Goal: Task Accomplishment & Management: Use online tool/utility

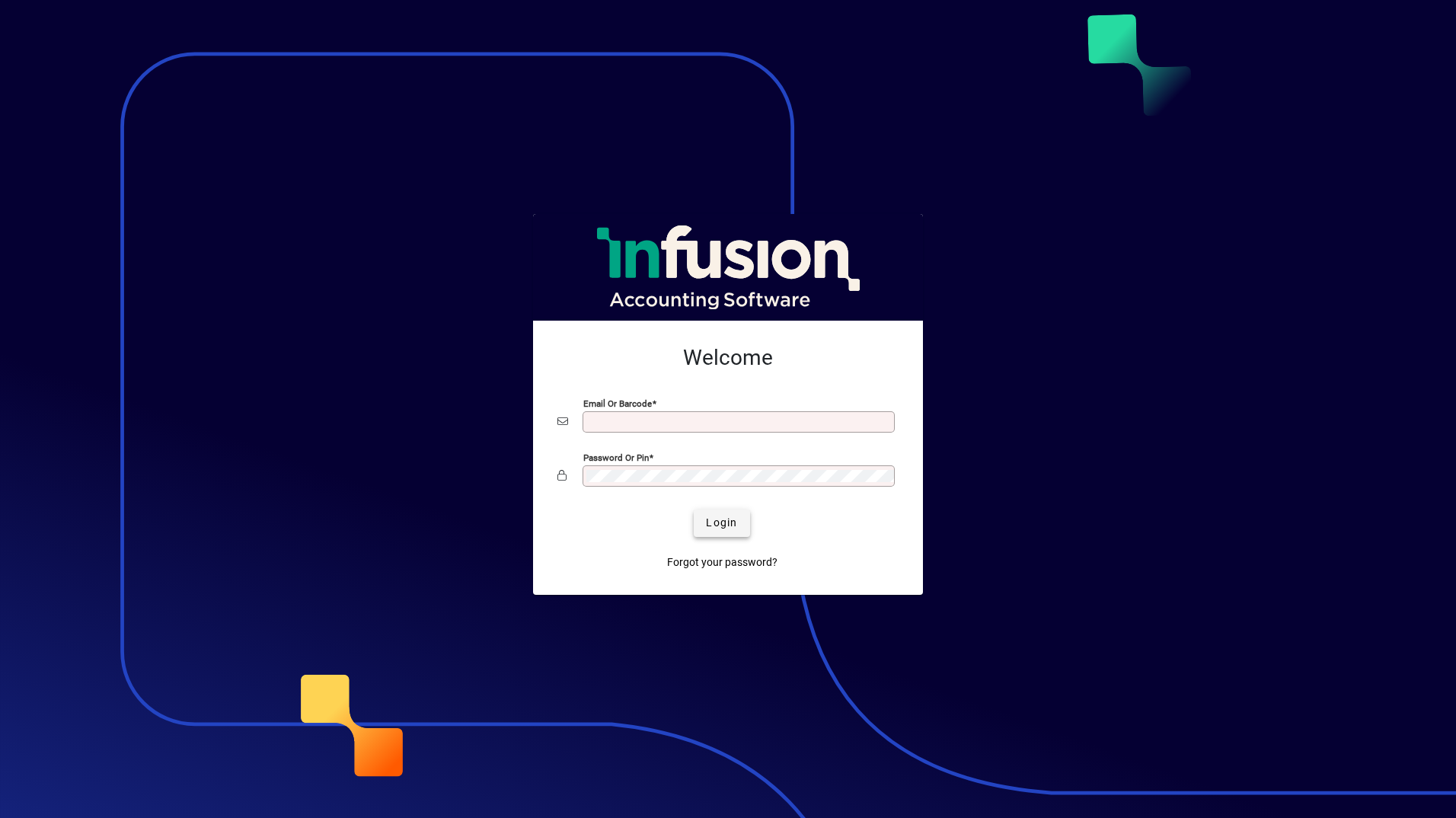
type input "**********"
click at [740, 533] on span "submit" at bounding box center [721, 523] width 55 height 37
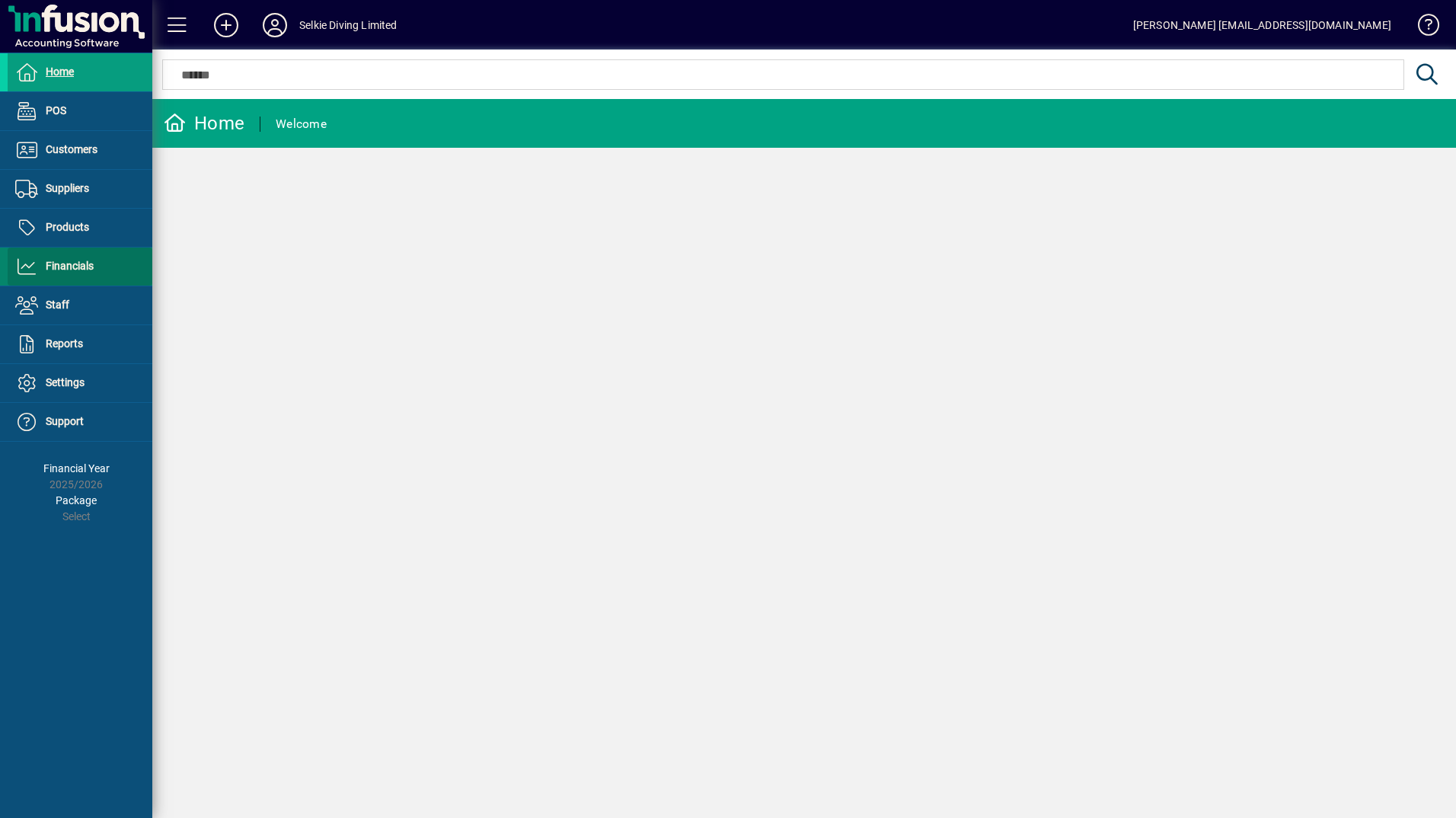
click at [55, 263] on span "Financials" at bounding box center [69, 265] width 48 height 12
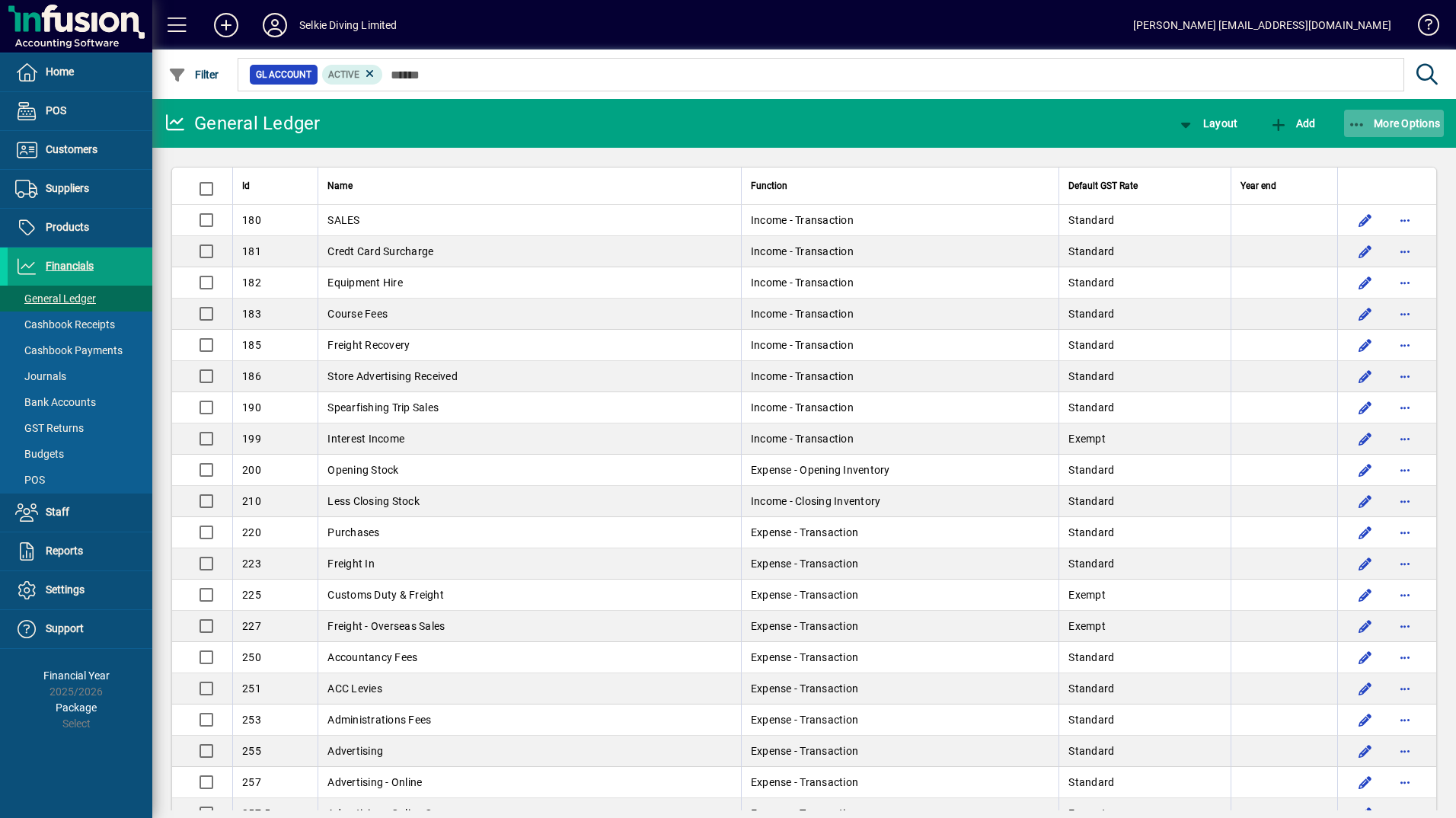
click at [1422, 121] on span "More Options" at bounding box center [1394, 123] width 93 height 12
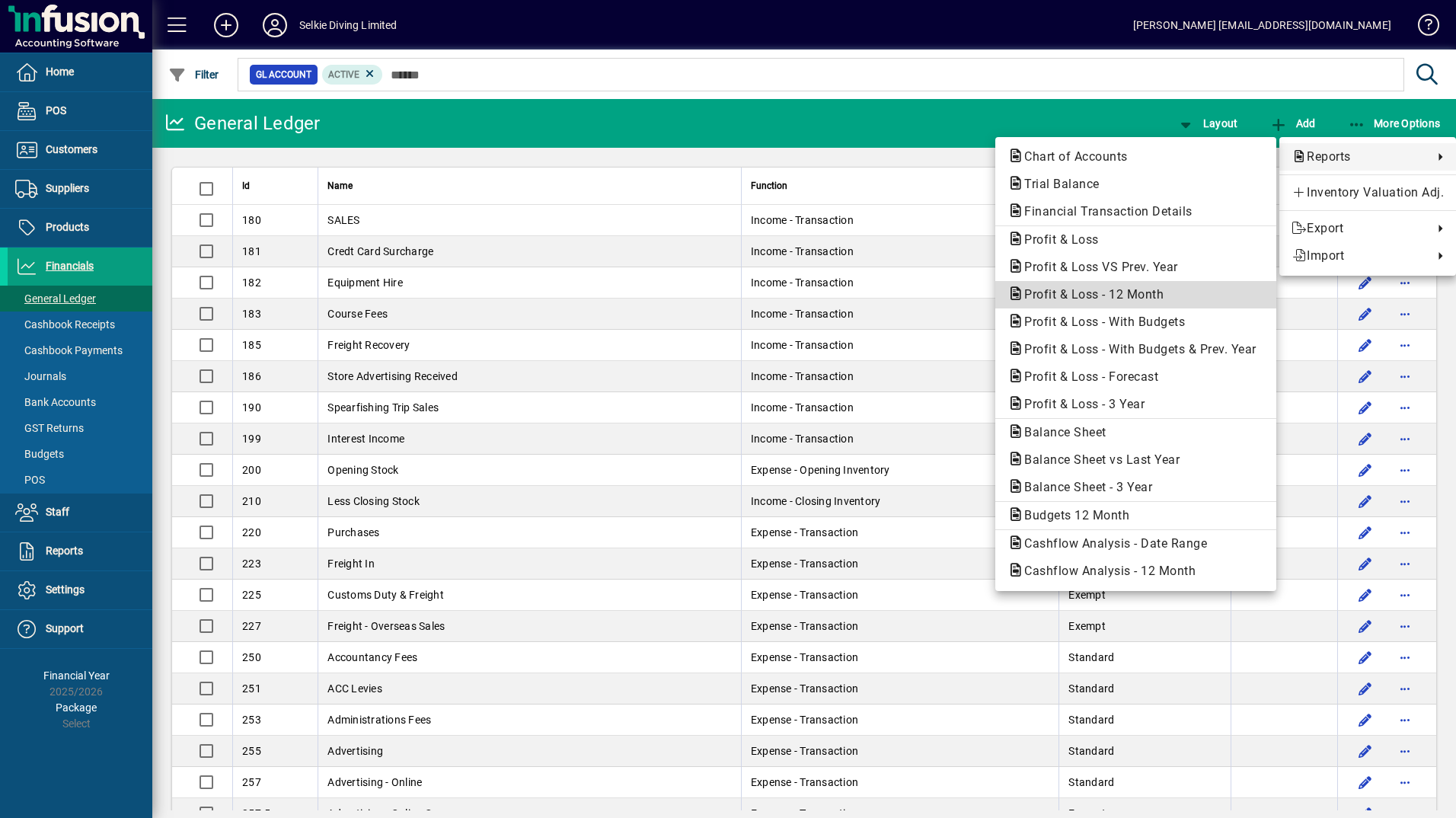
click at [1124, 293] on span "Profit & Loss - 12 Month" at bounding box center [1089, 295] width 163 height 15
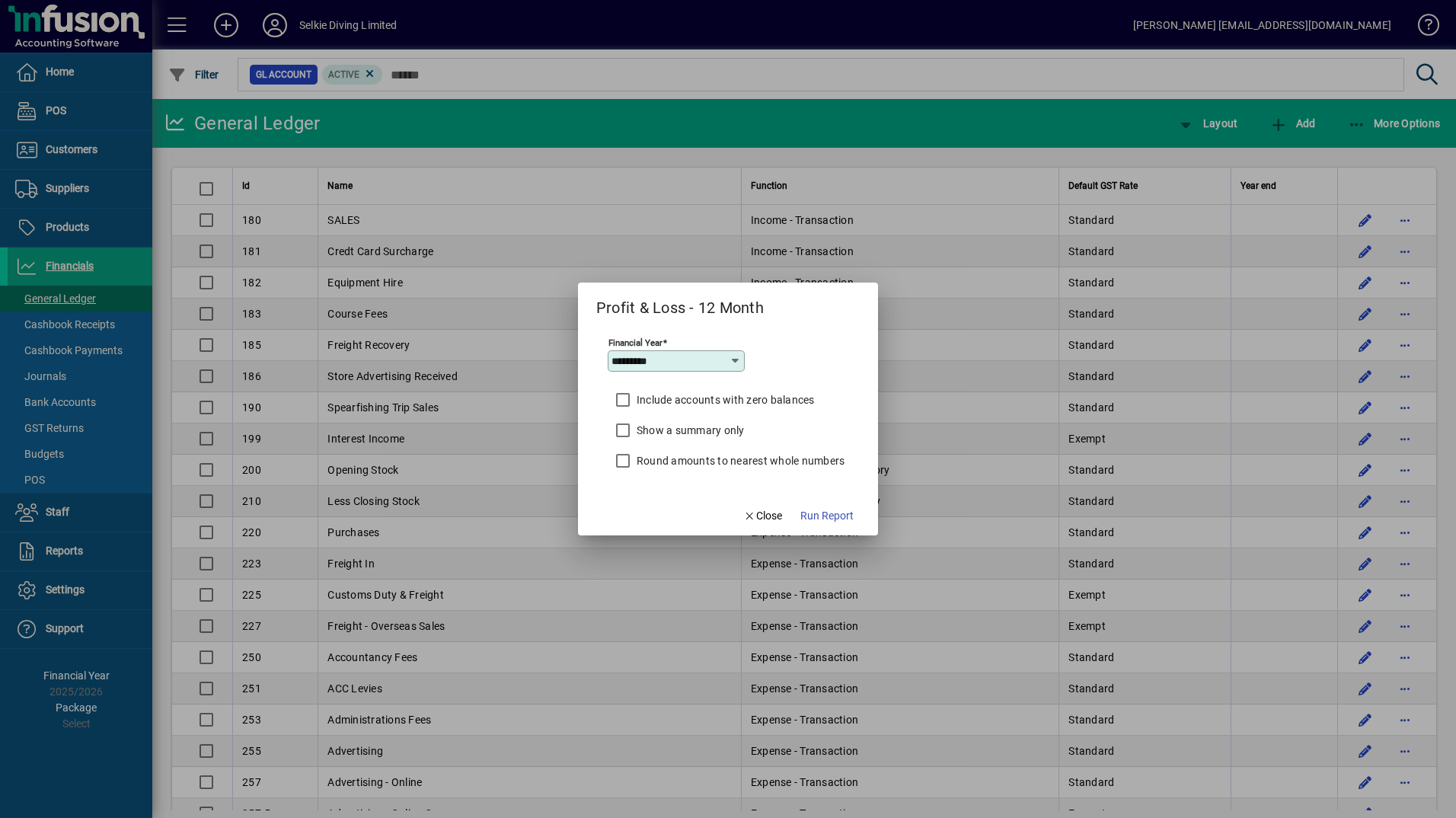
click at [800, 463] on label "Round amounts to nearest whole numbers" at bounding box center [739, 461] width 211 height 15
click at [832, 511] on span "Run Report" at bounding box center [827, 515] width 54 height 16
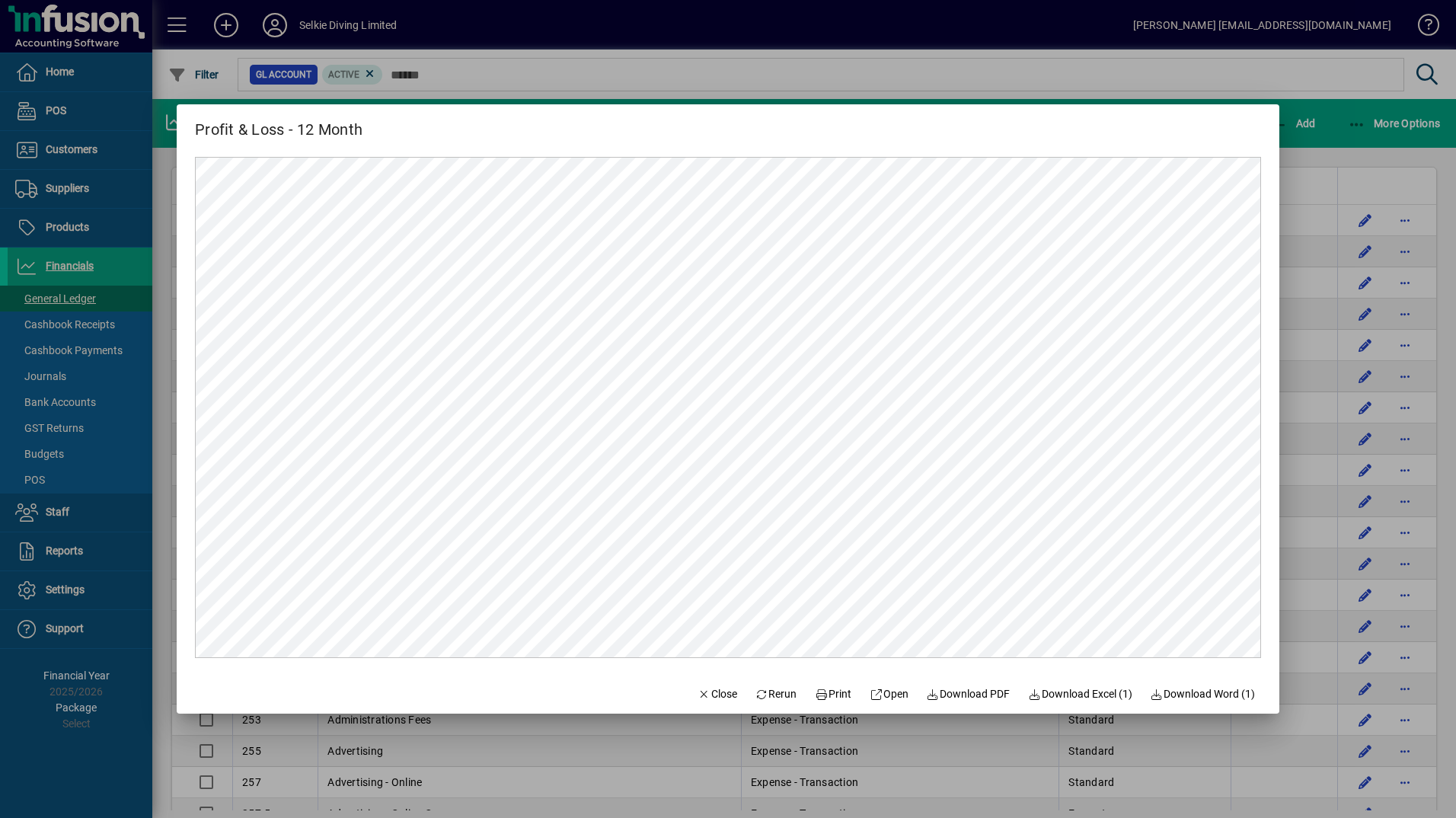
click at [1351, 155] on div at bounding box center [728, 409] width 1456 height 818
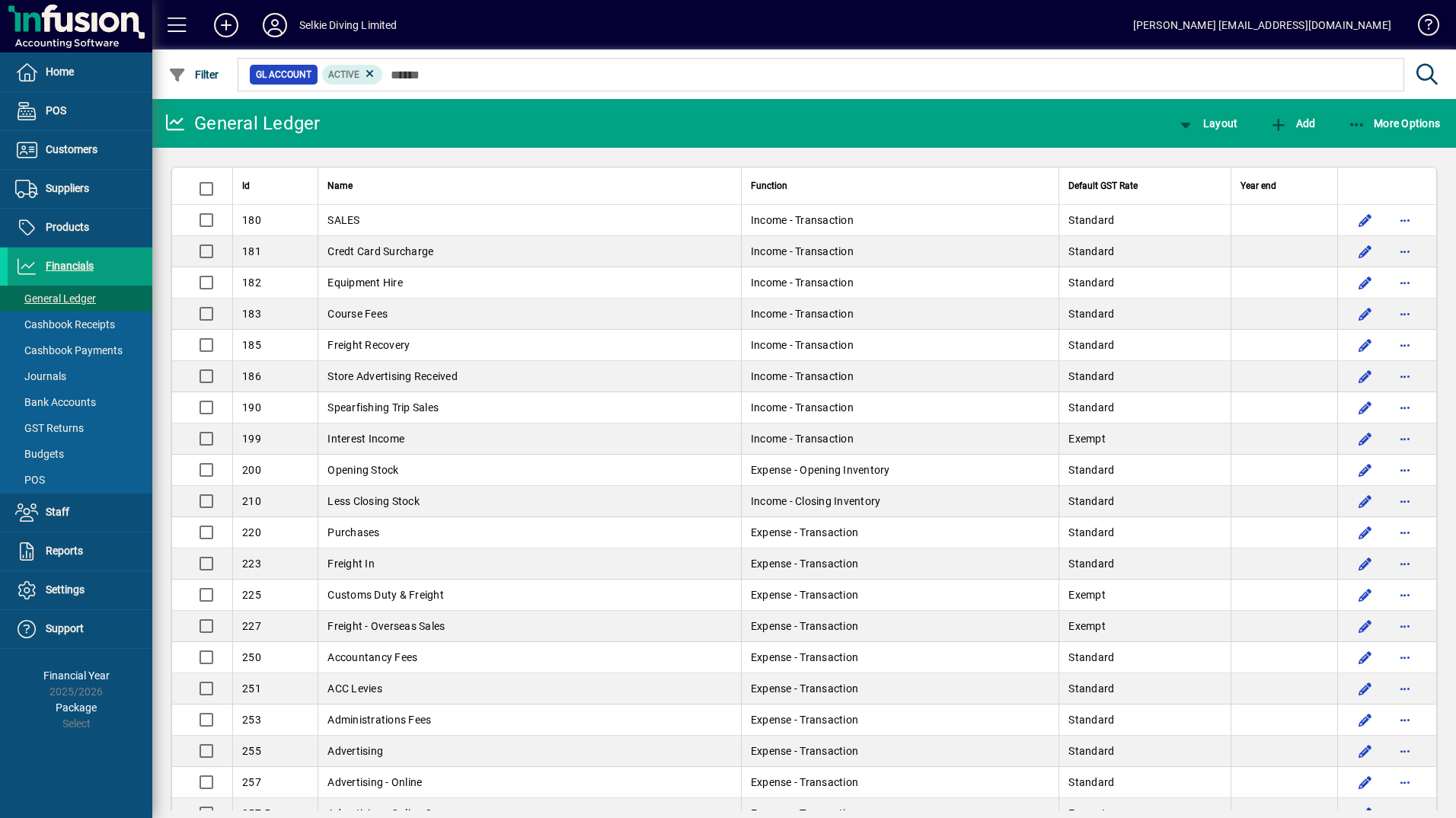
drag, startPoint x: 67, startPoint y: 231, endPoint x: 379, endPoint y: 254, distance: 312.8
click at [67, 231] on span "Products" at bounding box center [66, 226] width 43 height 12
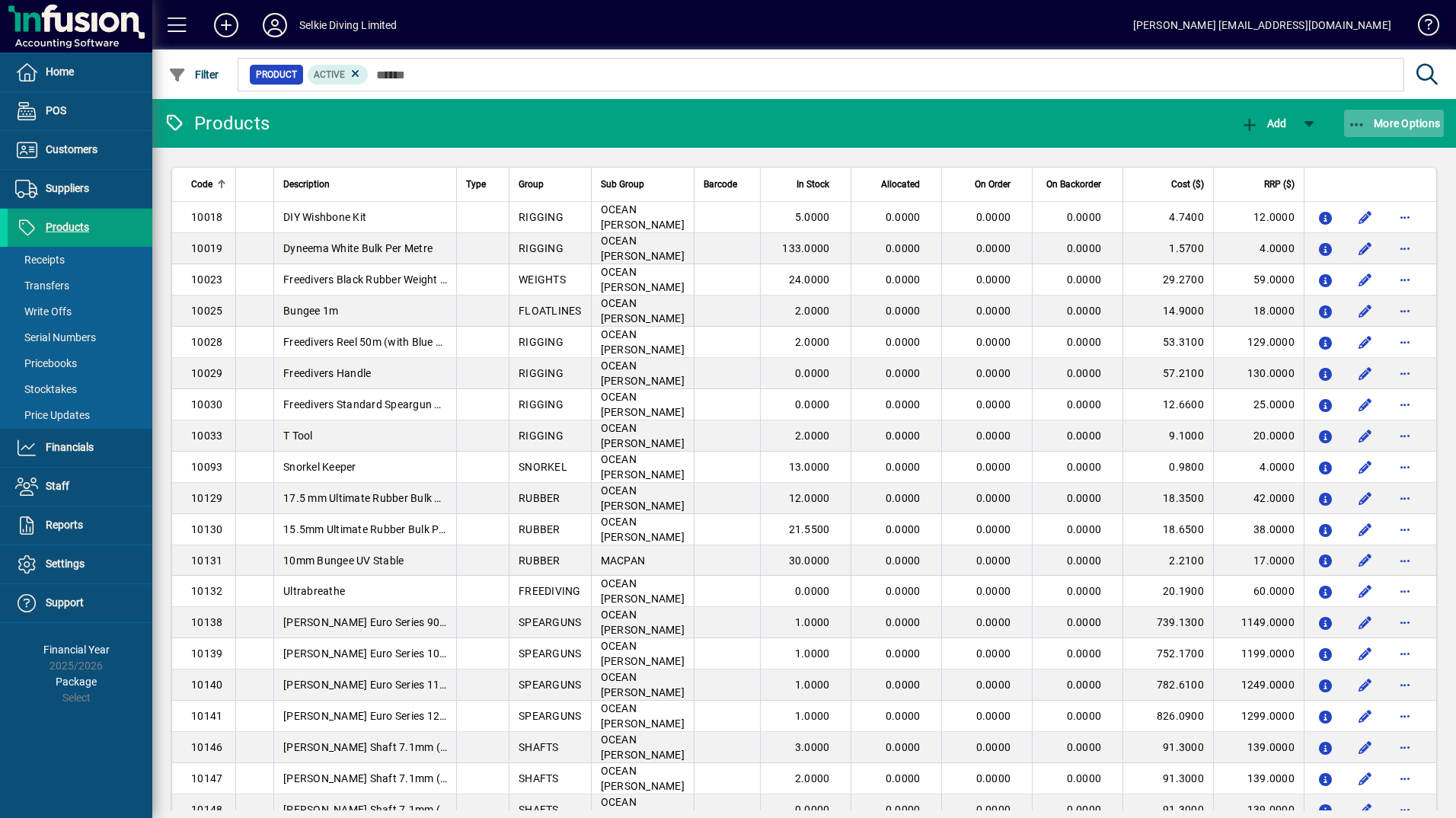
click at [1350, 126] on icon "button" at bounding box center [1357, 125] width 19 height 15
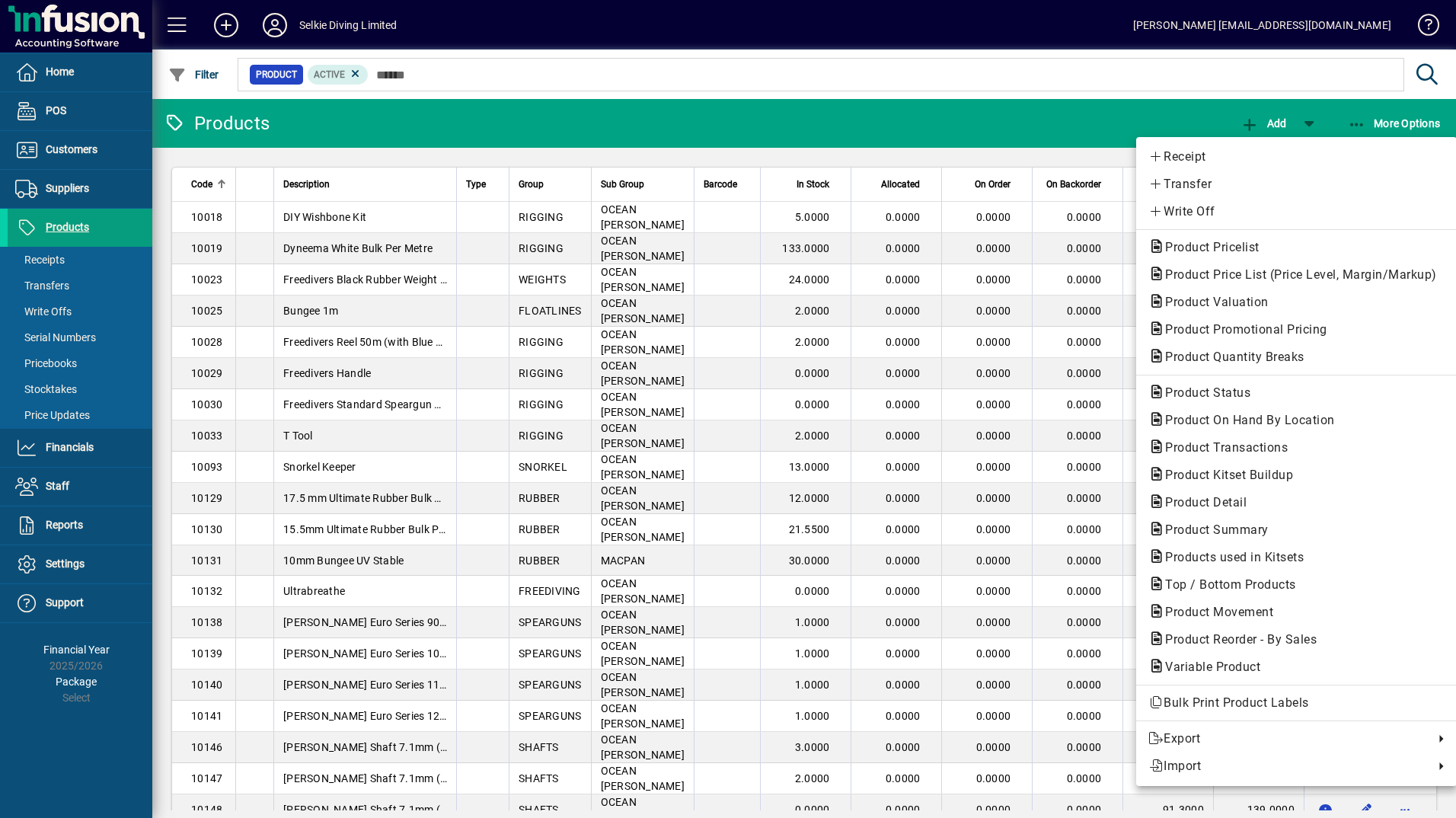
click at [78, 450] on div at bounding box center [728, 409] width 1456 height 818
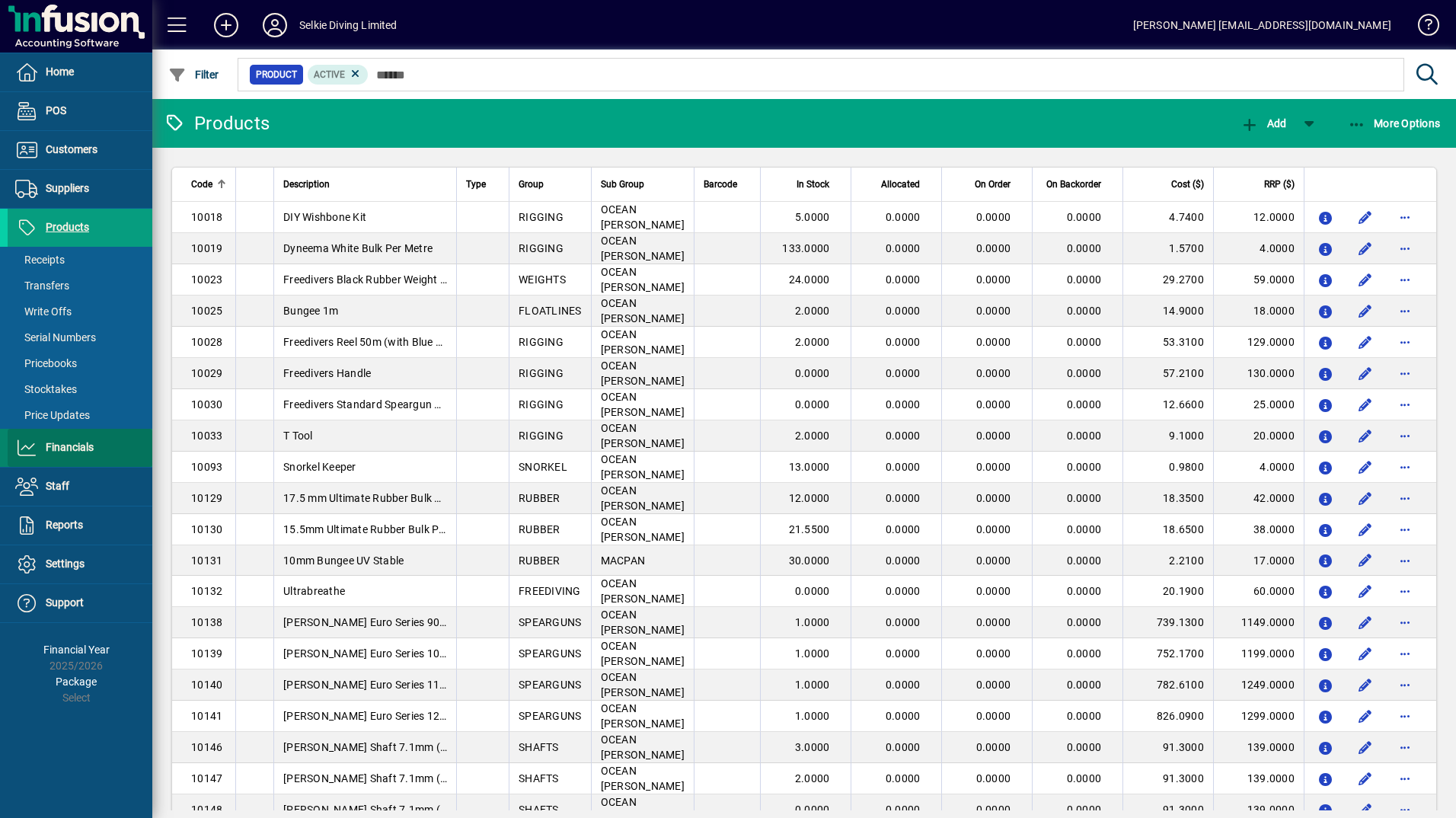
click at [78, 449] on span "Financials" at bounding box center [69, 446] width 48 height 12
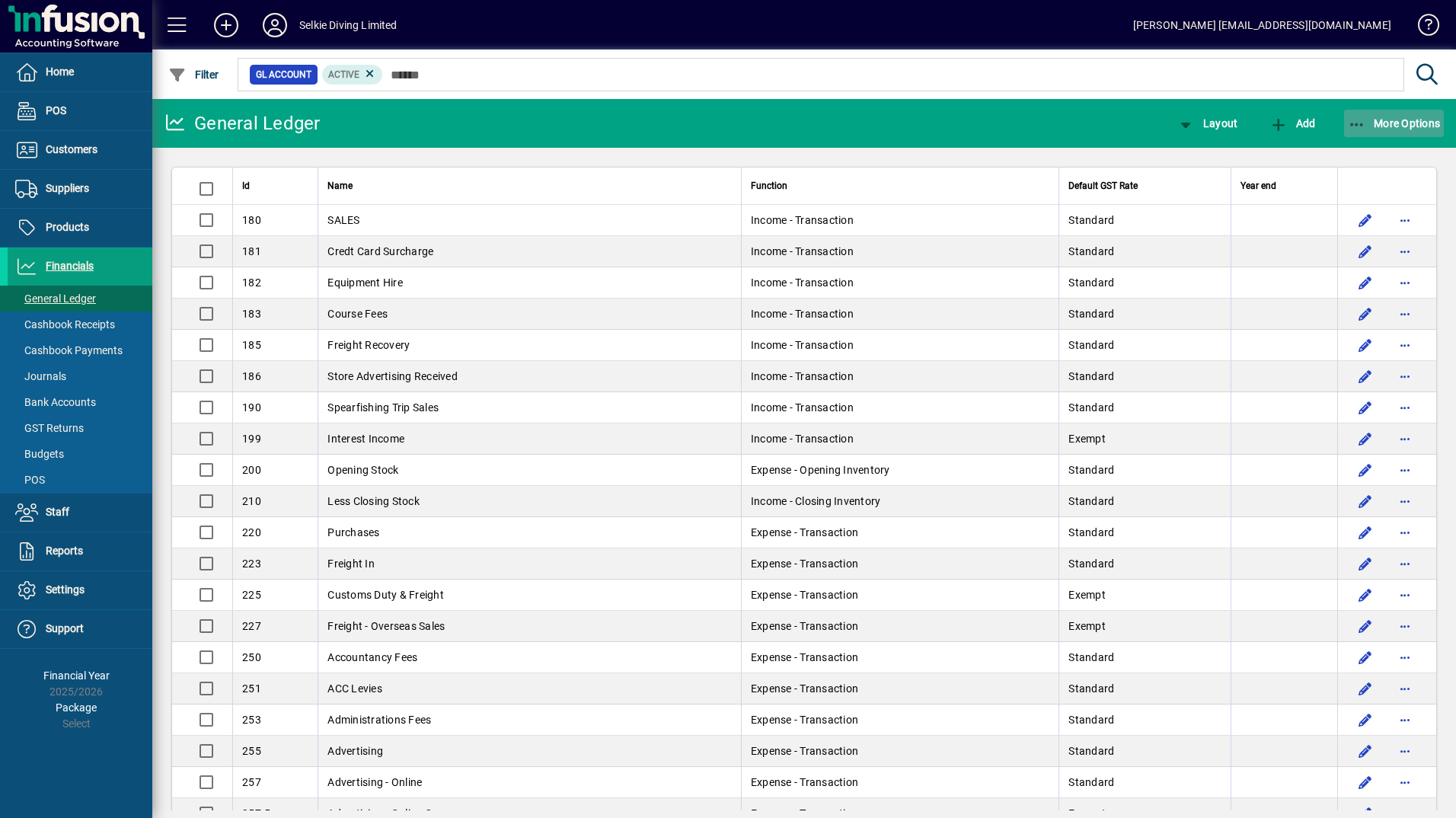
click at [1356, 126] on icon "button" at bounding box center [1357, 125] width 19 height 15
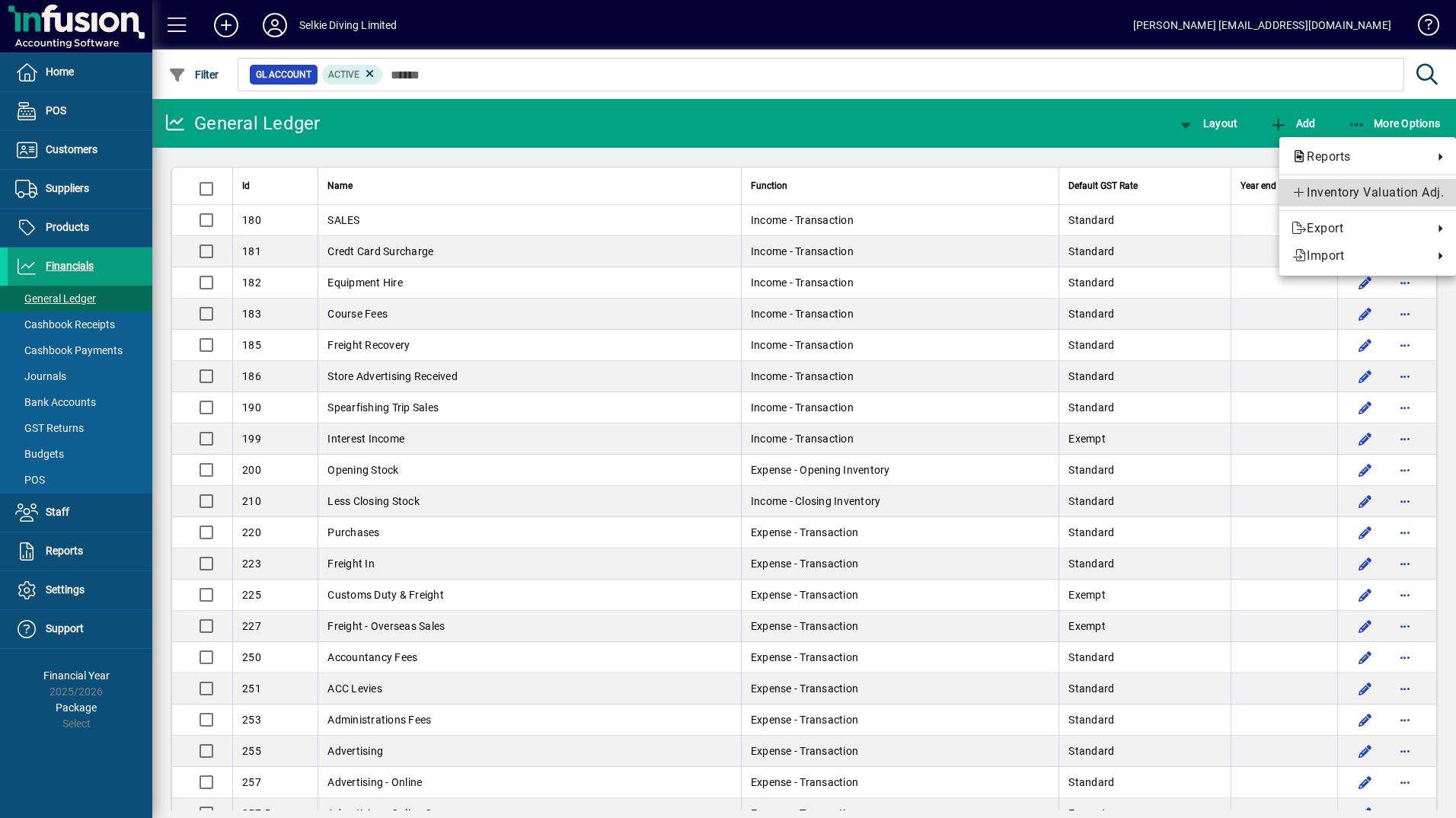
click at [1358, 193] on span "Inventory Valuation Adj." at bounding box center [1367, 193] width 152 height 18
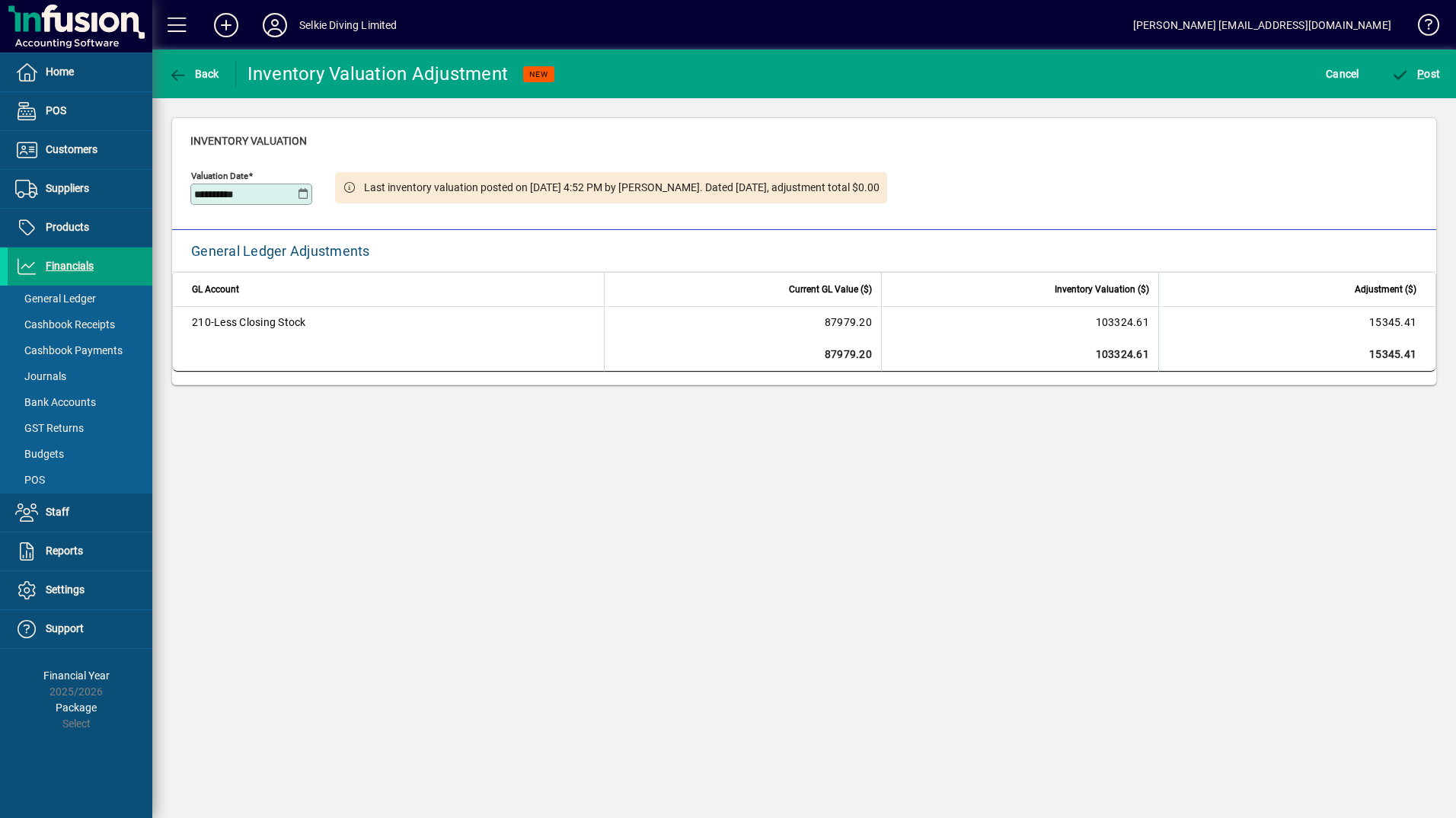
click at [302, 191] on icon at bounding box center [303, 194] width 11 height 12
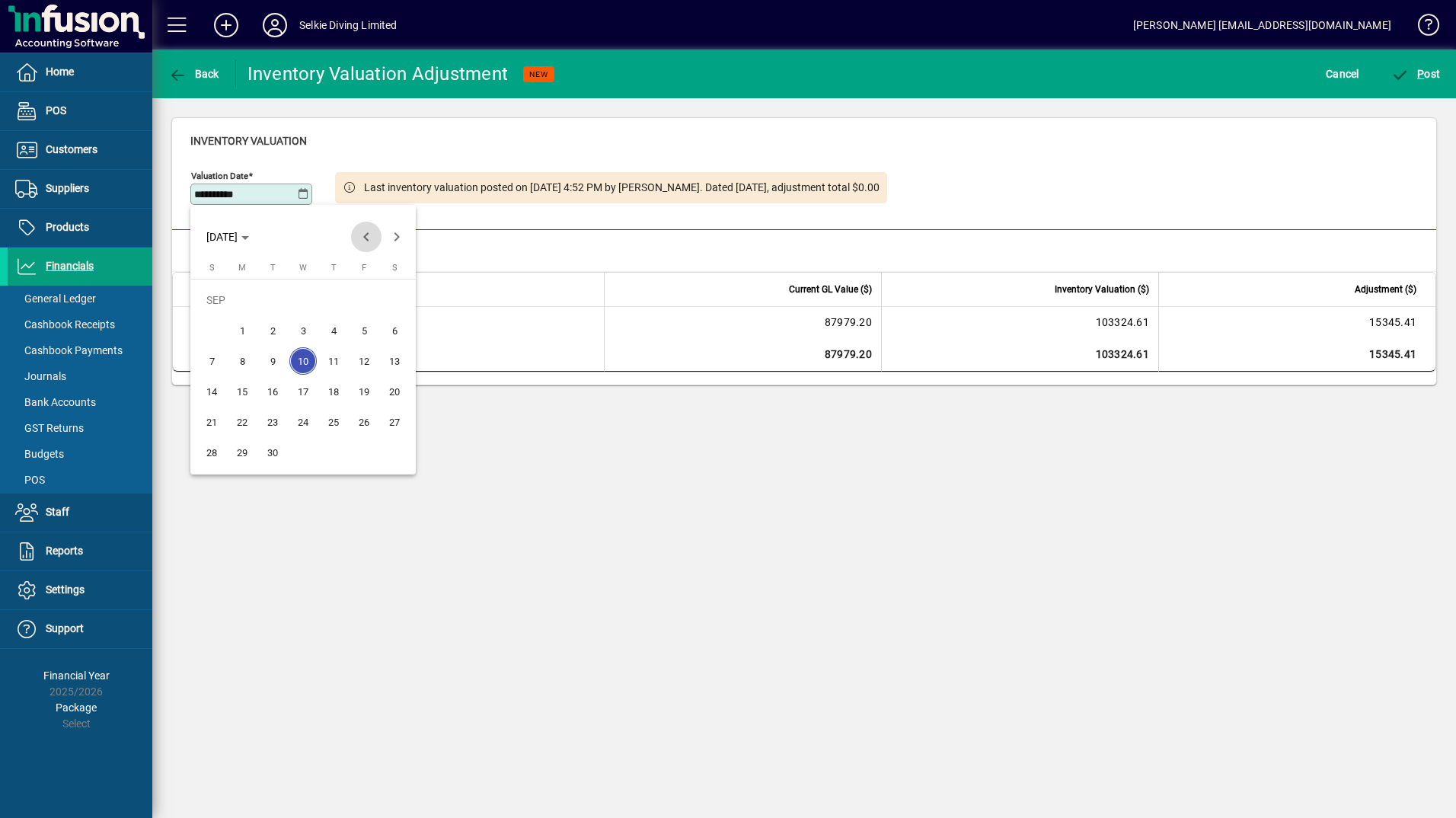
click at [371, 233] on span "Previous month" at bounding box center [366, 236] width 30 height 30
click at [205, 453] on span "31" at bounding box center [211, 452] width 28 height 28
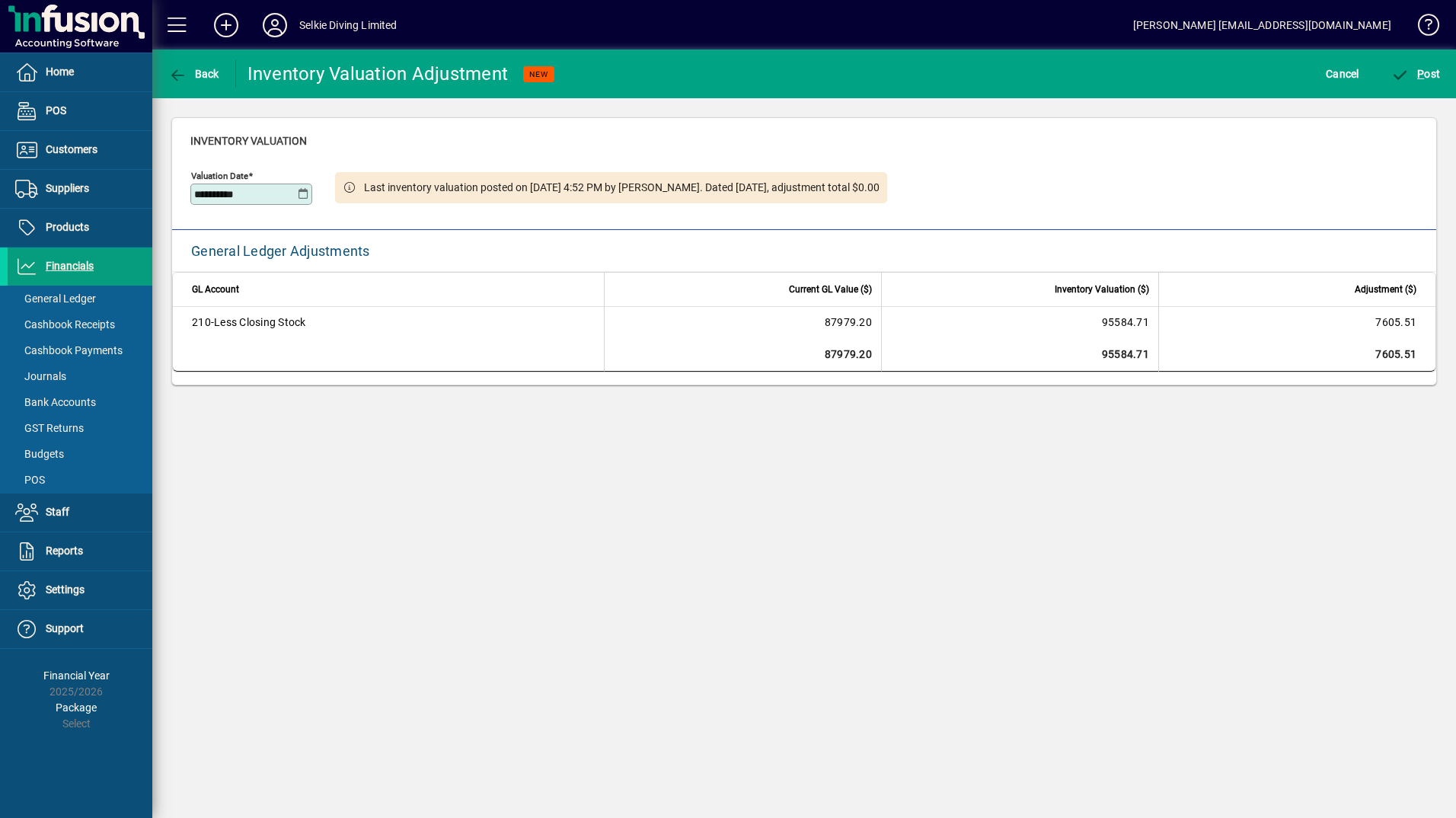
drag, startPoint x: 544, startPoint y: 577, endPoint x: 484, endPoint y: 513, distance: 87.7
click at [544, 576] on div "**********" at bounding box center [804, 434] width 1304 height 768
click at [301, 192] on icon at bounding box center [303, 194] width 11 height 12
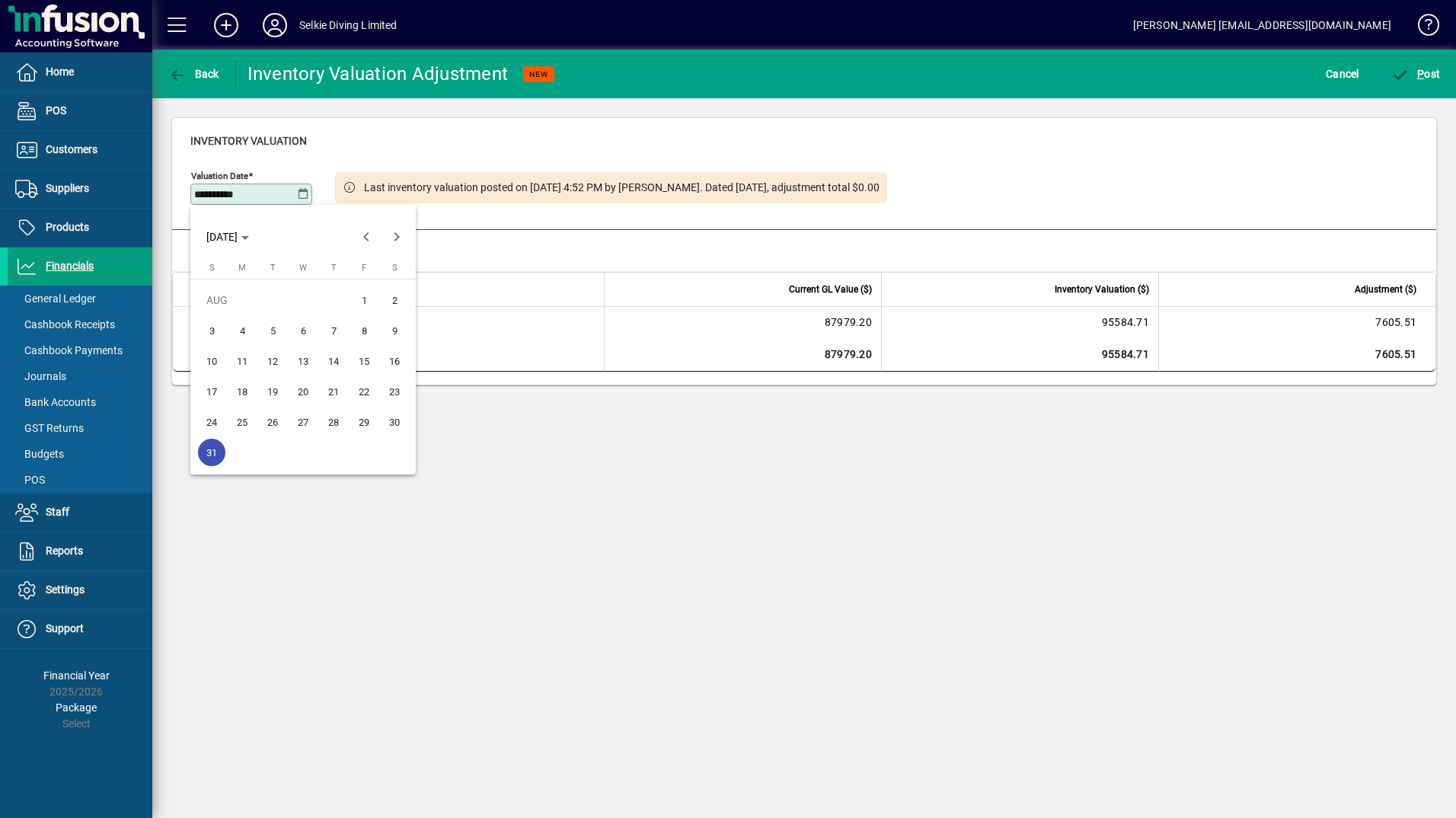
click at [363, 332] on span "8" at bounding box center [364, 331] width 28 height 28
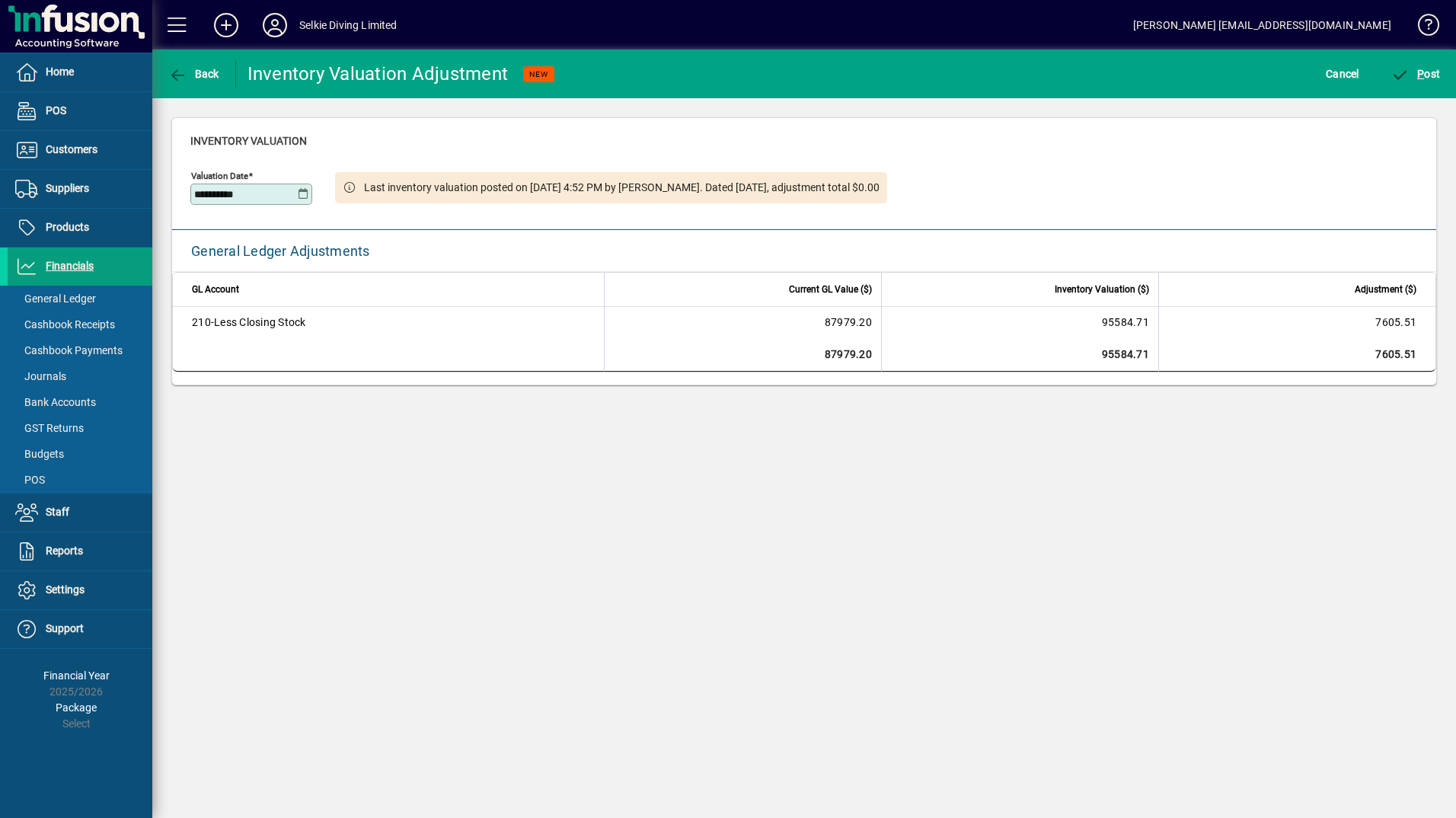
type input "**********"
click at [1417, 72] on span "P" at bounding box center [1420, 73] width 6 height 12
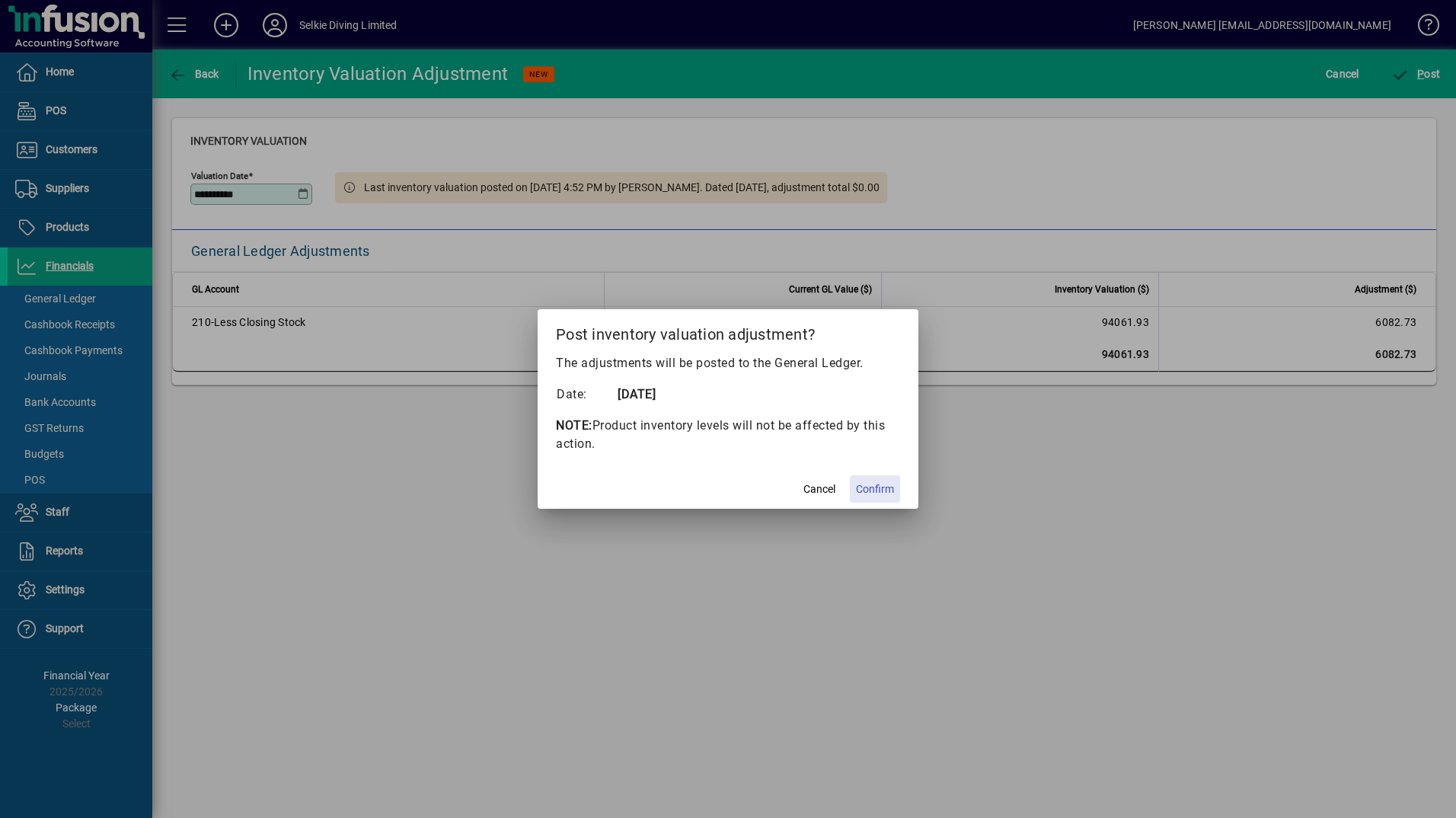
click at [878, 491] on span "Confirm" at bounding box center [874, 488] width 38 height 16
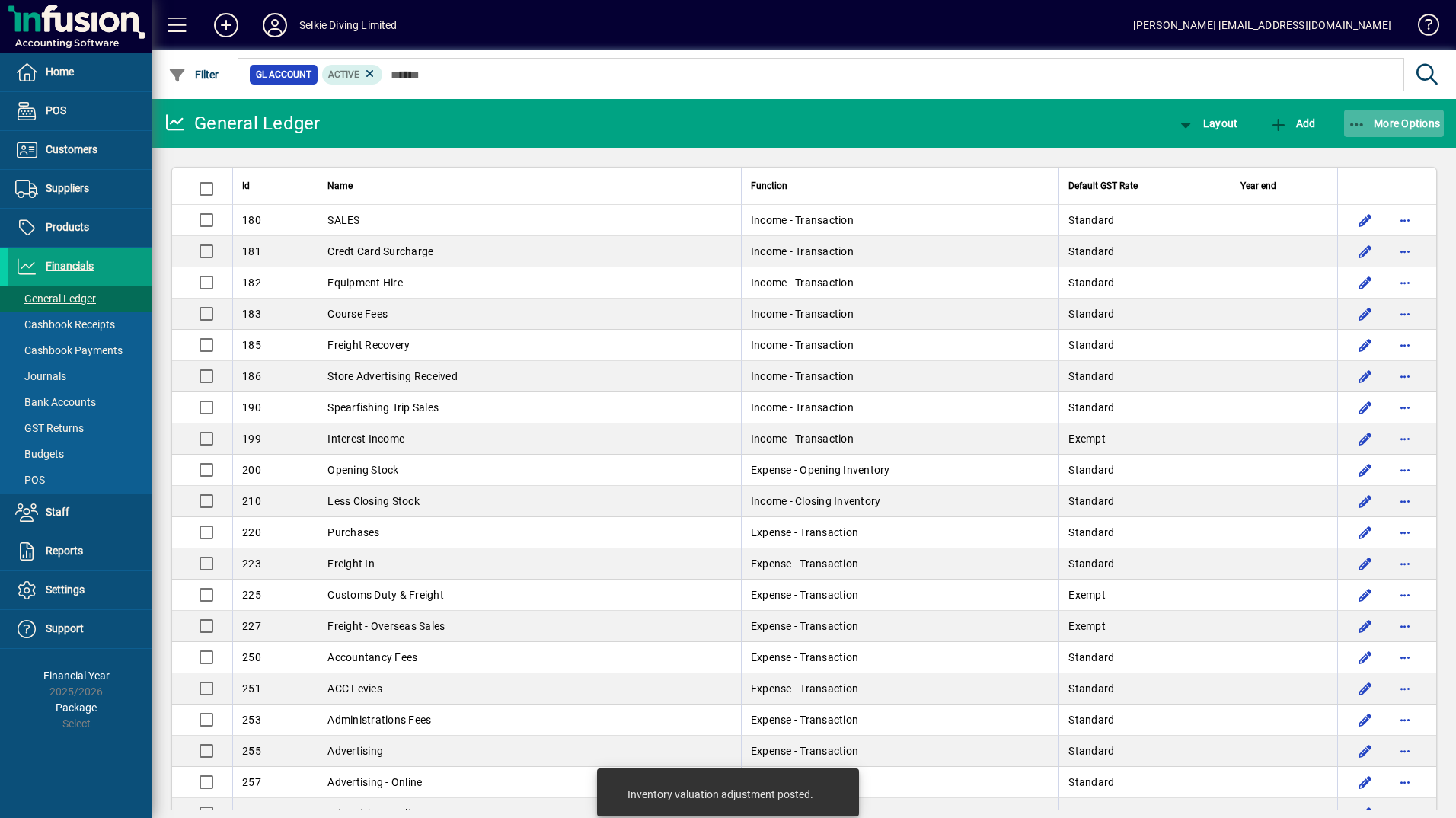
click at [1376, 124] on span "More Options" at bounding box center [1394, 123] width 93 height 12
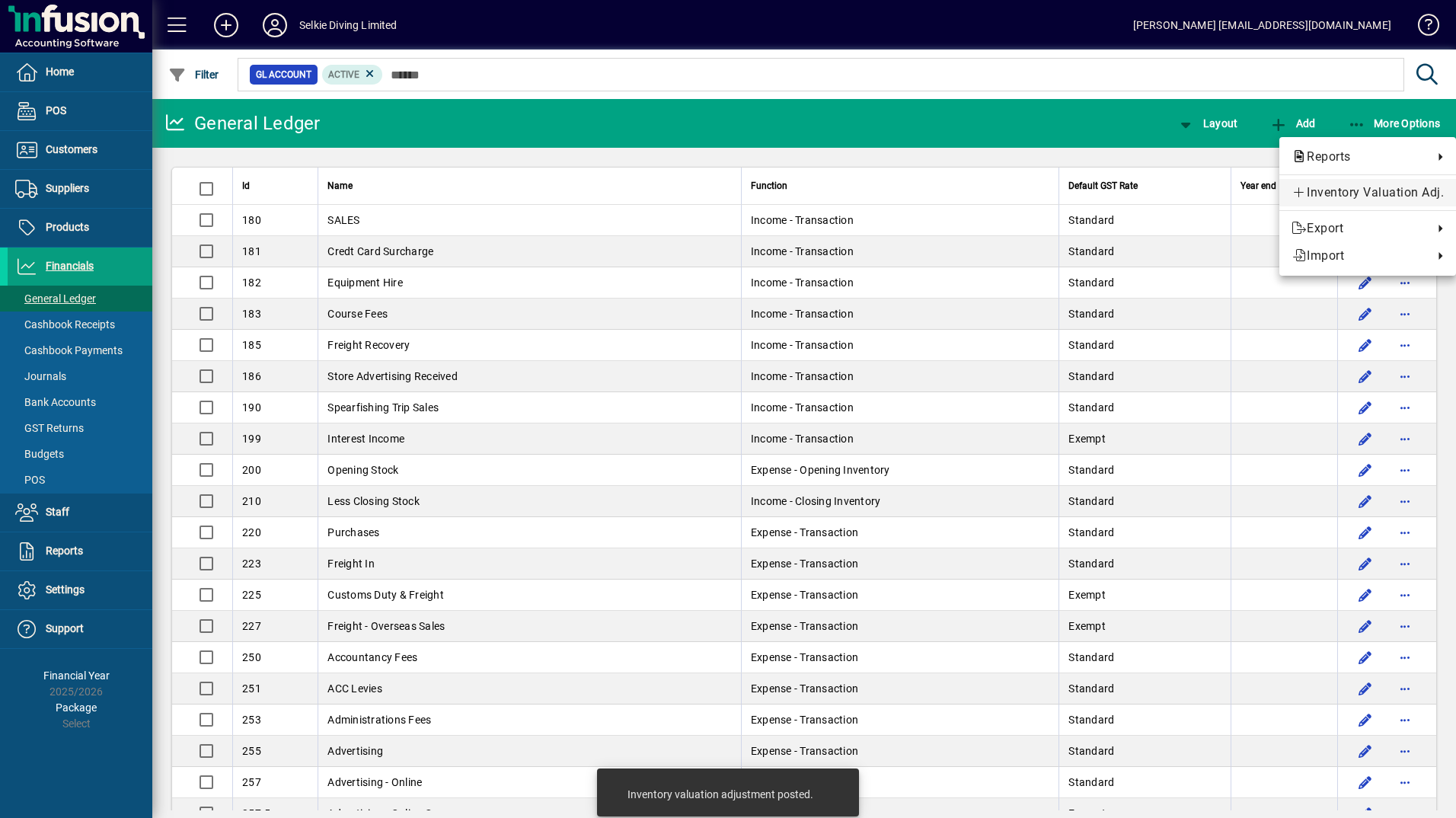
click at [1350, 193] on span "Inventory Valuation Adj." at bounding box center [1367, 193] width 152 height 18
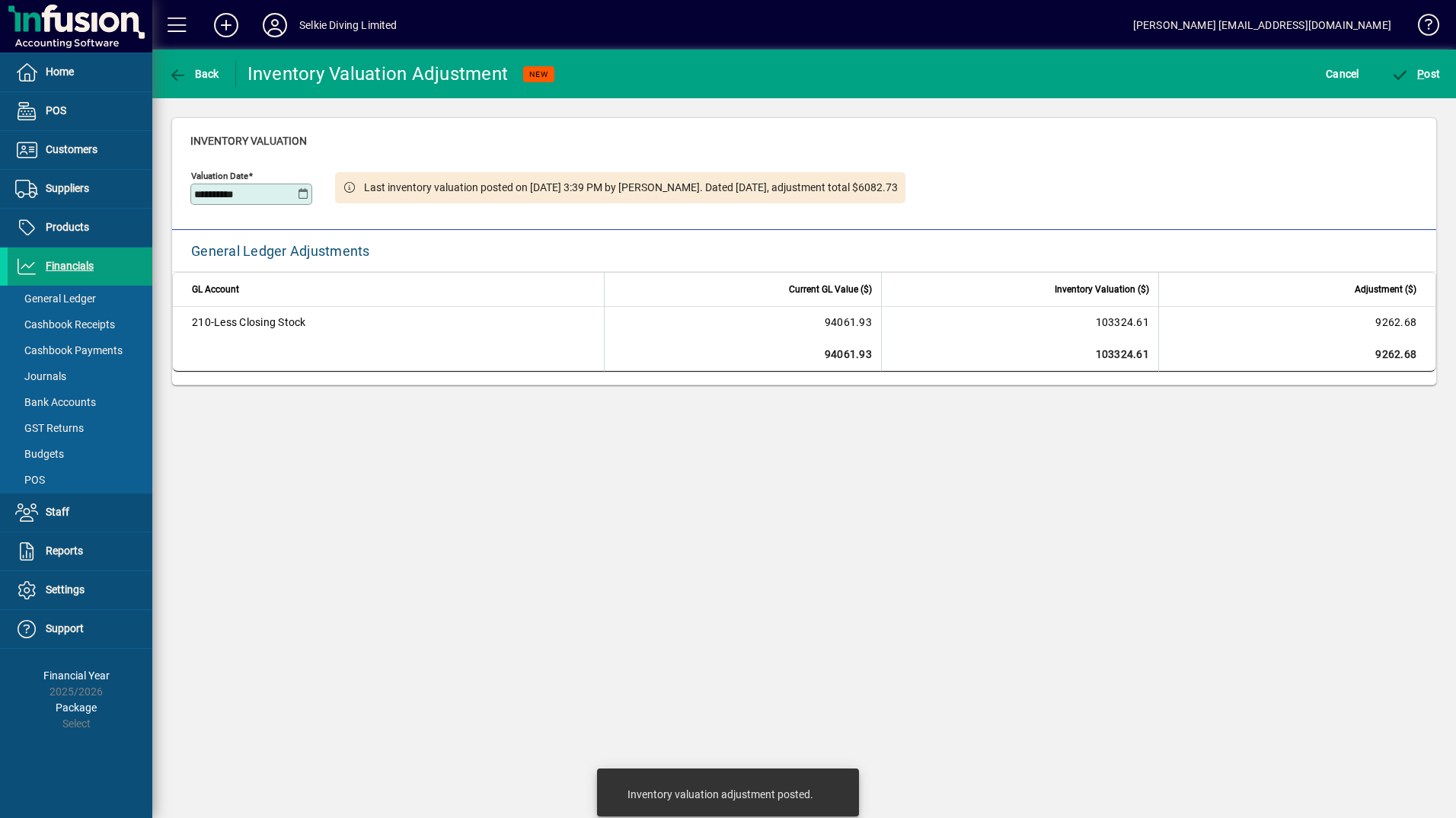
click at [300, 189] on icon at bounding box center [303, 194] width 11 height 12
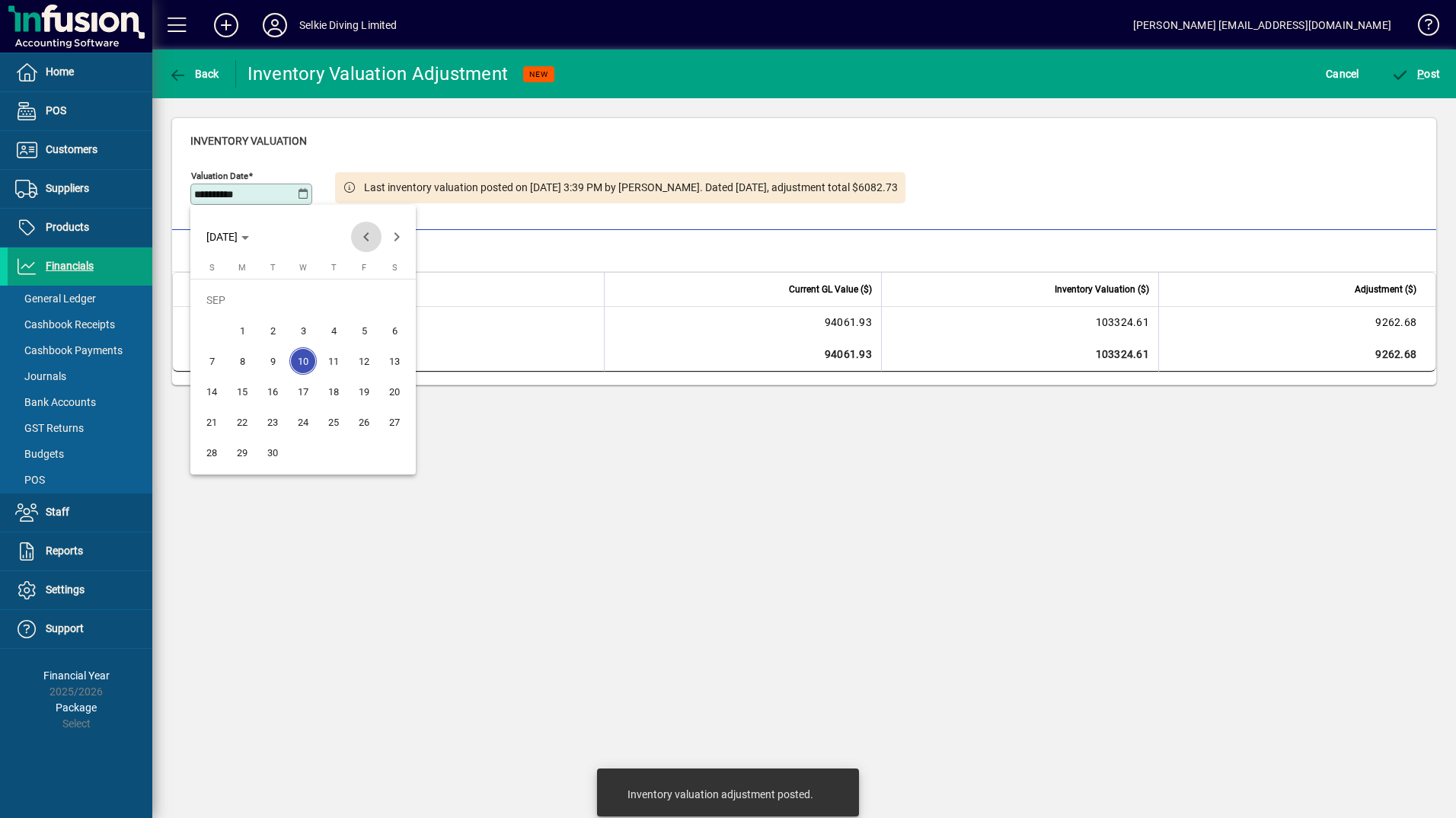
click at [369, 240] on span "Previous month" at bounding box center [366, 236] width 30 height 30
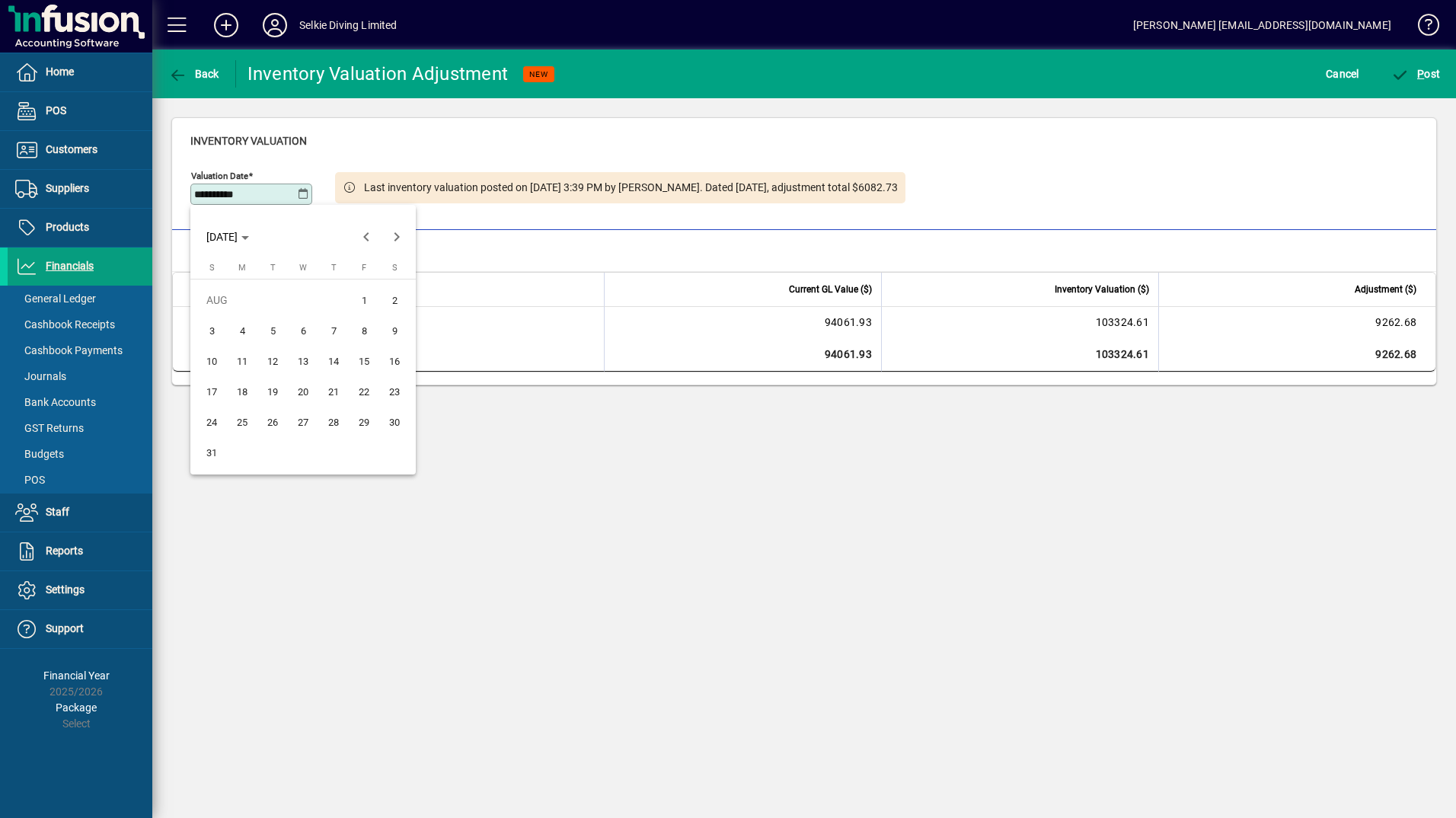
click at [371, 354] on span "15" at bounding box center [364, 361] width 28 height 28
type input "**********"
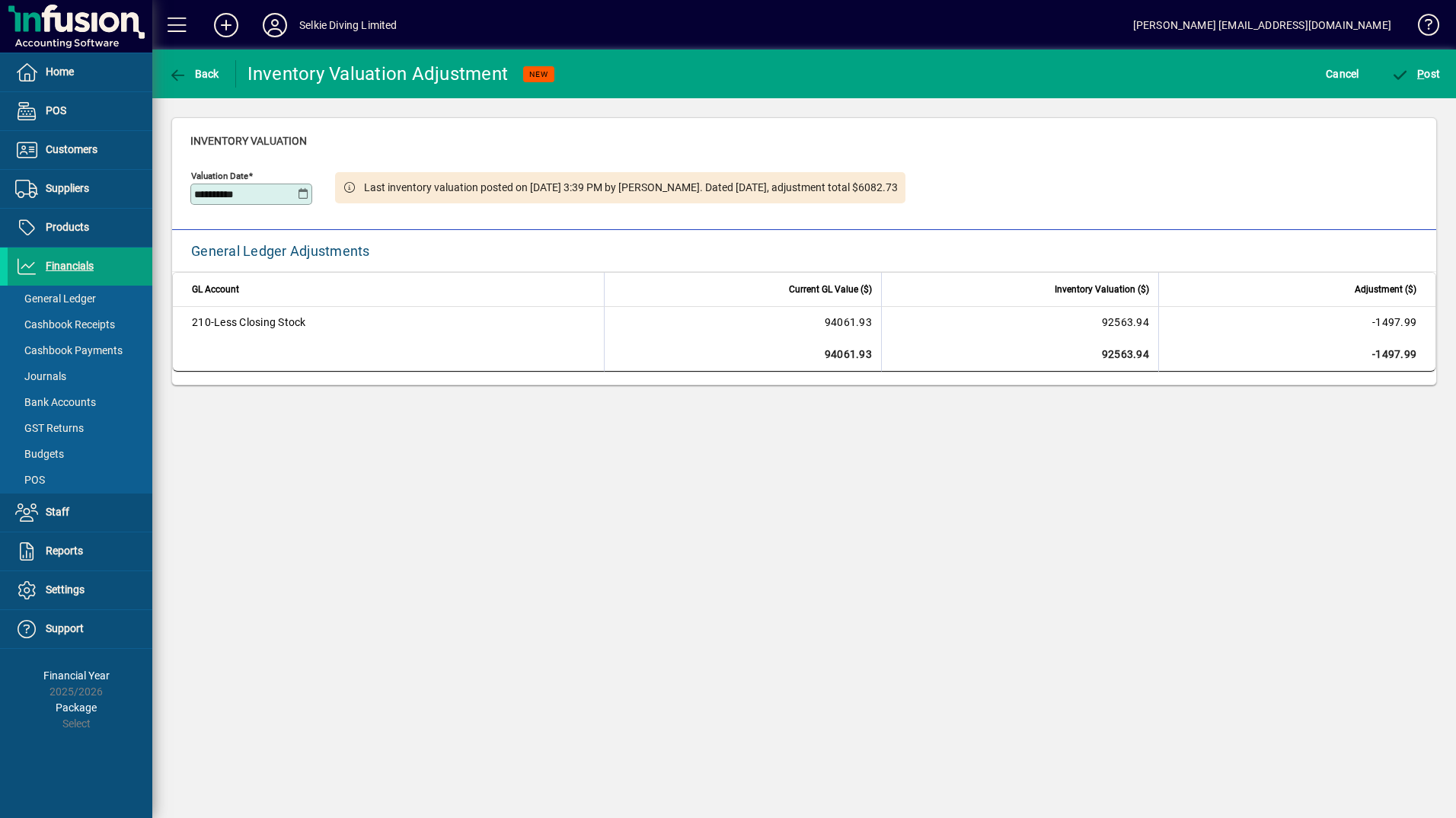
click at [1285, 138] on div "Inventory Valuation" at bounding box center [803, 140] width 1227 height 16
click at [1429, 74] on span "P ost" at bounding box center [1416, 73] width 50 height 12
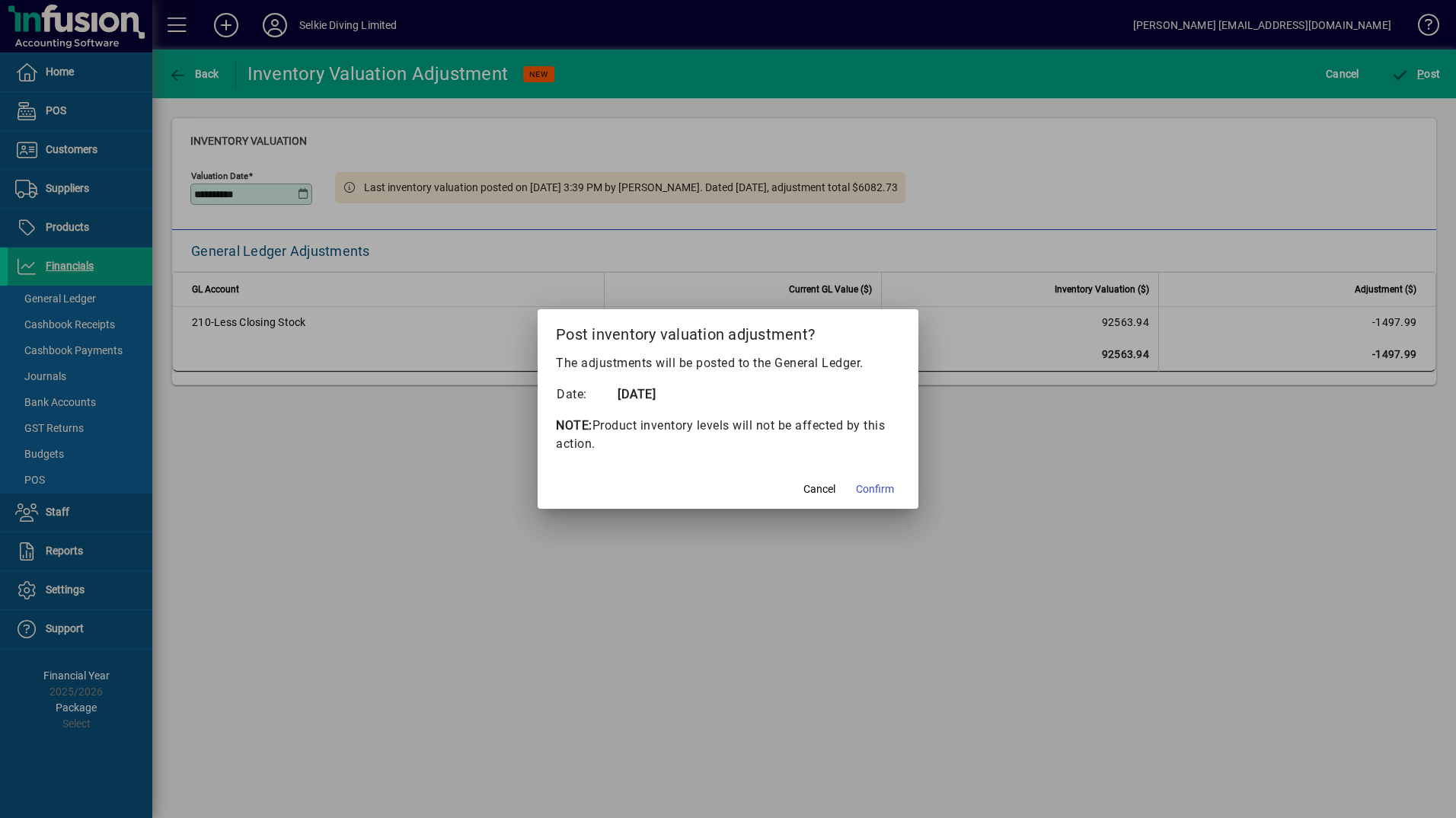
click at [884, 489] on span "Confirm" at bounding box center [874, 488] width 38 height 16
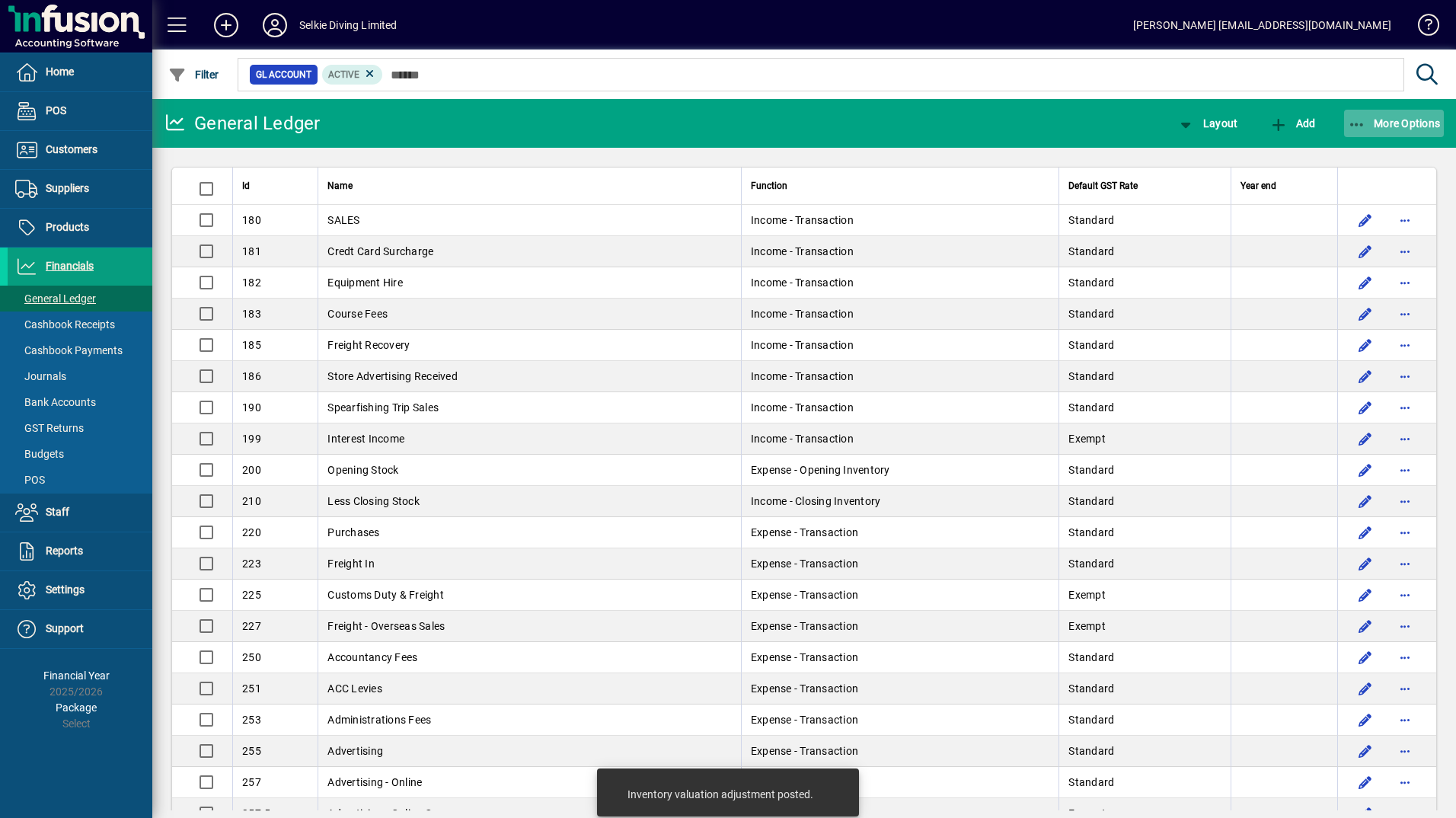
click at [1366, 126] on span "More Options" at bounding box center [1394, 123] width 93 height 12
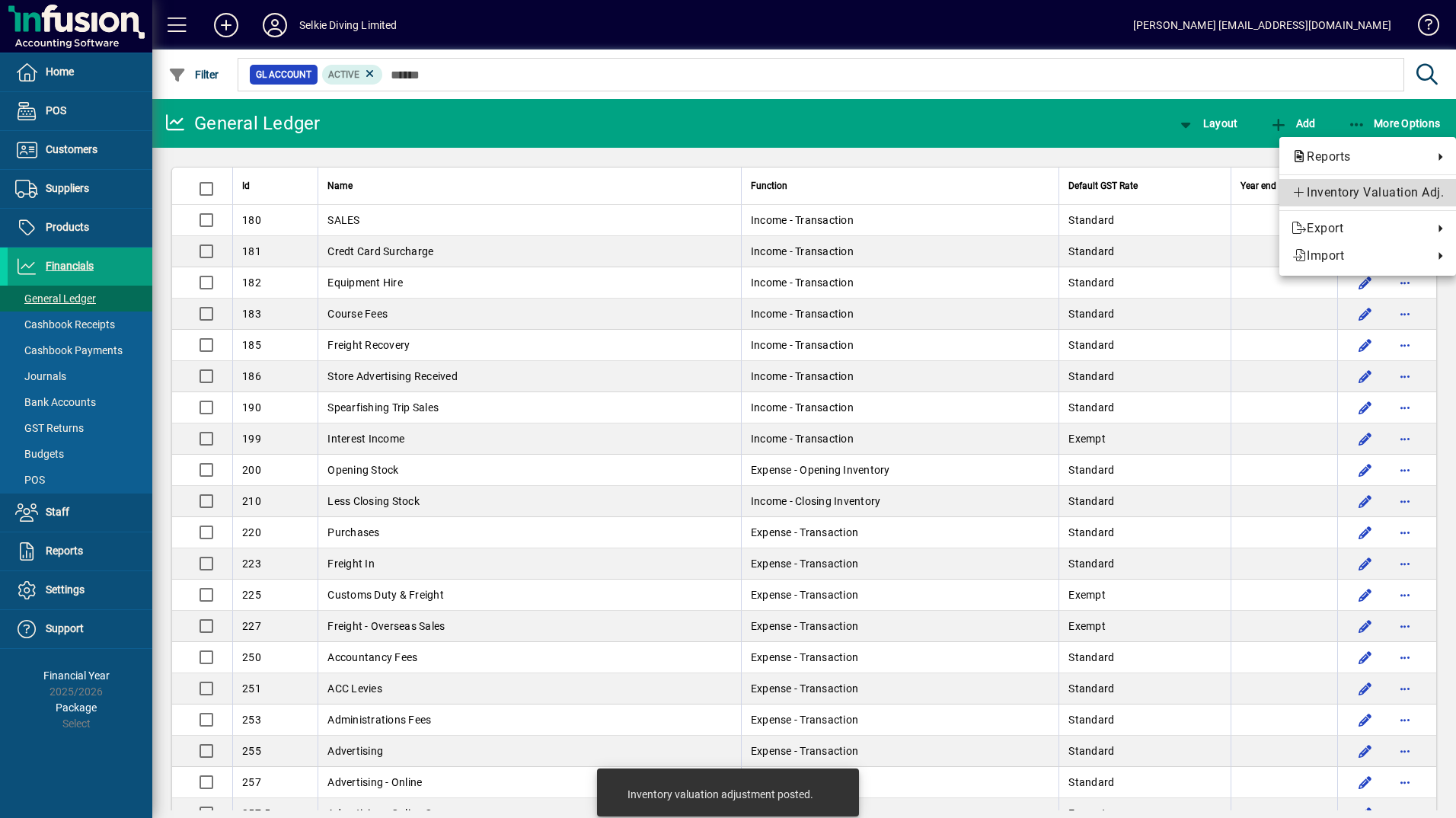
click at [1342, 188] on span "Inventory Valuation Adj." at bounding box center [1367, 193] width 152 height 18
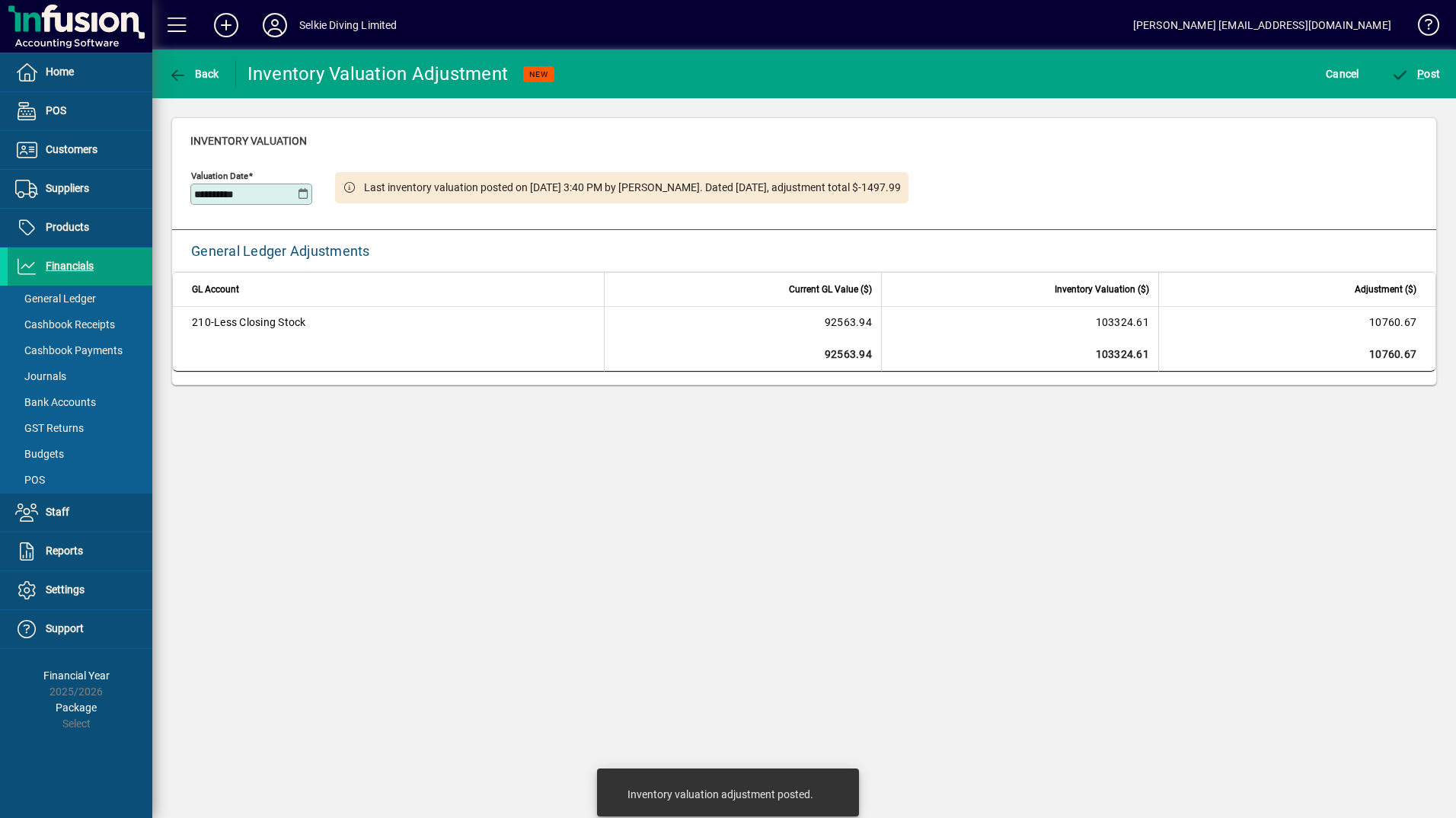
click at [300, 196] on icon at bounding box center [303, 194] width 11 height 12
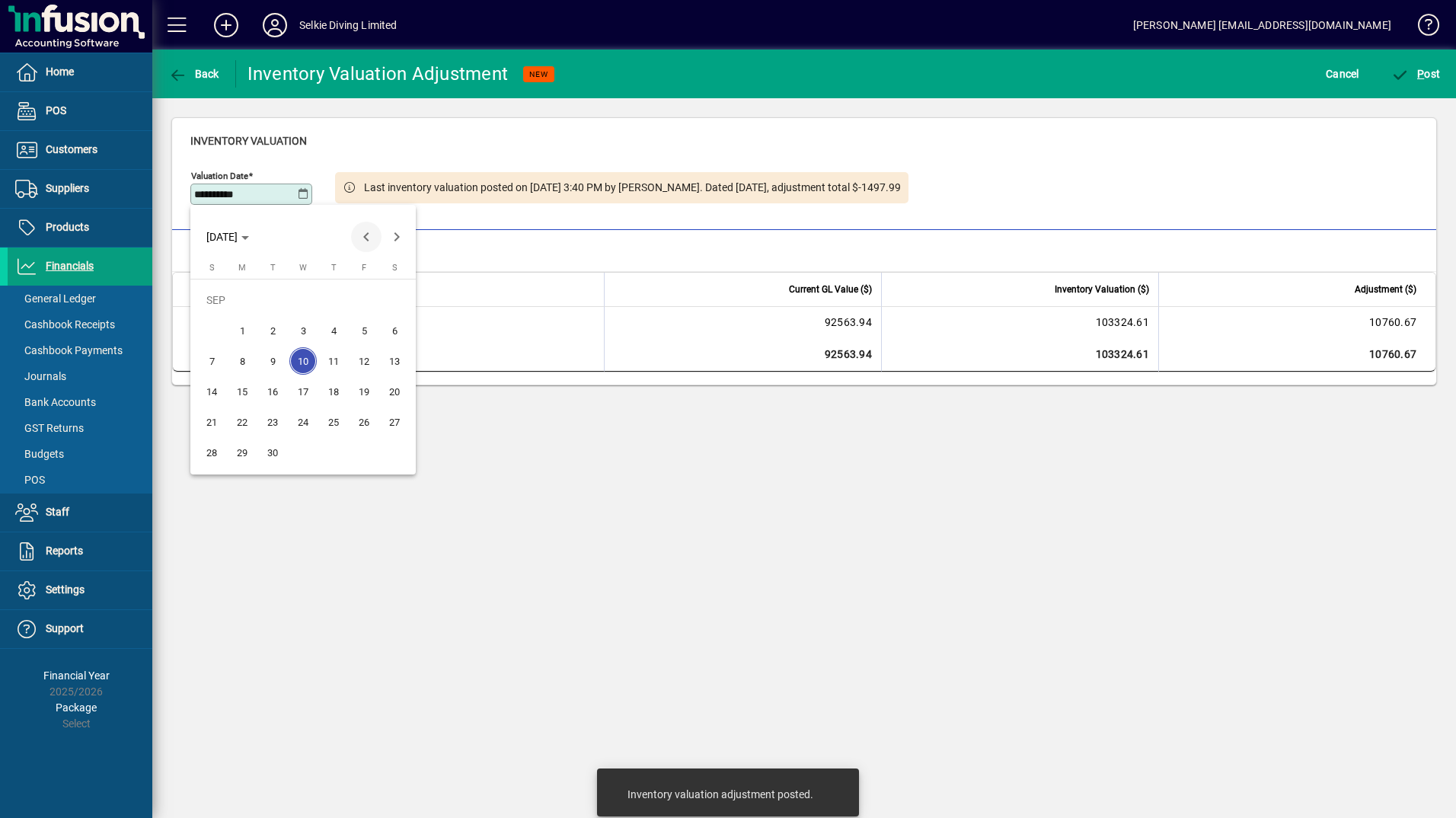
click at [367, 241] on span "Previous month" at bounding box center [366, 236] width 30 height 30
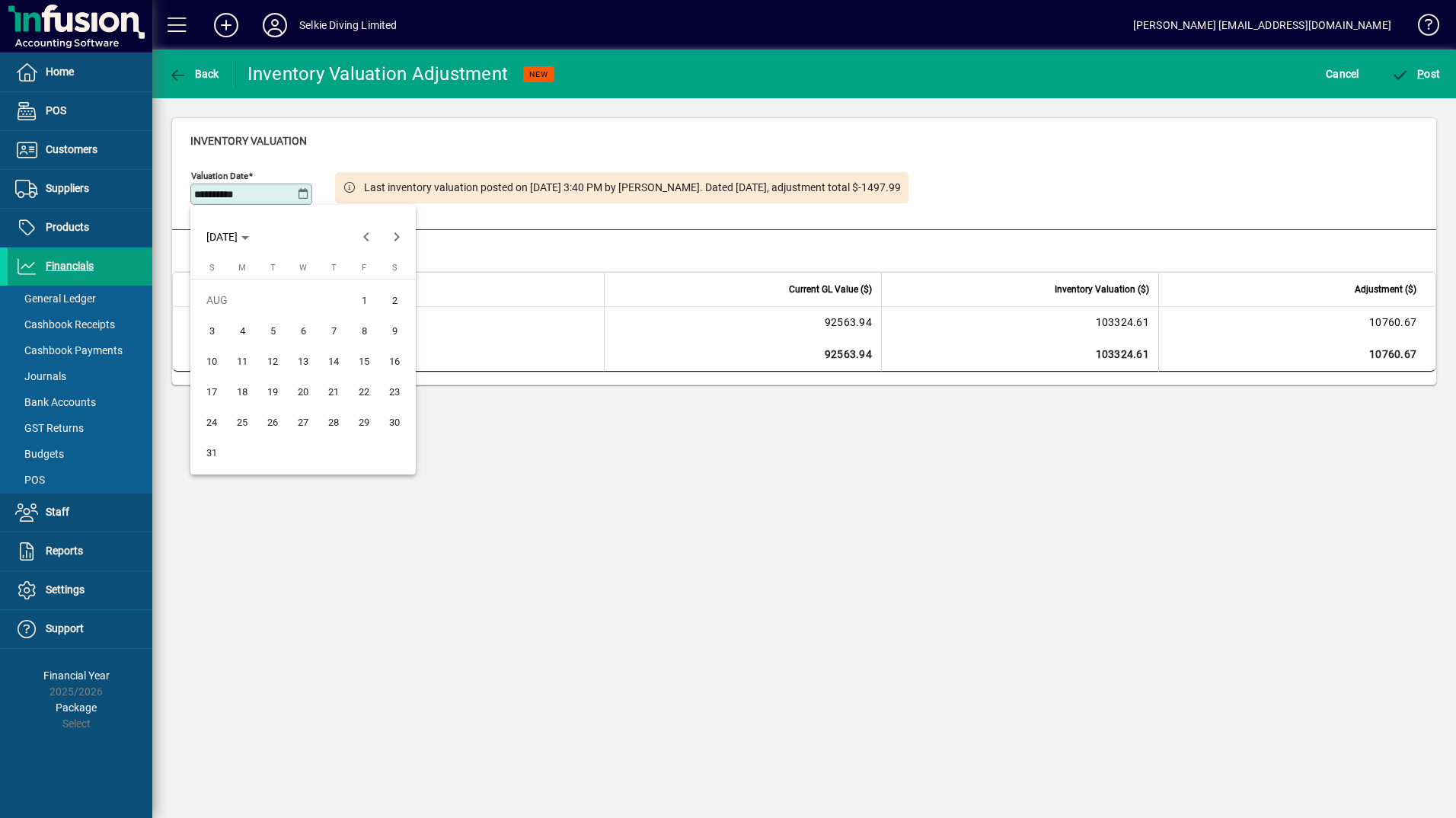
click at [361, 395] on span "22" at bounding box center [364, 391] width 28 height 28
type input "**********"
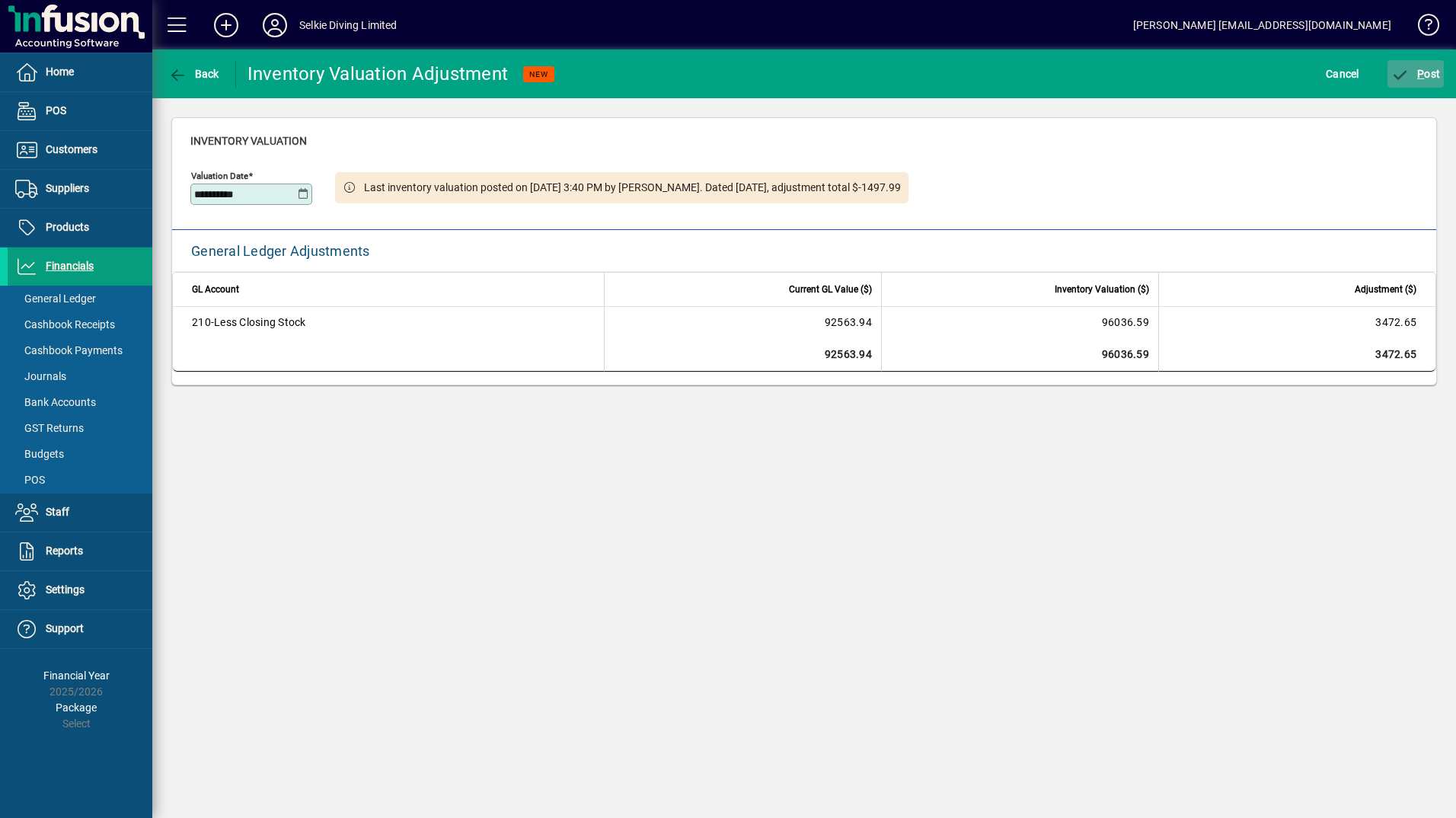
click at [1417, 72] on span "P" at bounding box center [1420, 73] width 6 height 12
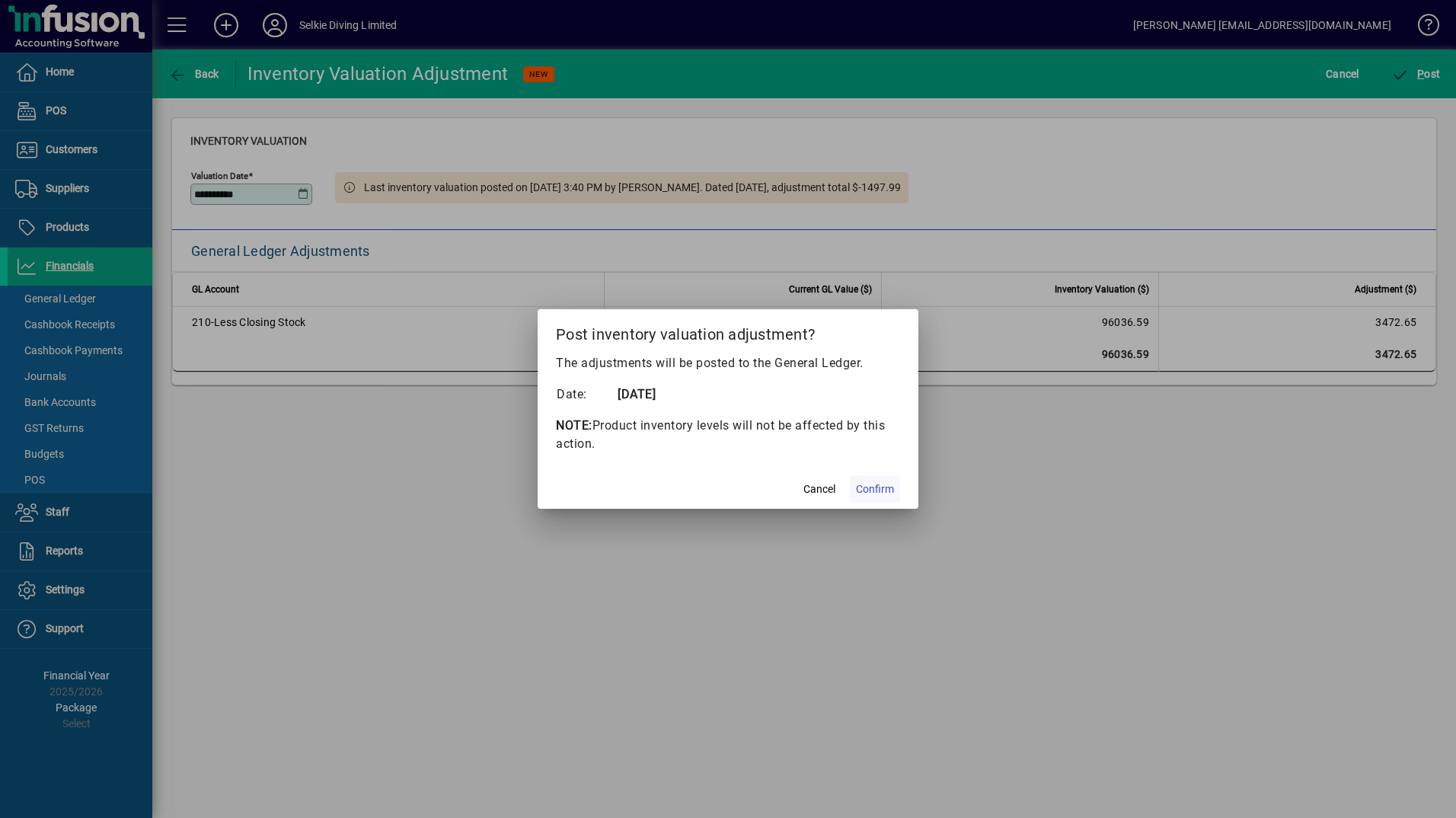
click at [870, 488] on span "Confirm" at bounding box center [874, 488] width 38 height 16
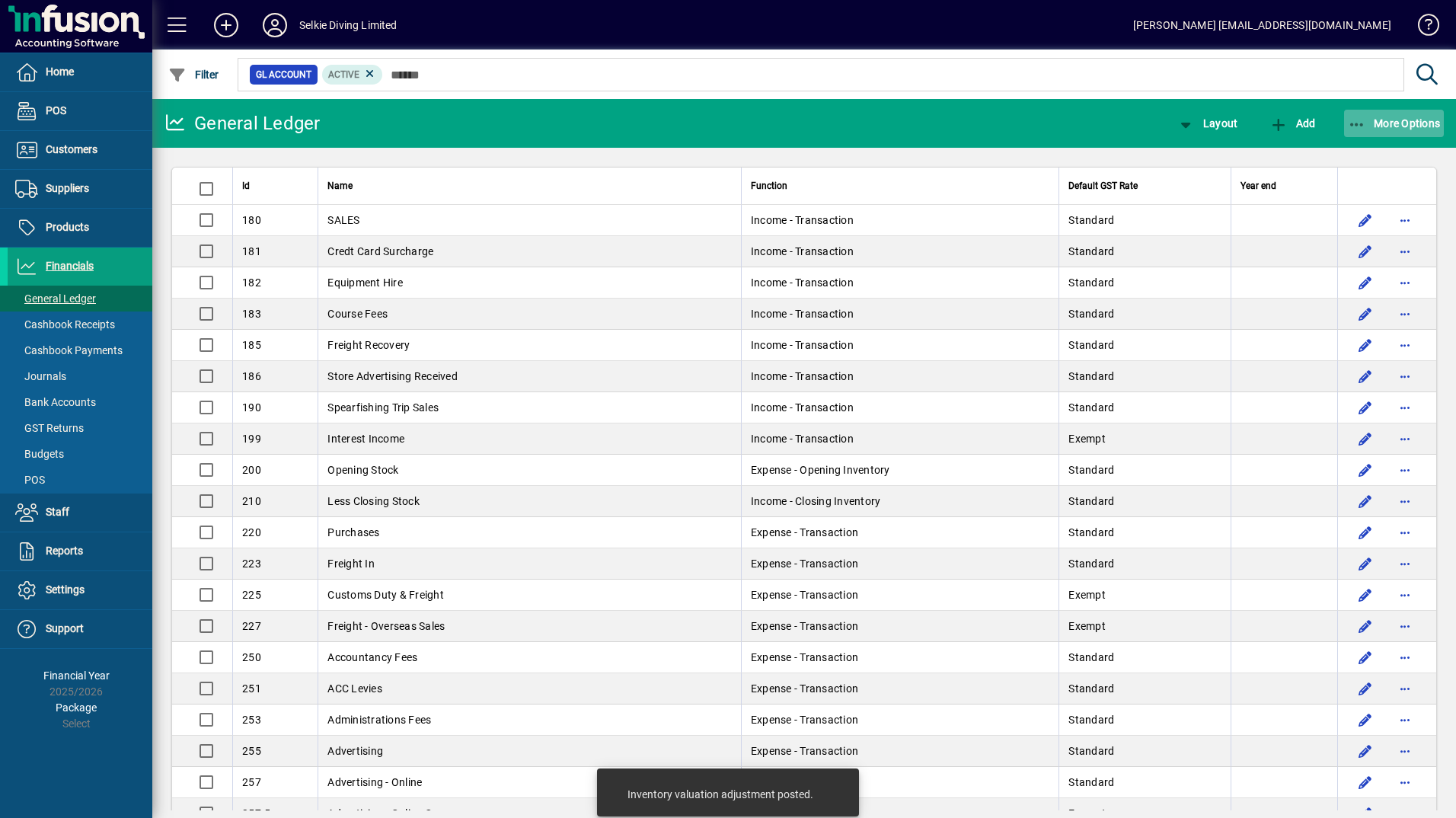
click at [1378, 122] on span "More Options" at bounding box center [1394, 123] width 93 height 12
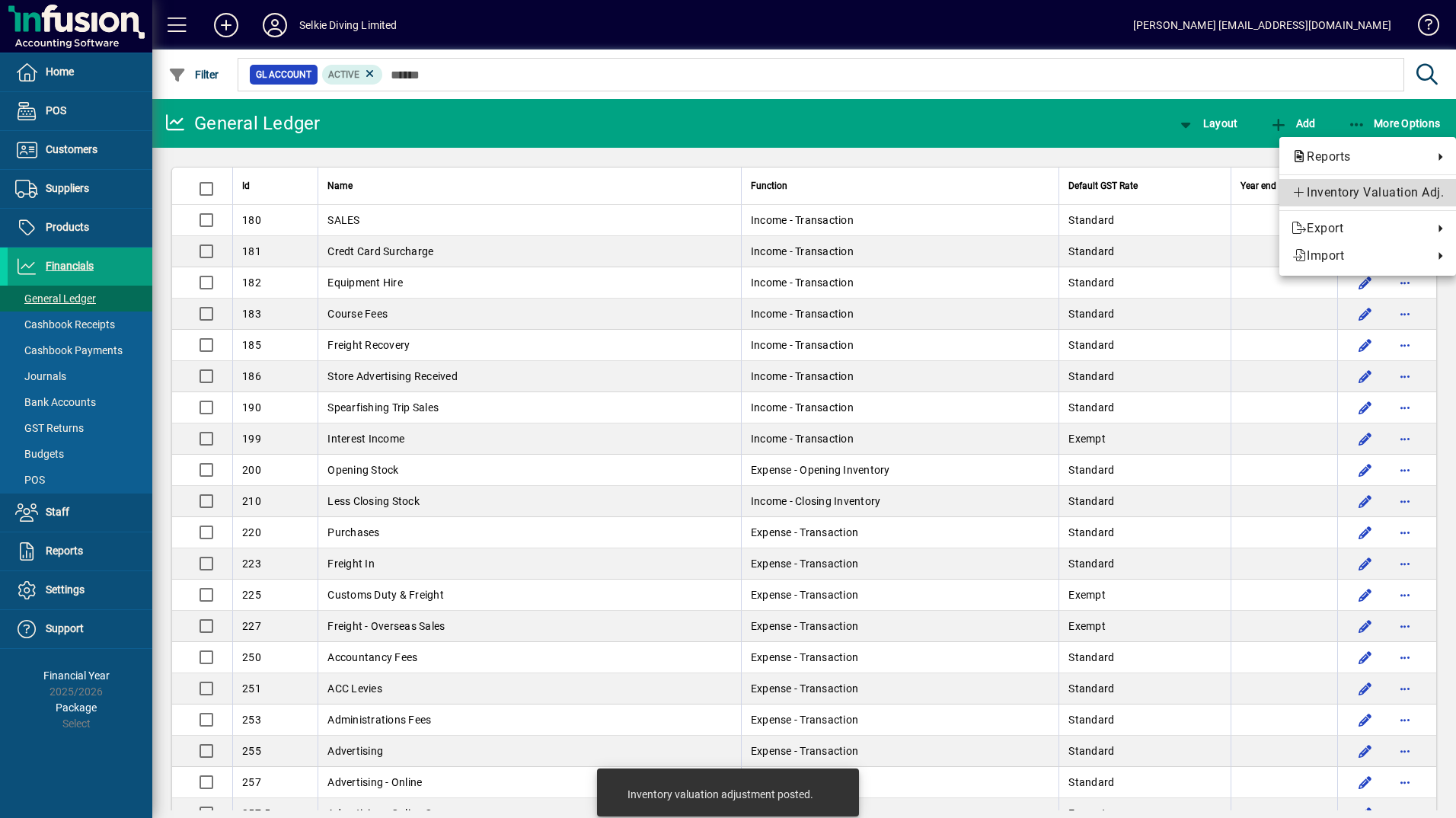
click at [1338, 199] on span "Inventory Valuation Adj." at bounding box center [1367, 193] width 152 height 18
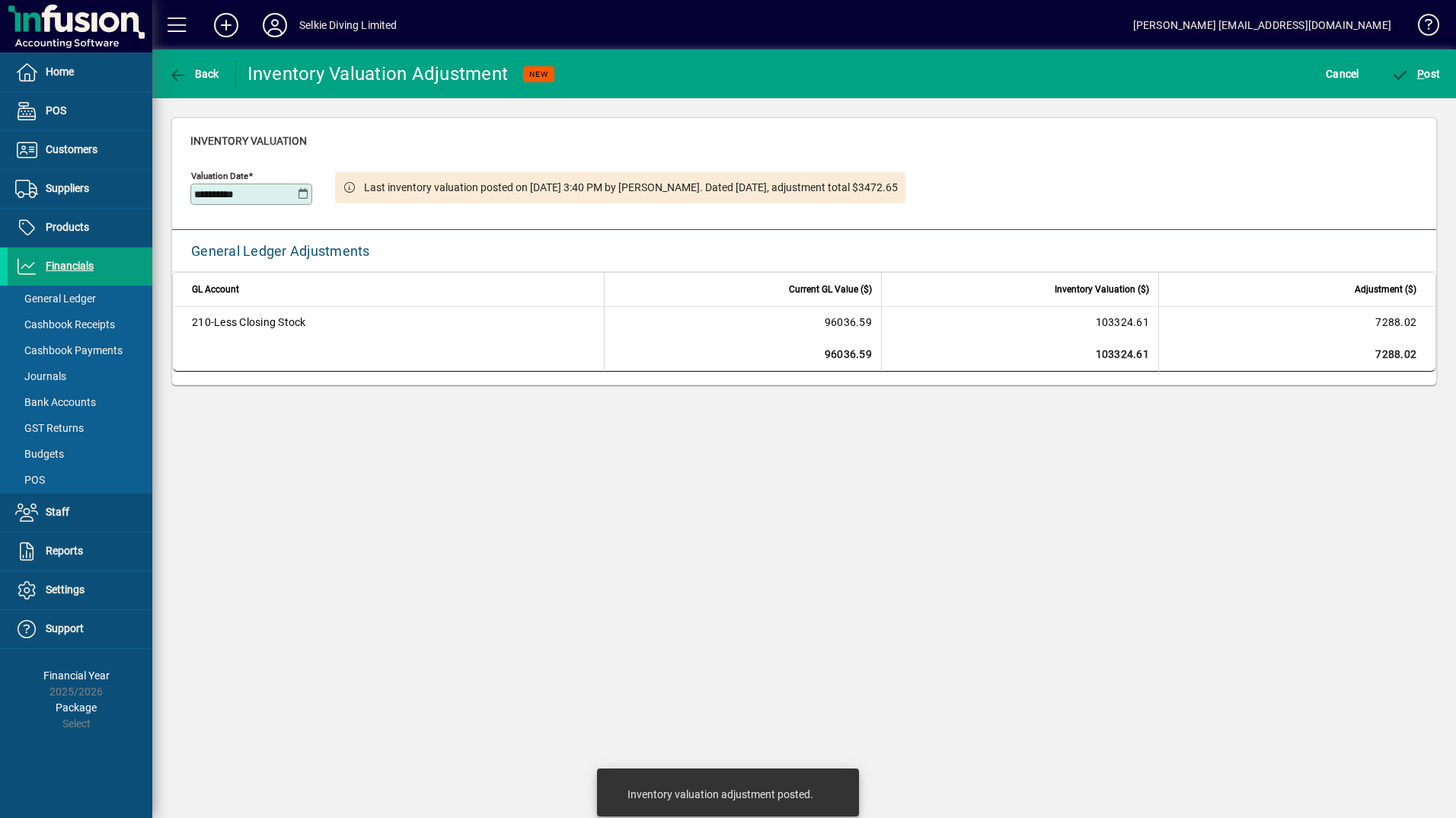
click at [297, 198] on icon at bounding box center [303, 194] width 11 height 12
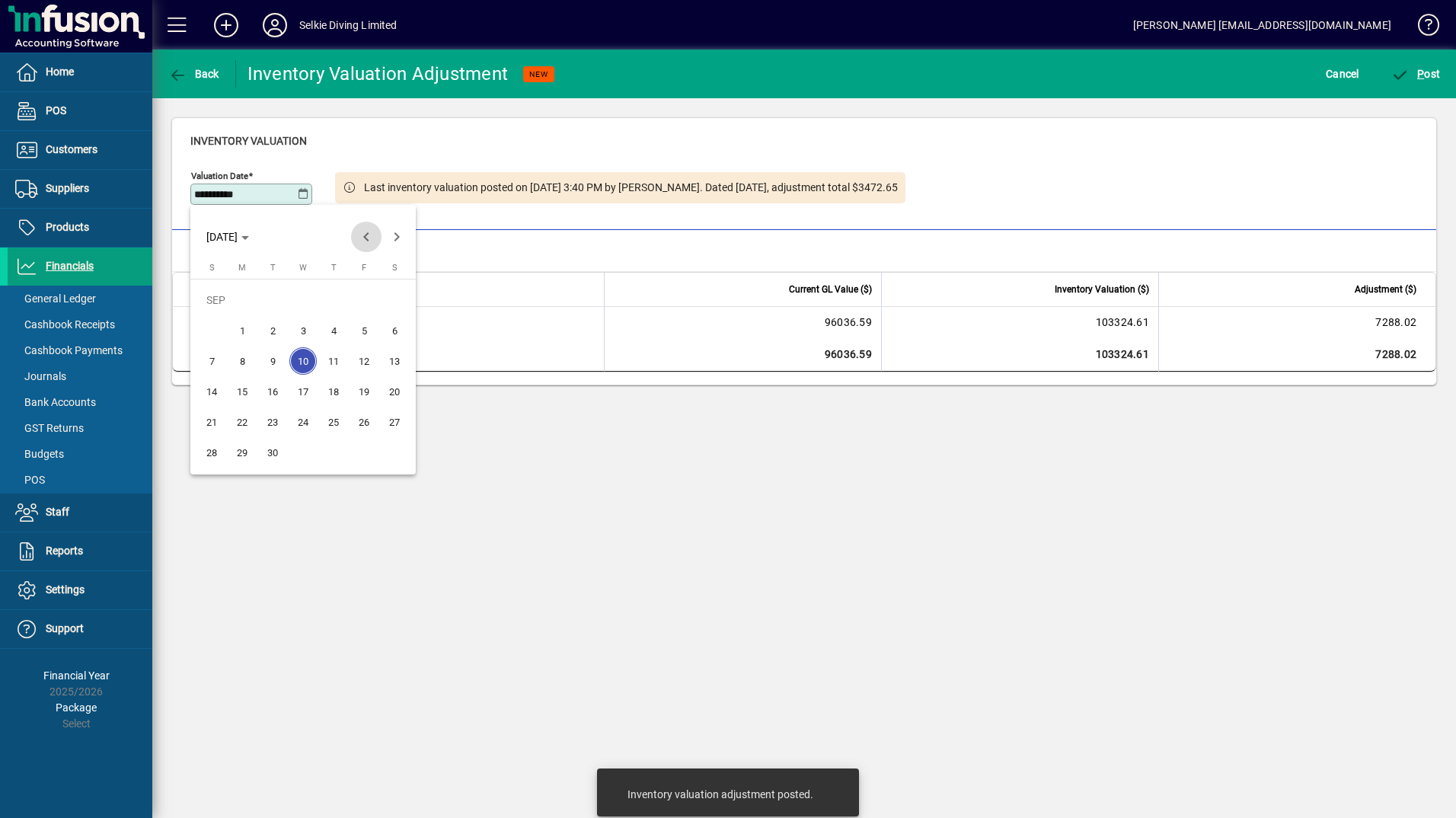
click at [360, 241] on span "Previous month" at bounding box center [366, 236] width 30 height 30
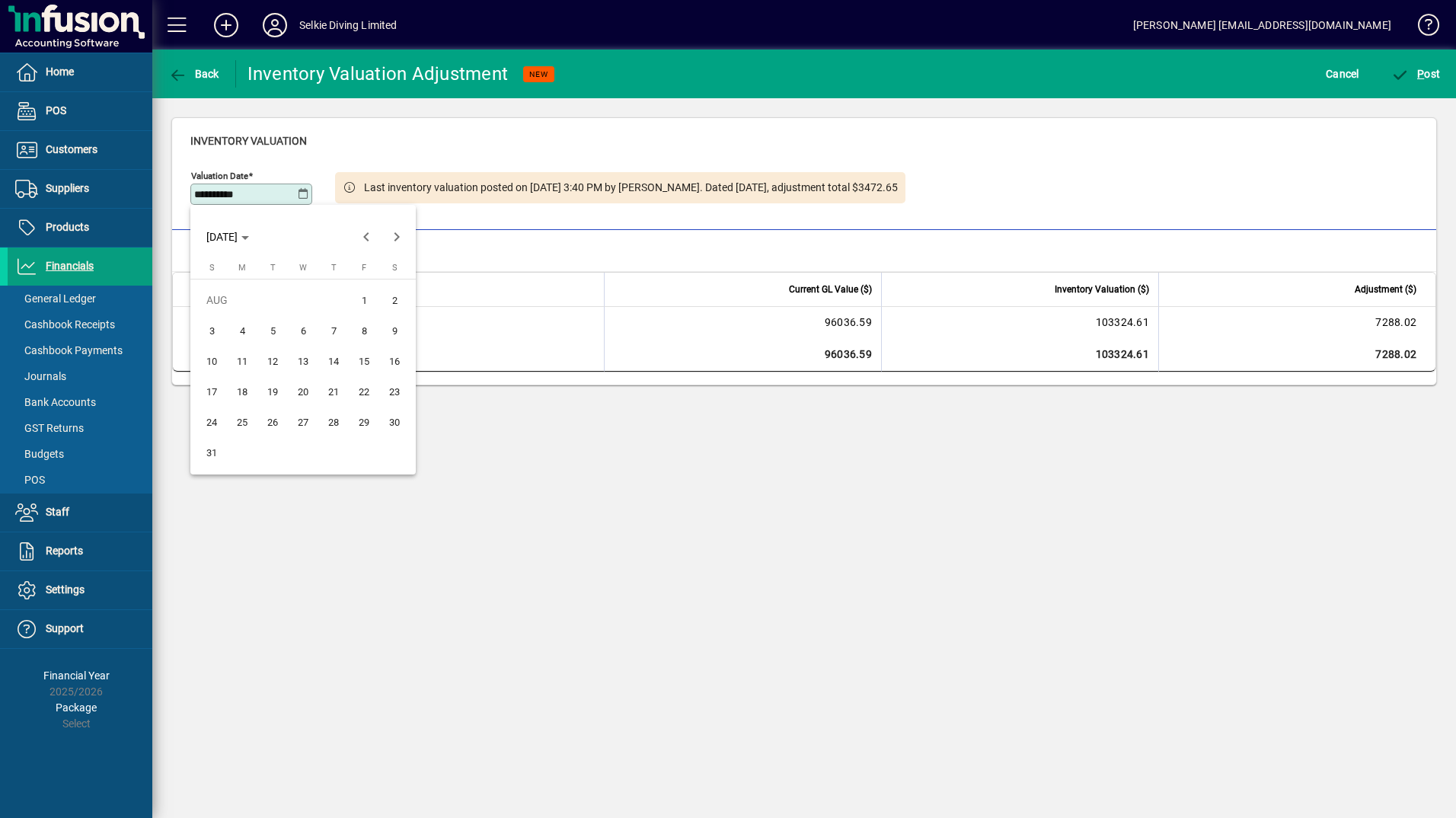
click at [365, 420] on span "29" at bounding box center [364, 422] width 28 height 28
type input "**********"
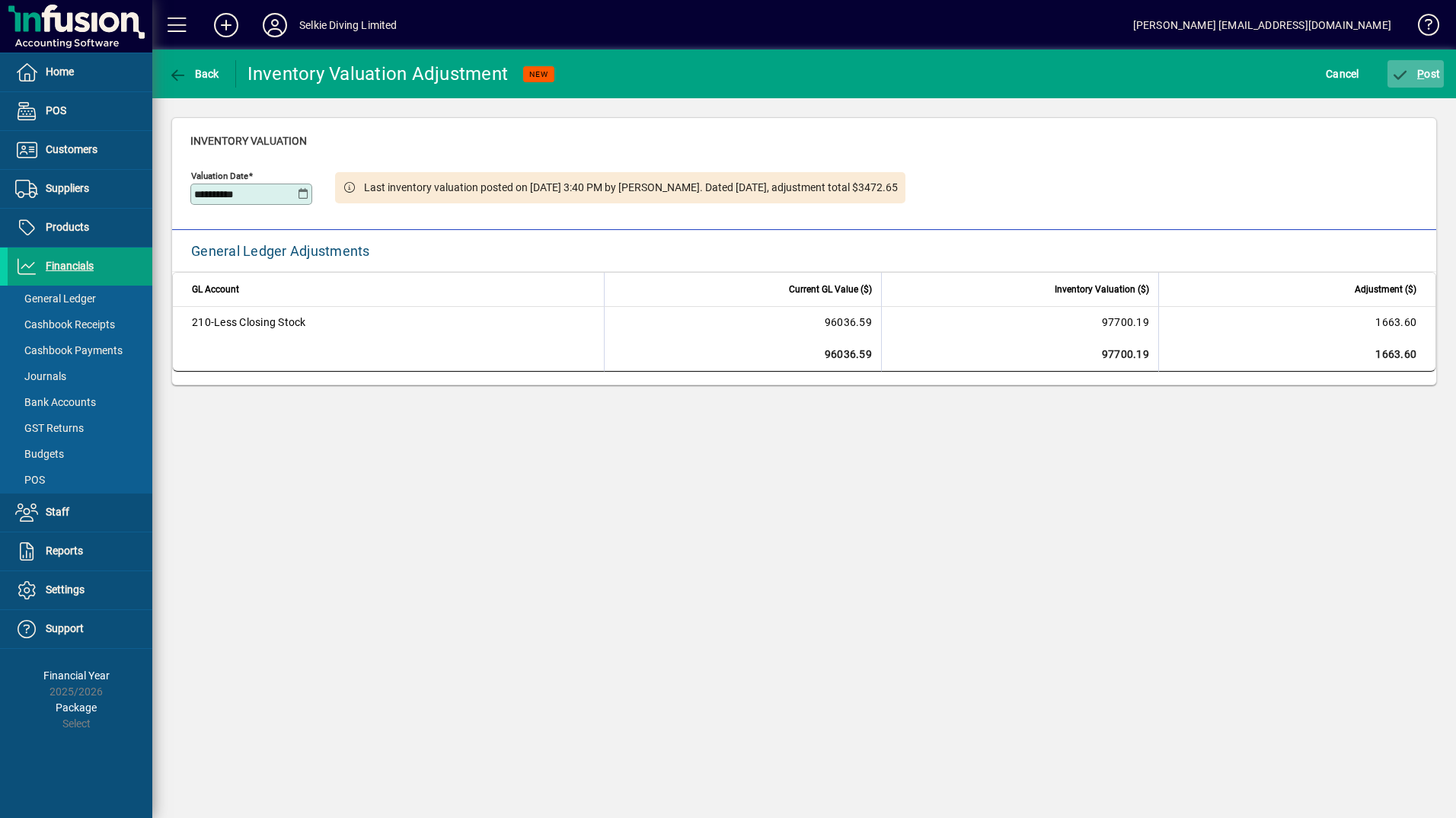
click at [1417, 76] on span "P" at bounding box center [1420, 73] width 6 height 12
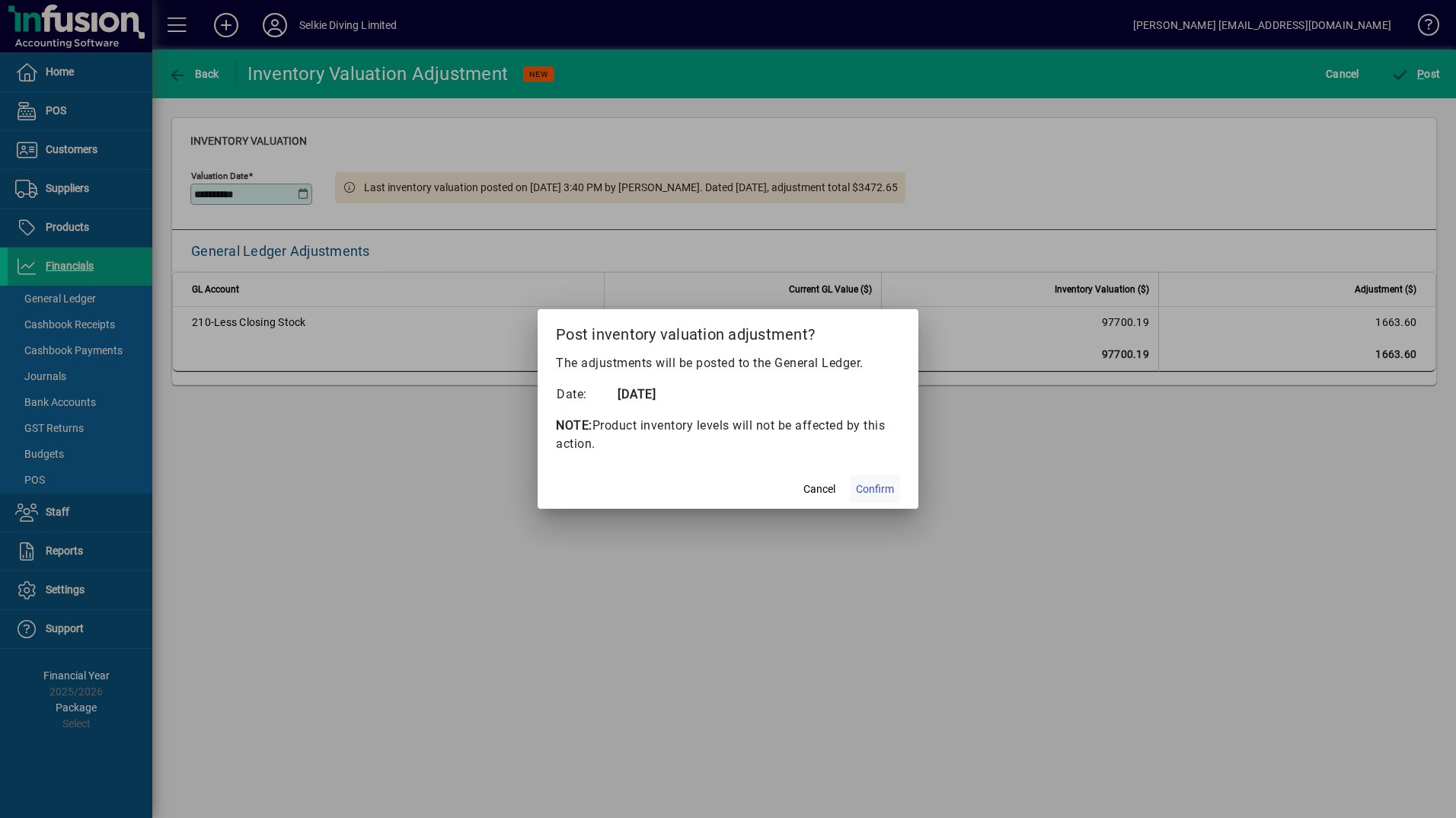
click at [882, 499] on span at bounding box center [874, 489] width 50 height 37
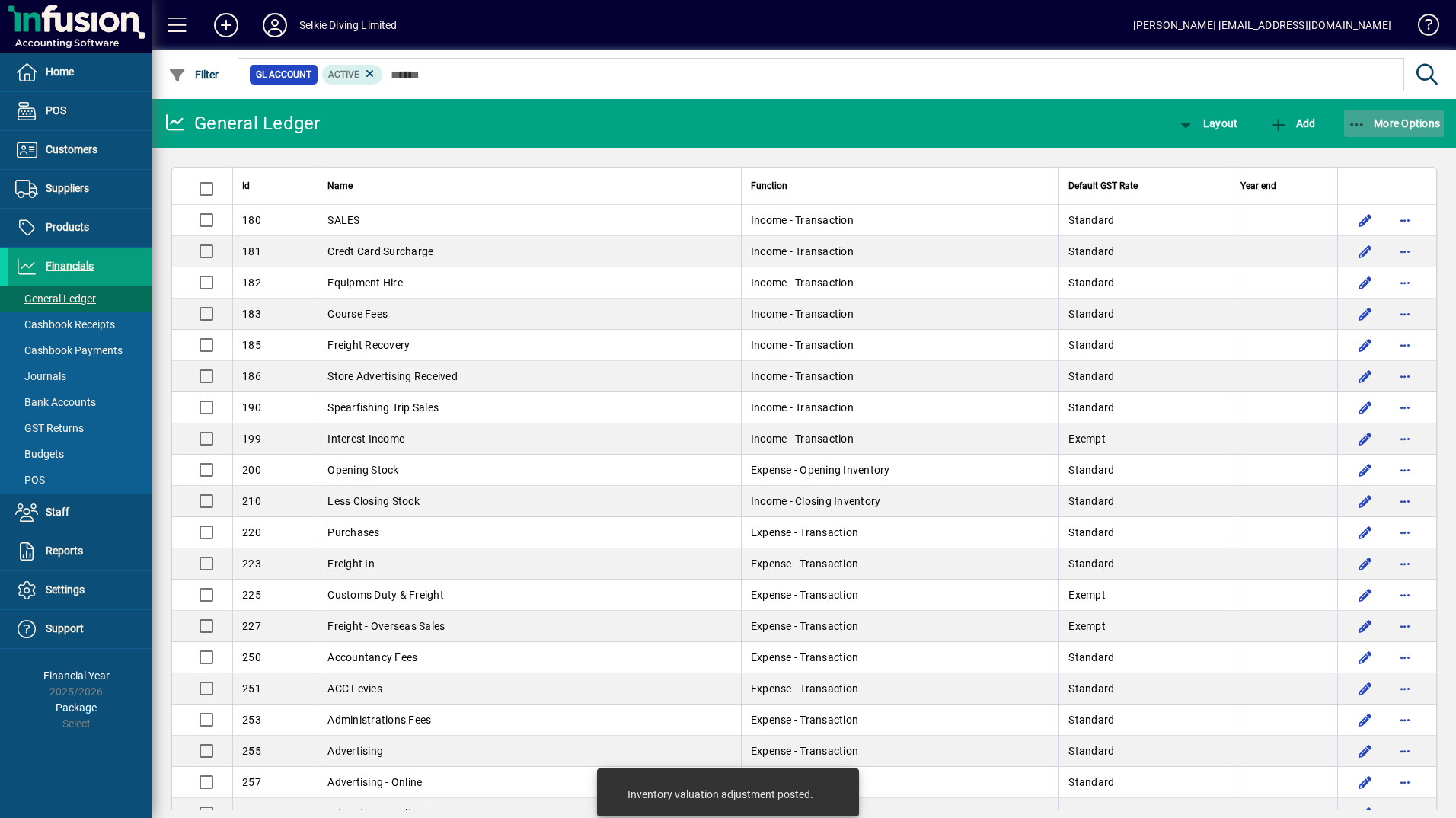
click at [1407, 123] on span "More Options" at bounding box center [1394, 123] width 93 height 12
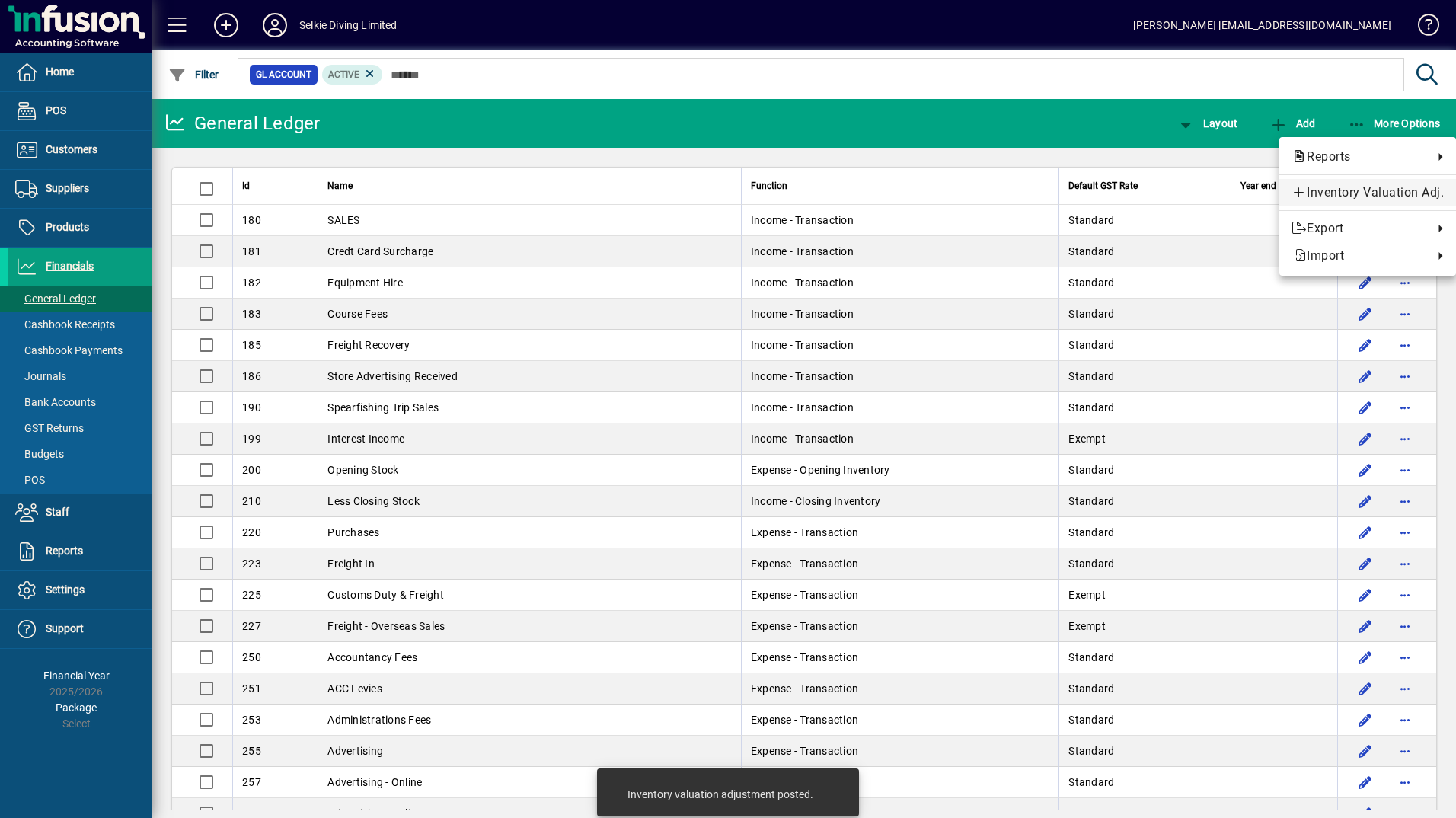
click at [1374, 198] on span "Inventory Valuation Adj." at bounding box center [1367, 193] width 152 height 18
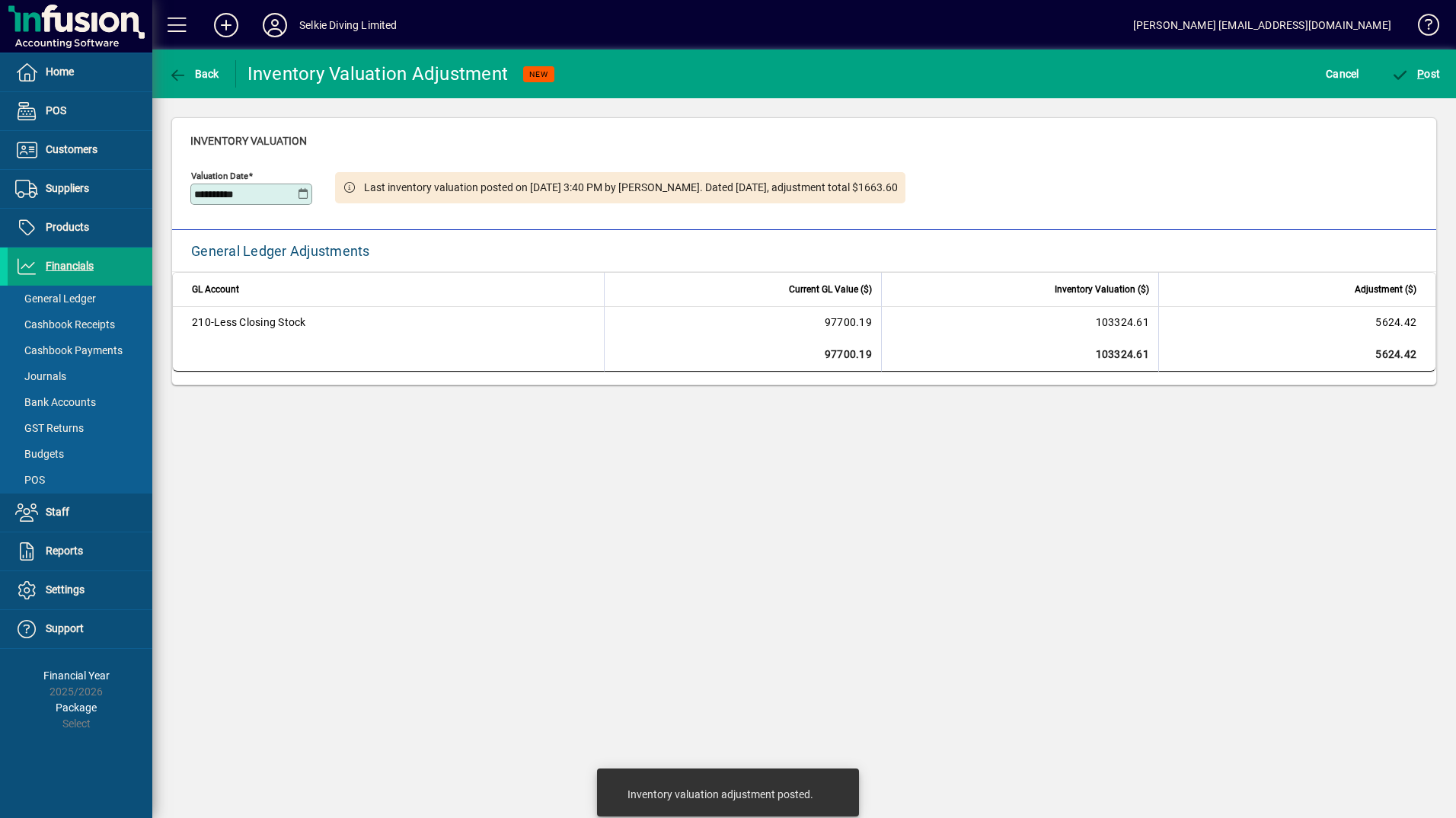
click at [306, 196] on icon at bounding box center [303, 194] width 11 height 12
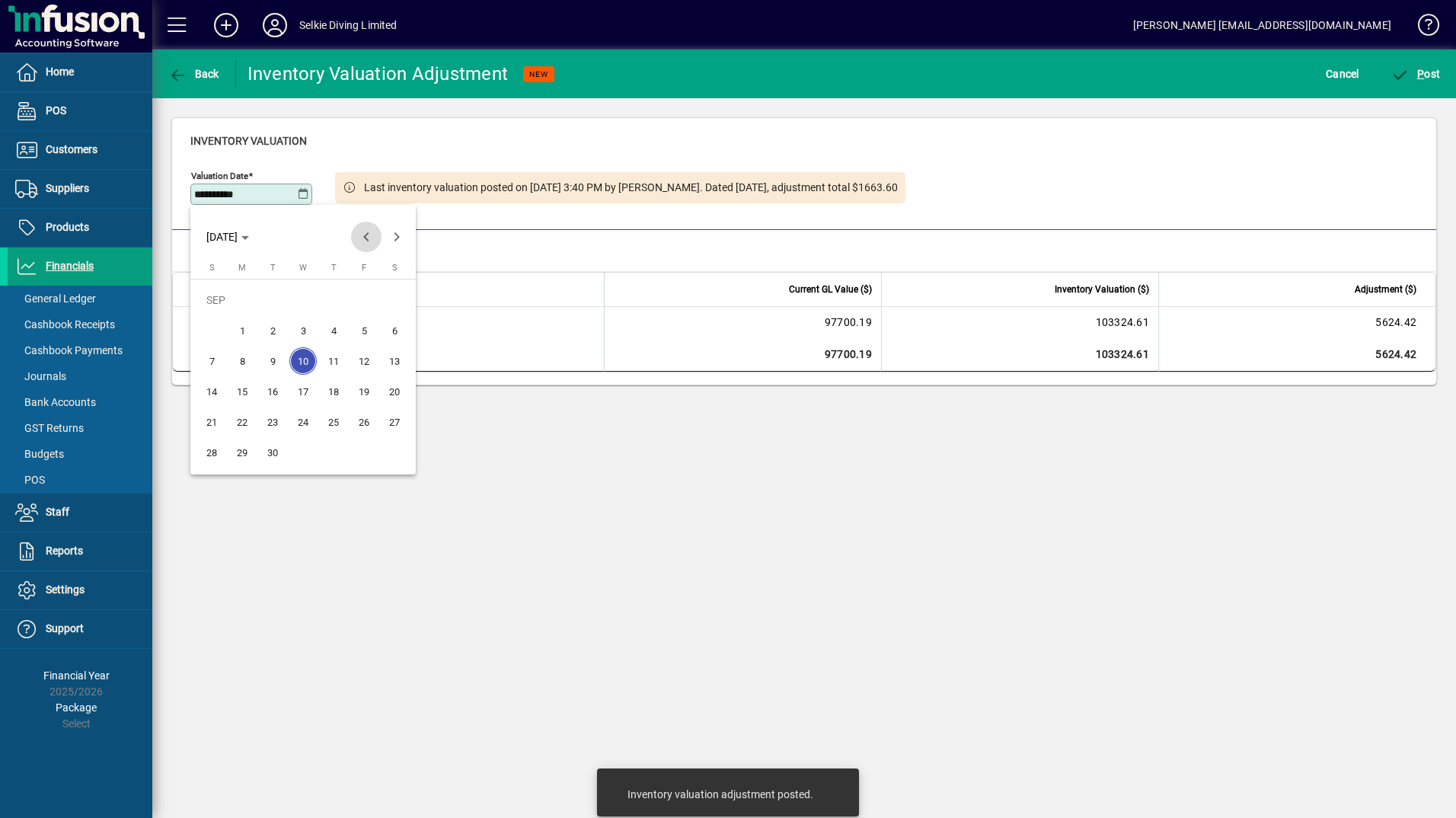
click at [361, 231] on span "Previous month" at bounding box center [366, 236] width 30 height 30
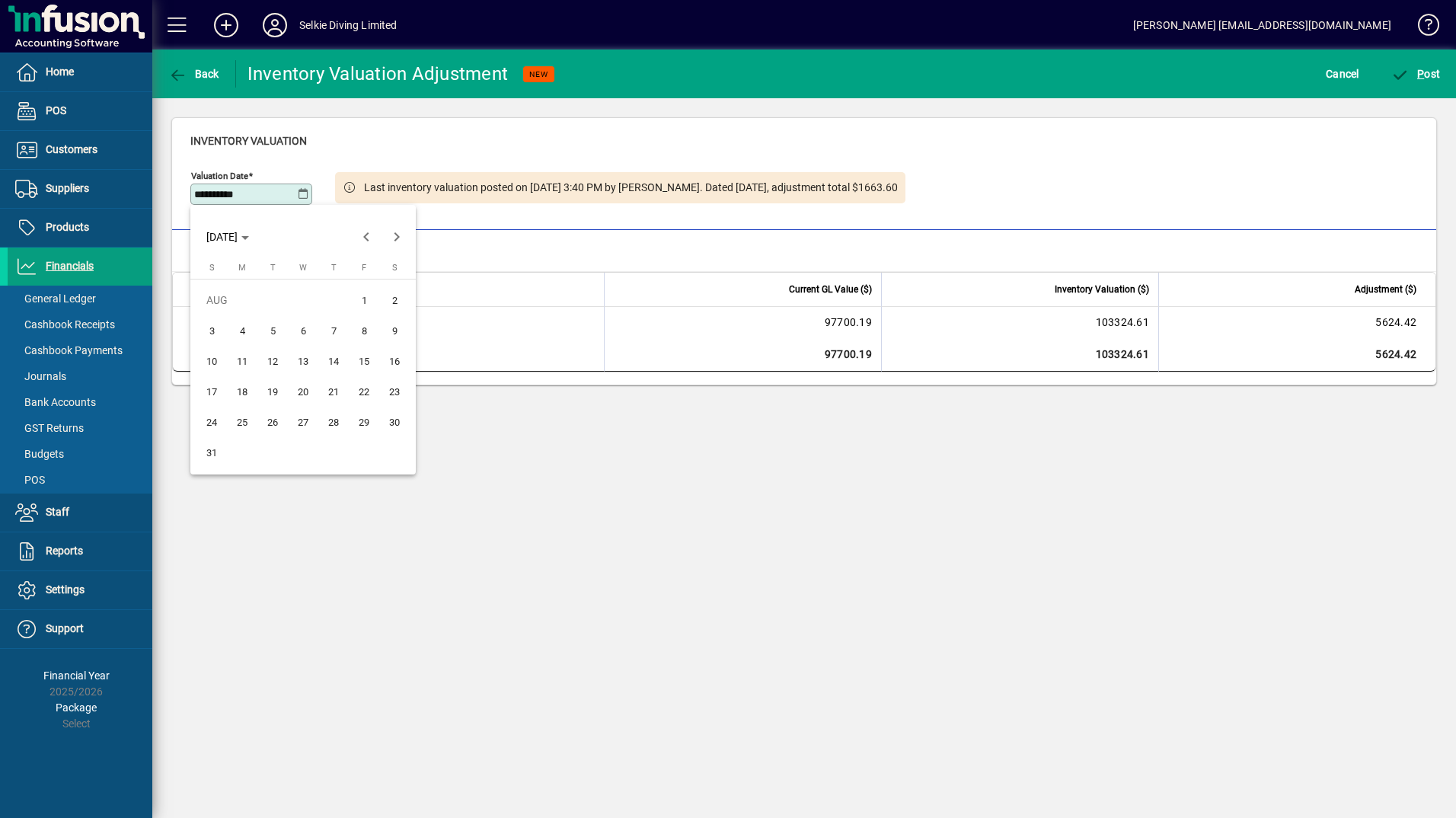
click at [205, 454] on span "31" at bounding box center [211, 452] width 28 height 28
type input "**********"
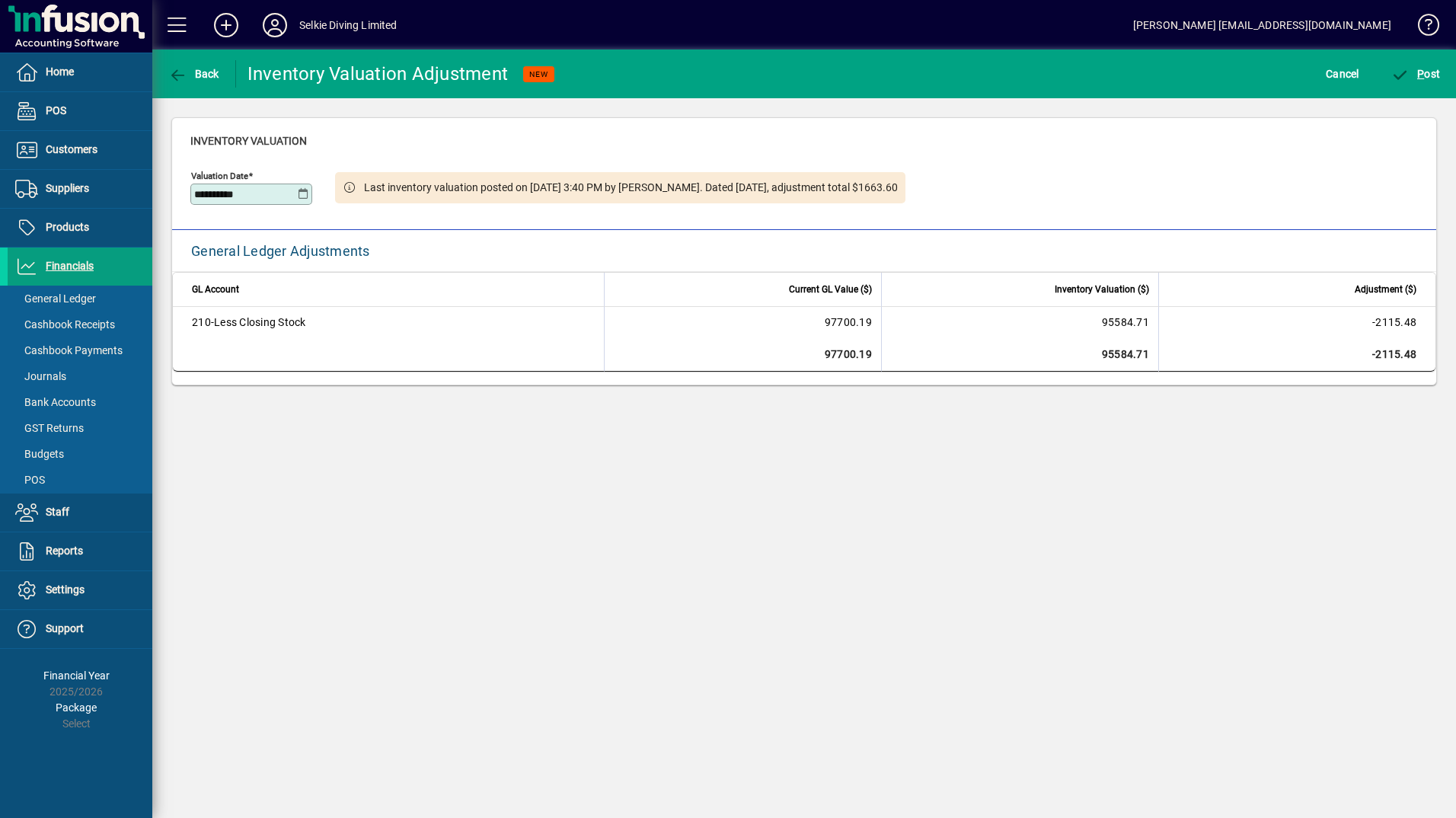
drag, startPoint x: 720, startPoint y: 583, endPoint x: 736, endPoint y: 579, distance: 16.5
click at [736, 579] on div "**********" at bounding box center [804, 434] width 1304 height 768
click at [1426, 74] on span "P ost" at bounding box center [1416, 73] width 50 height 12
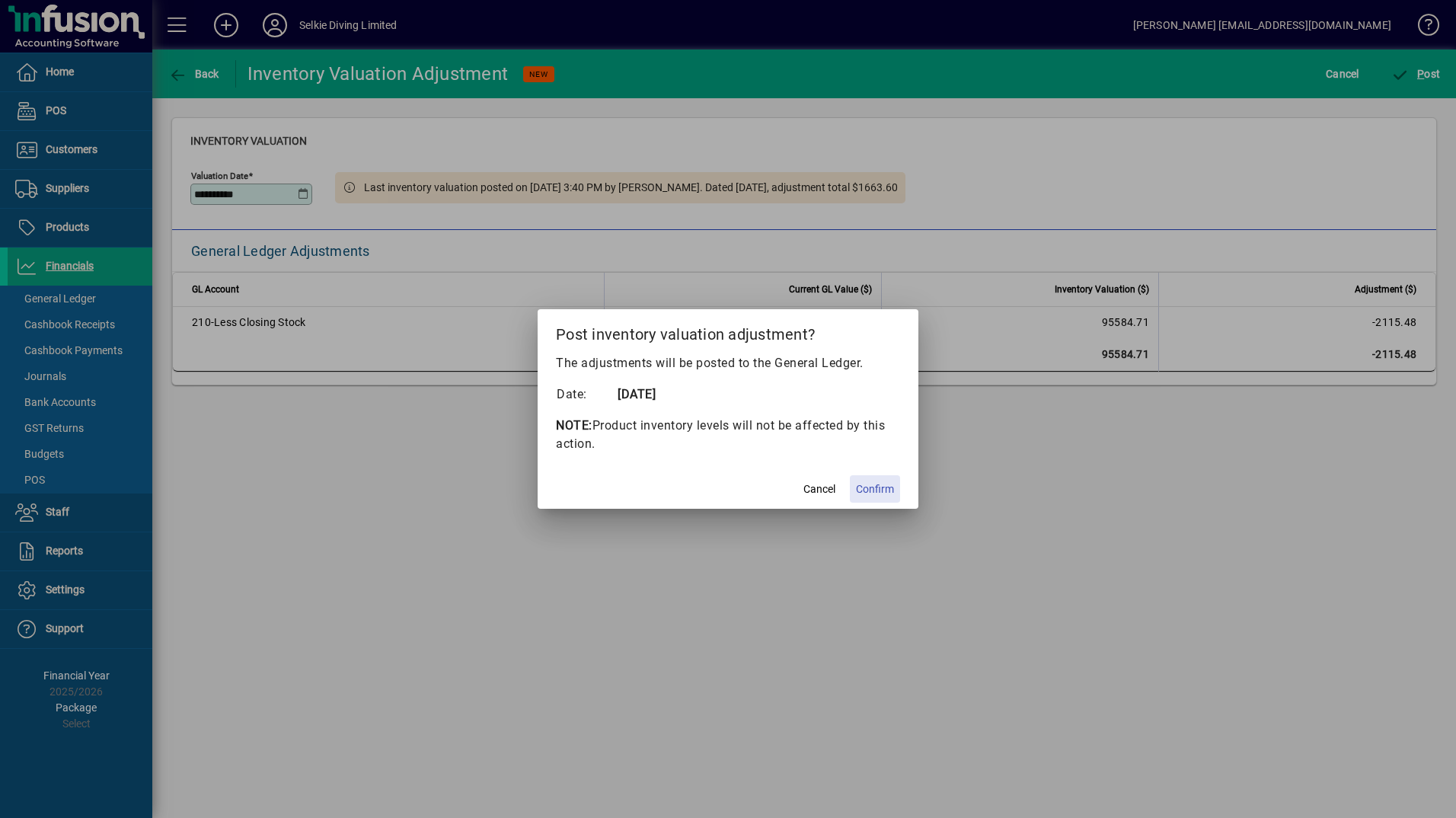
click at [888, 488] on span "Confirm" at bounding box center [874, 488] width 38 height 16
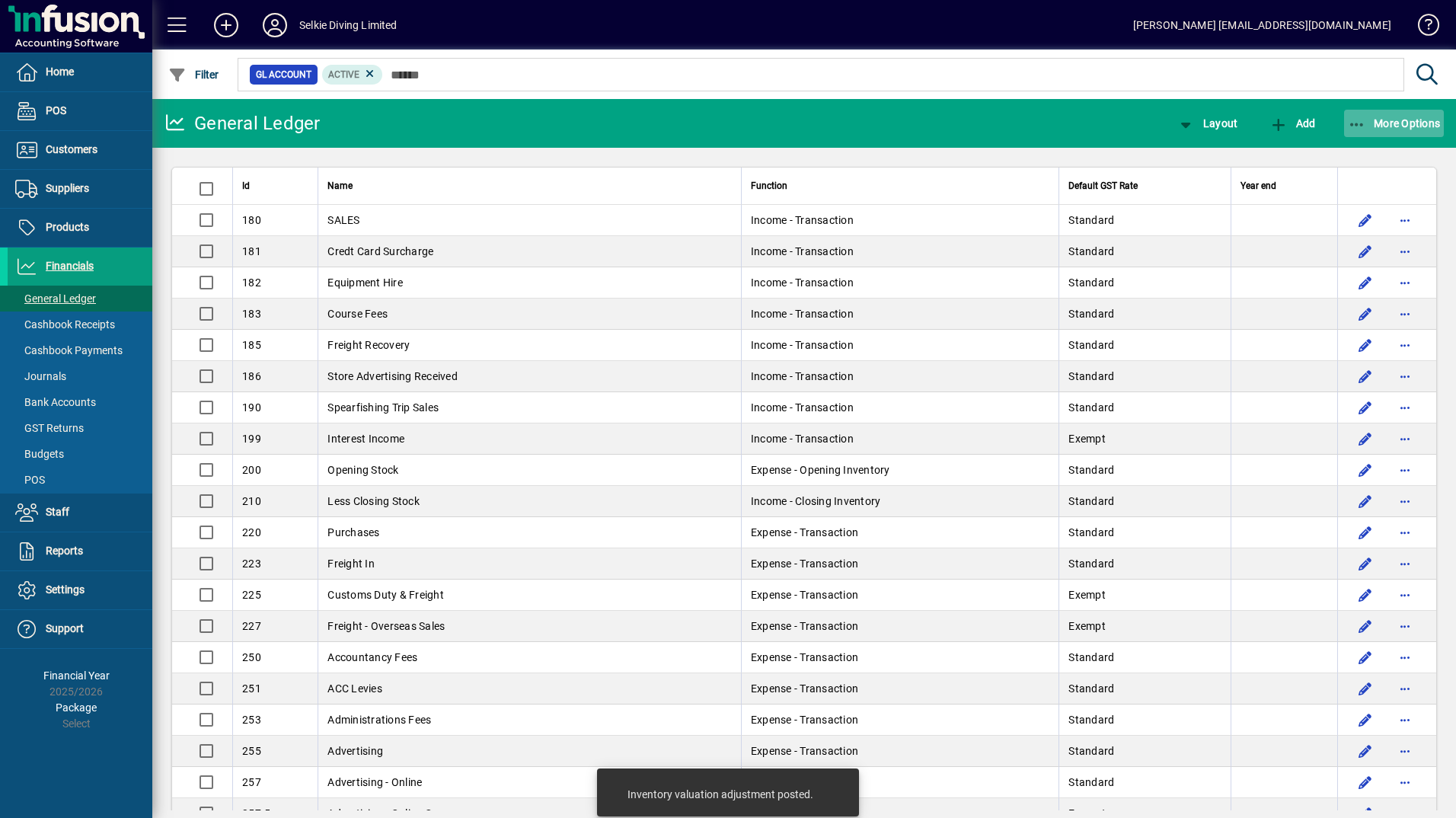
click at [1375, 123] on span "More Options" at bounding box center [1394, 123] width 93 height 12
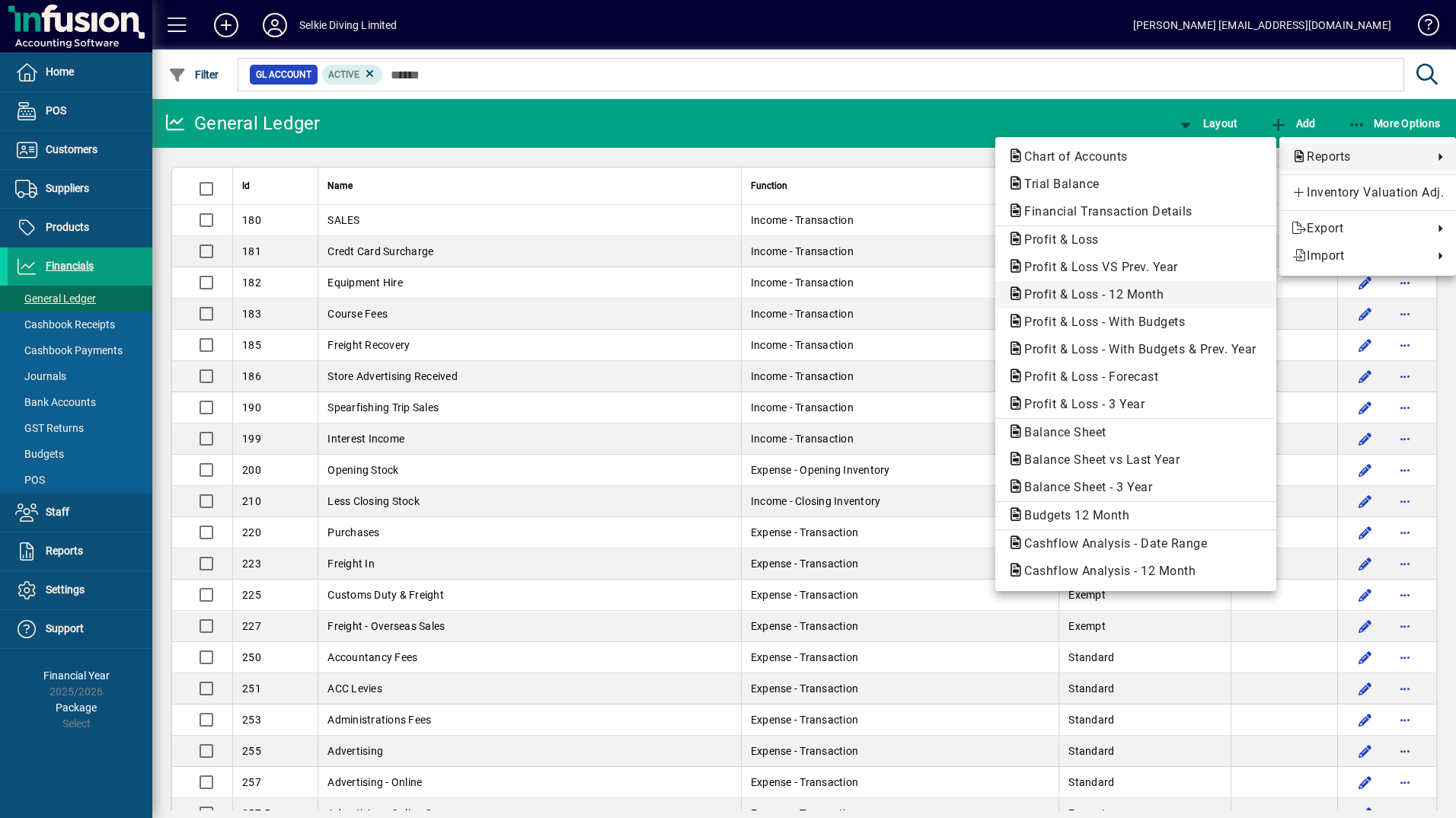
click at [1152, 289] on span "Profit & Loss - 12 Month" at bounding box center [1089, 295] width 163 height 15
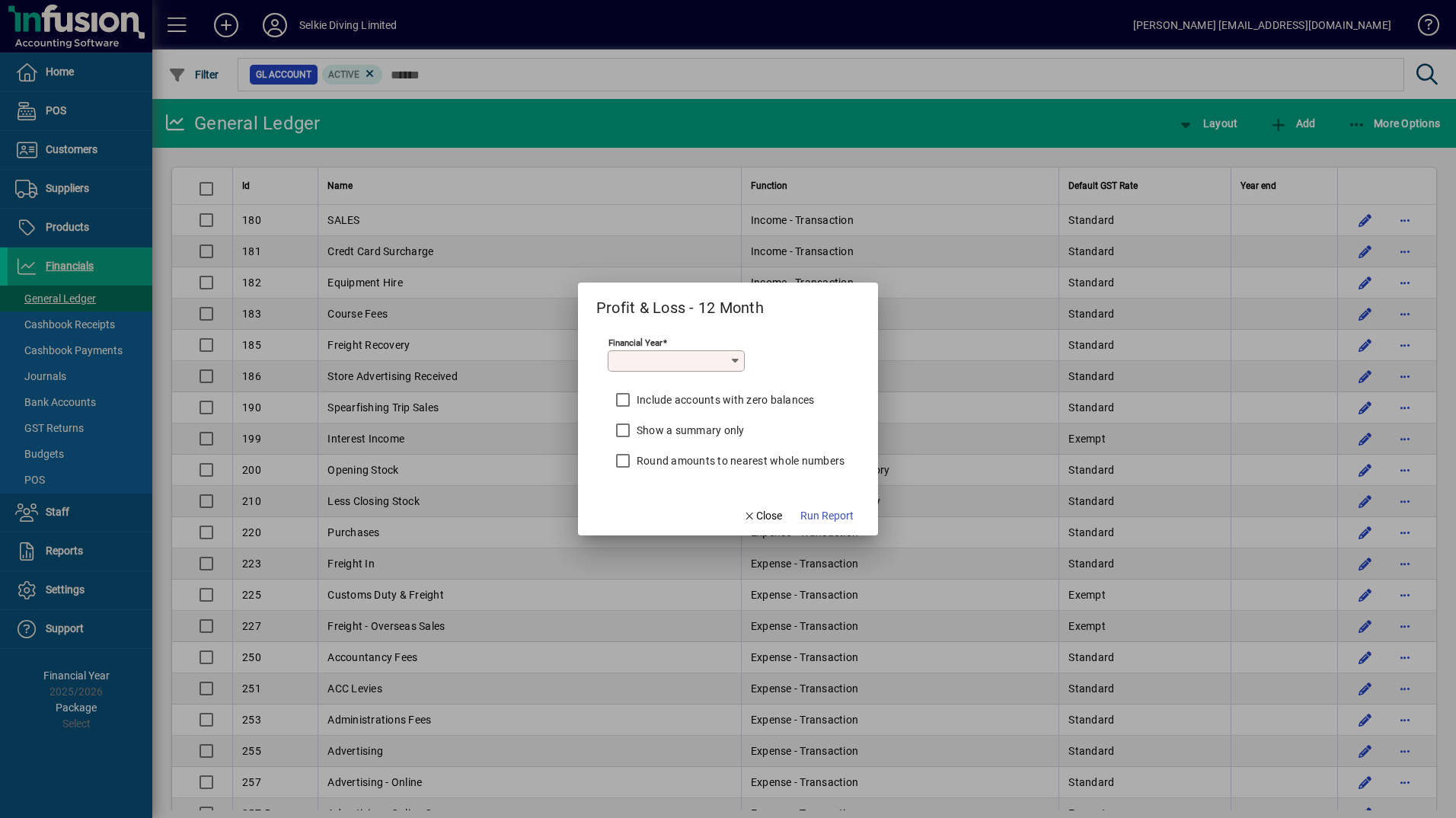
type input "*********"
click at [730, 458] on label "Round amounts to nearest whole numbers" at bounding box center [739, 461] width 211 height 15
click at [840, 509] on span "Run Report" at bounding box center [827, 515] width 54 height 16
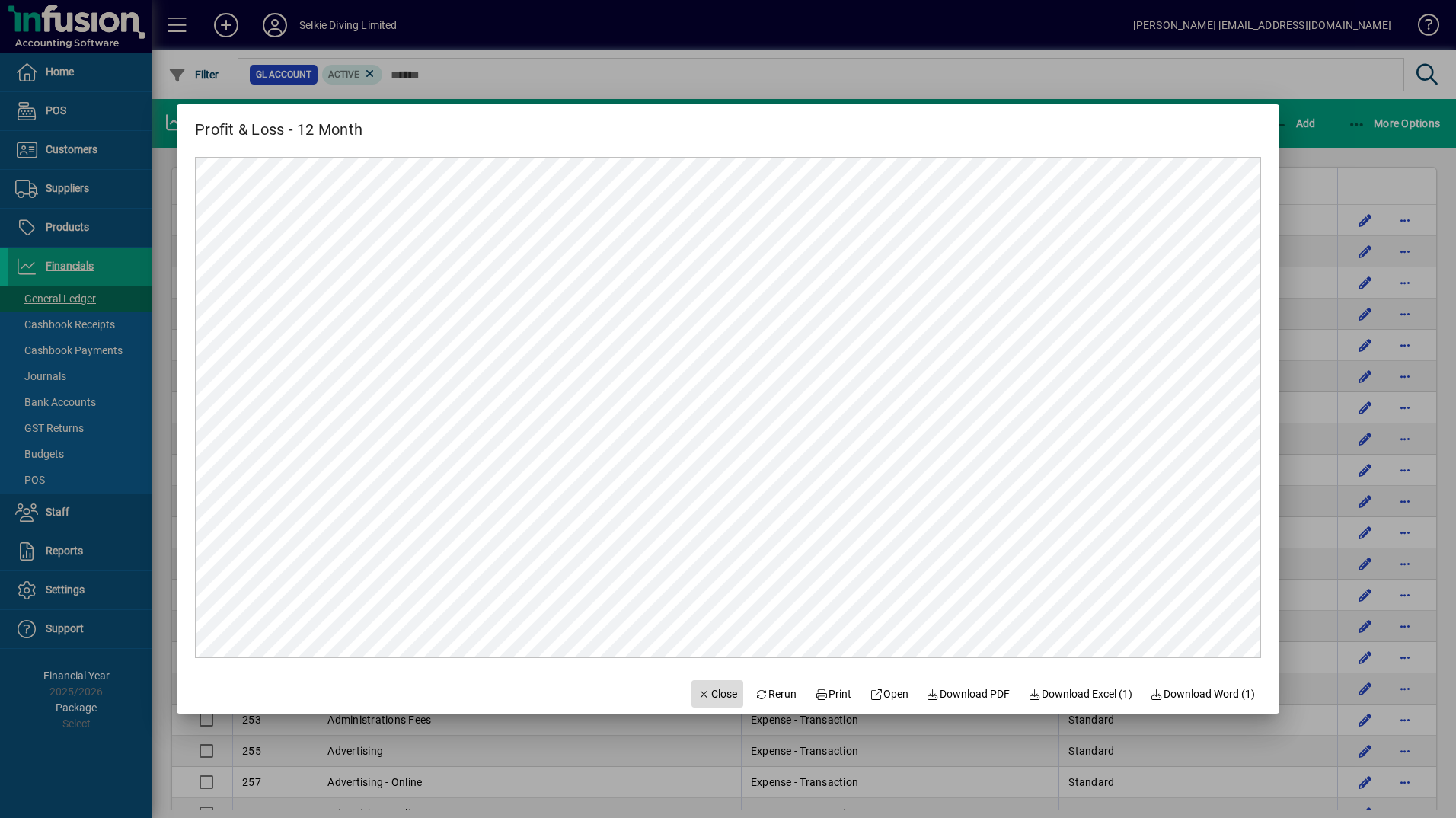
click at [704, 697] on span "Close" at bounding box center [716, 693] width 40 height 16
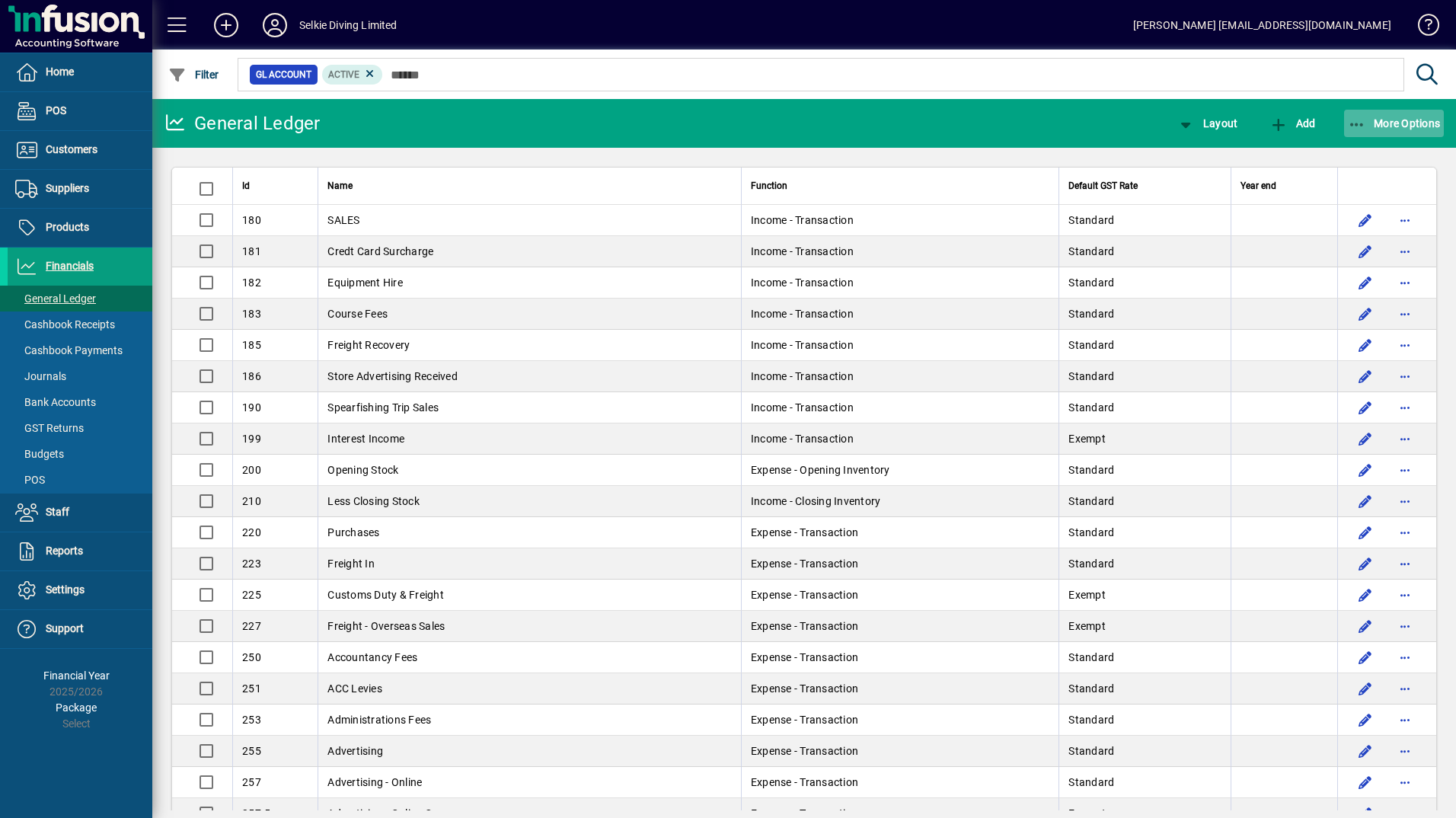
click at [1356, 128] on icon "button" at bounding box center [1357, 125] width 19 height 15
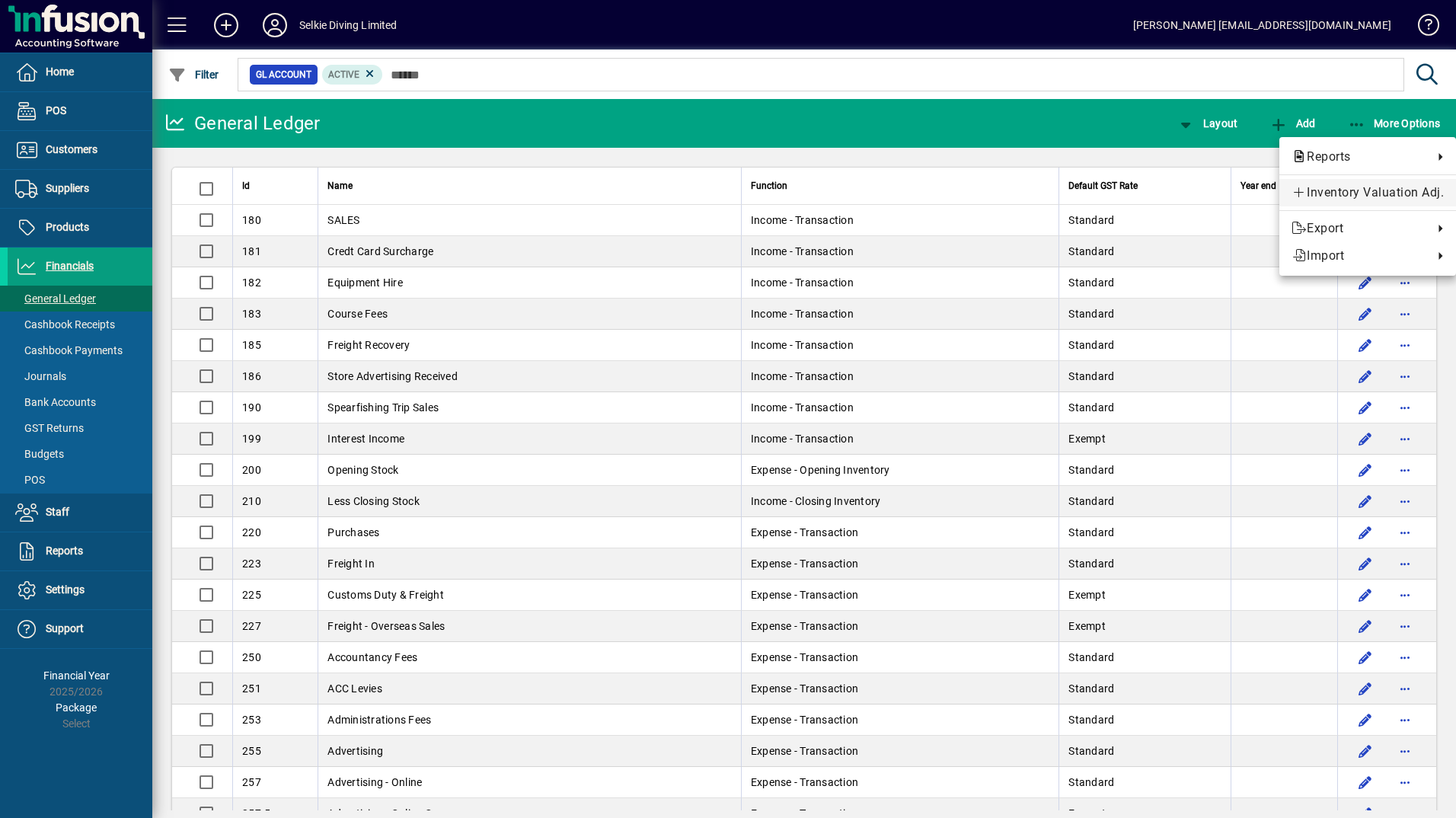
click at [1368, 198] on span "Inventory Valuation Adj." at bounding box center [1367, 193] width 152 height 18
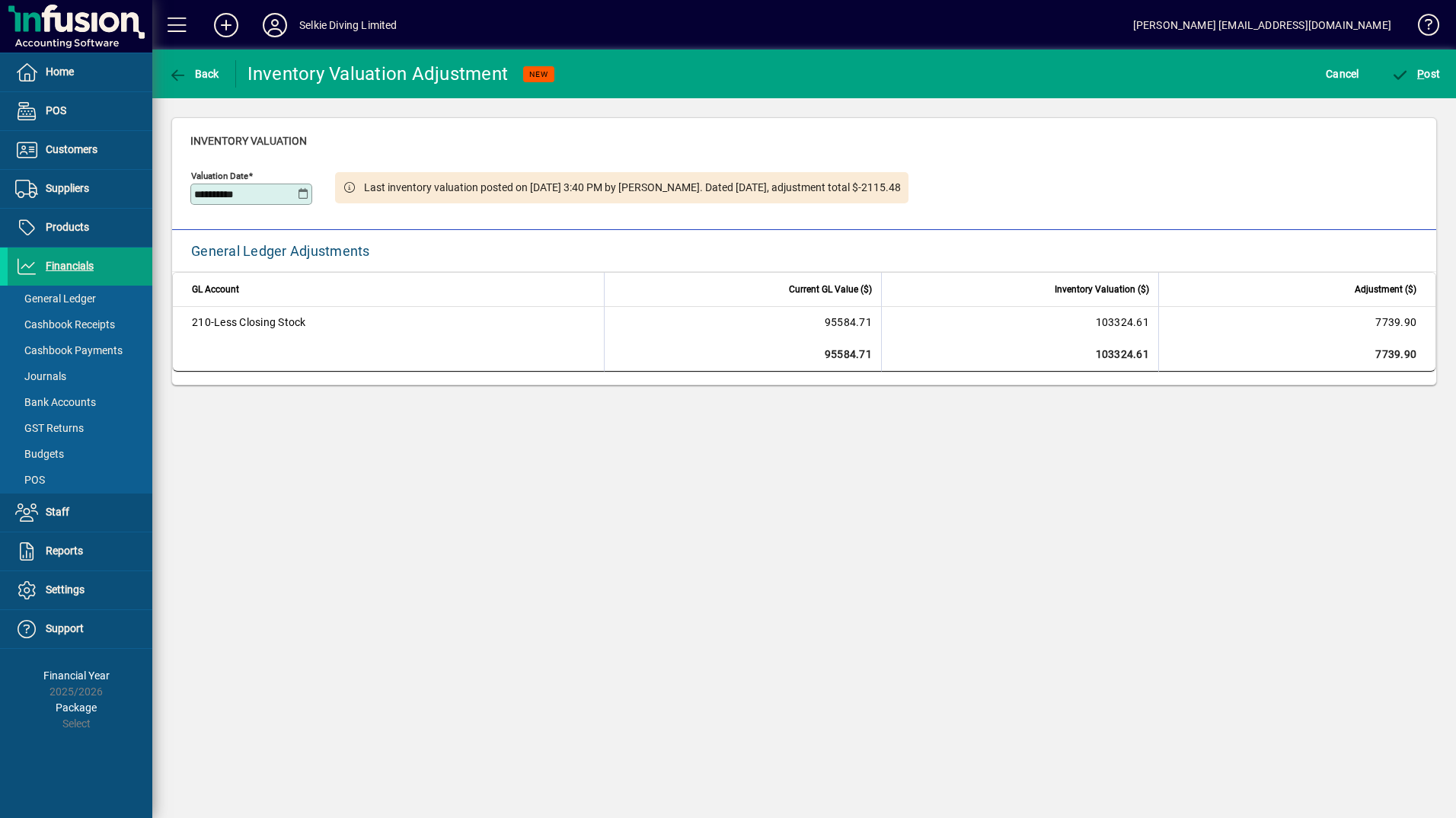
click at [295, 195] on input "**********" at bounding box center [246, 194] width 103 height 12
click at [305, 194] on icon at bounding box center [303, 194] width 11 height 12
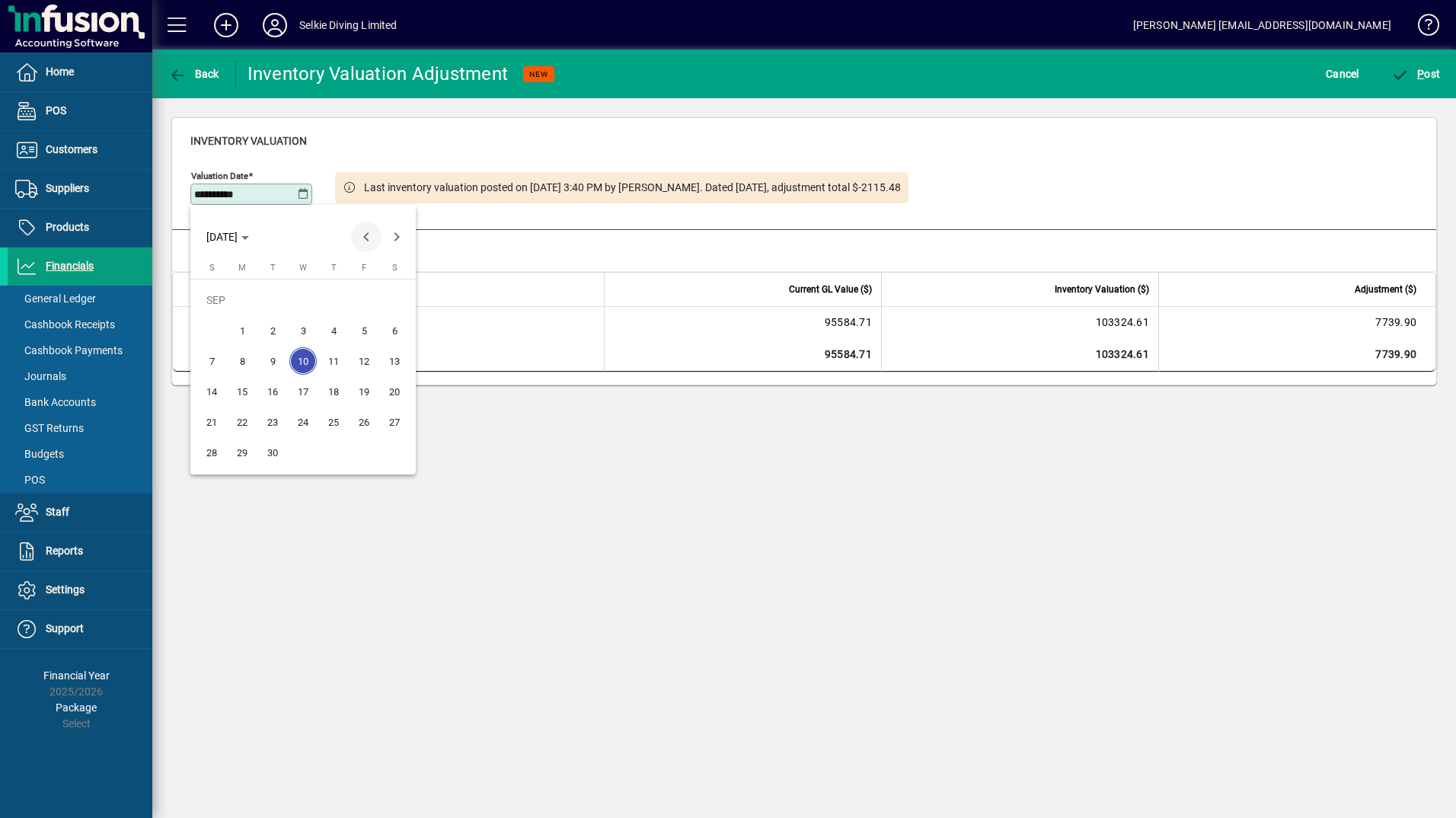
click at [368, 233] on span "Previous month" at bounding box center [366, 236] width 30 height 30
click at [336, 450] on span "31" at bounding box center [333, 452] width 28 height 28
type input "**********"
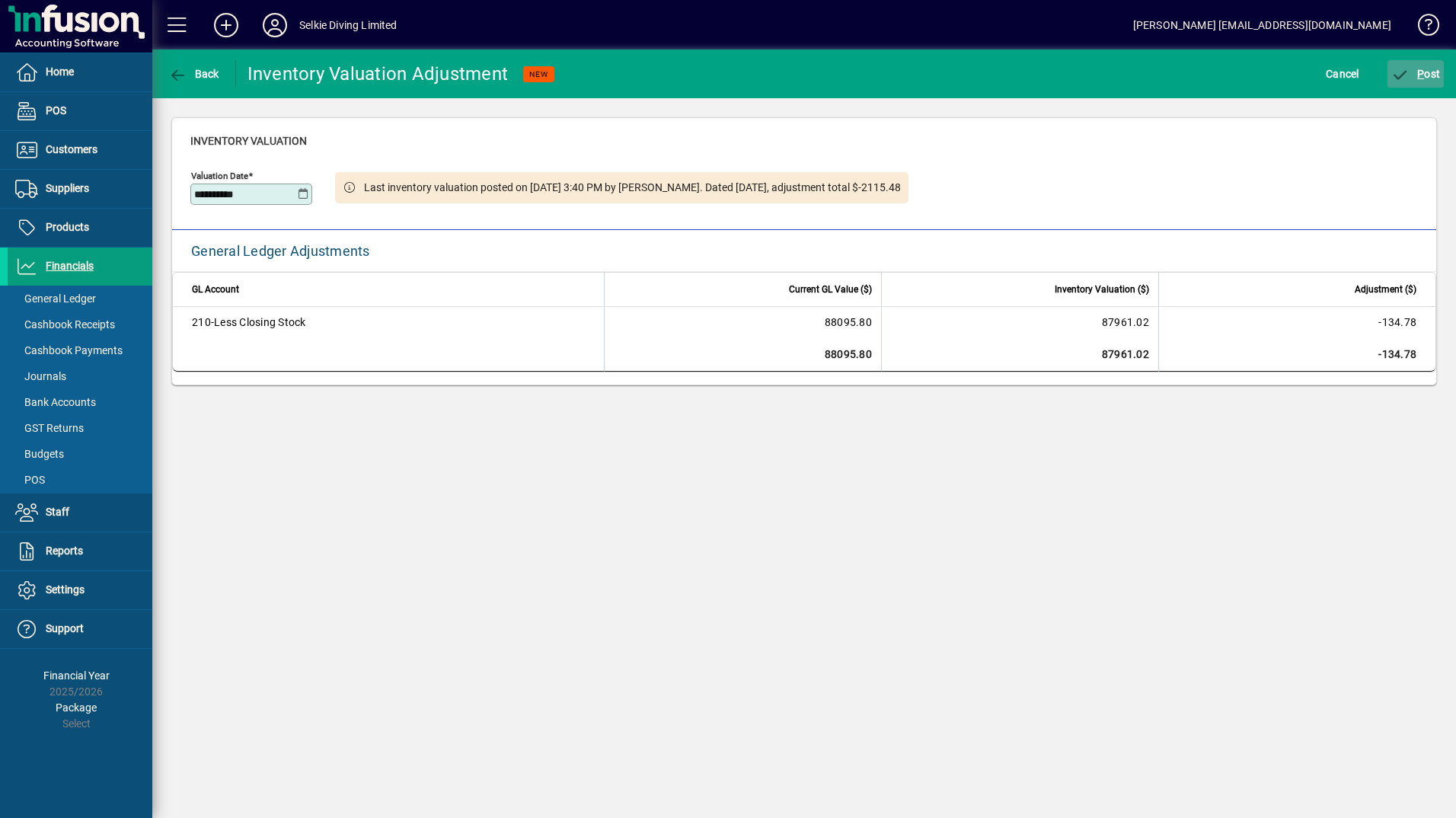
click at [1419, 75] on span "P" at bounding box center [1420, 73] width 6 height 12
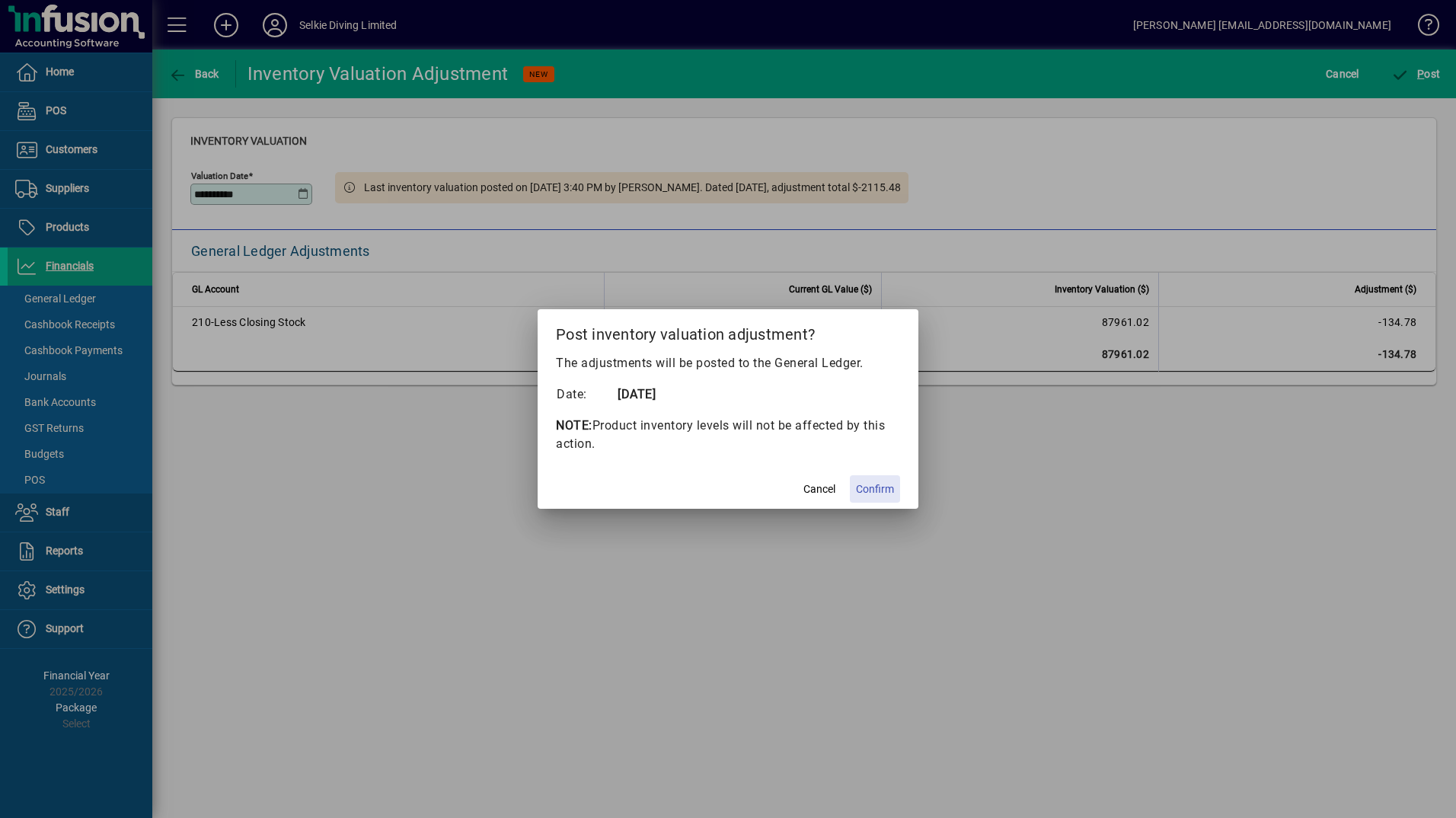
click at [879, 488] on span "Confirm" at bounding box center [874, 488] width 38 height 16
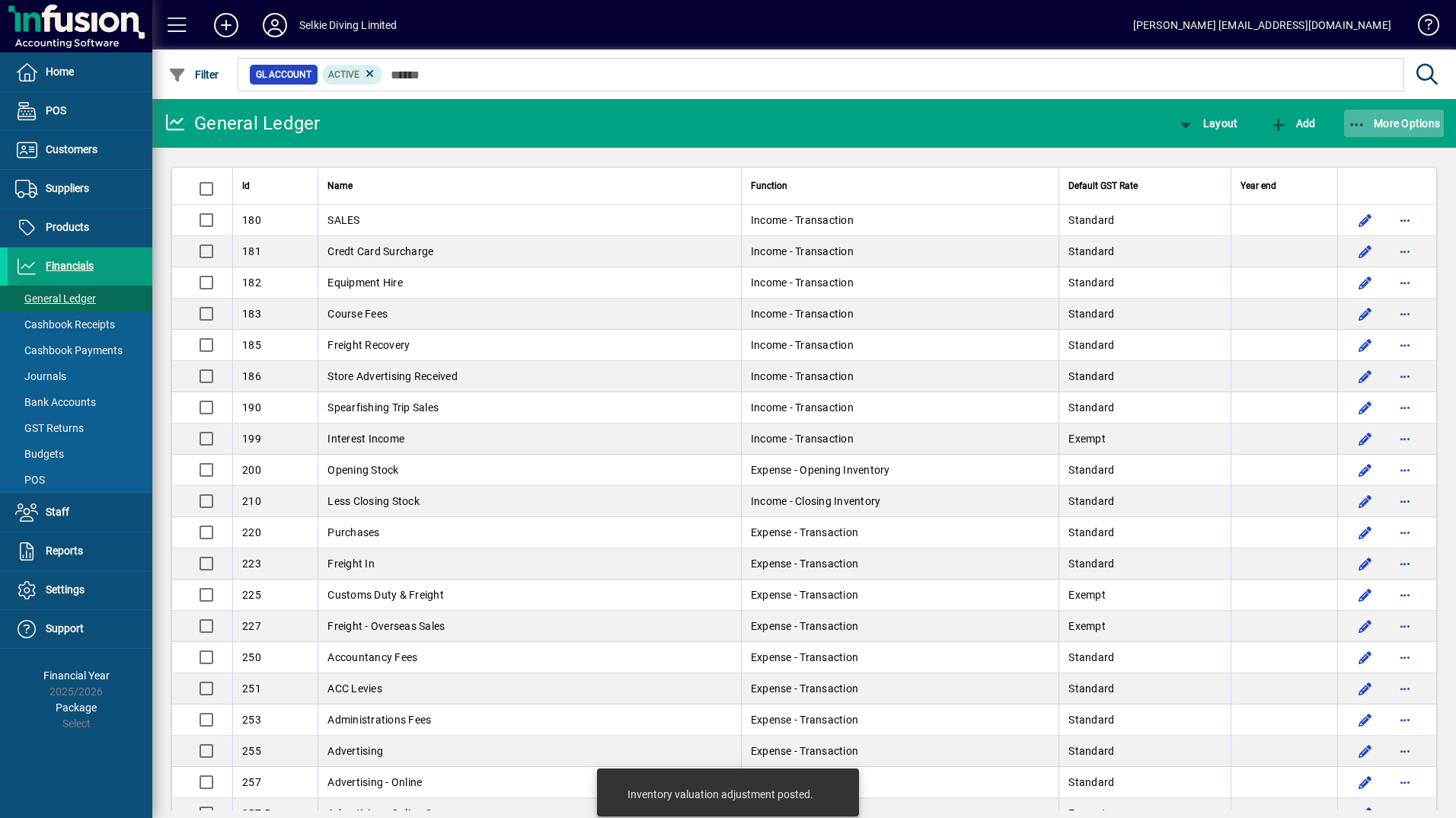
click at [1361, 126] on icon "button" at bounding box center [1357, 125] width 19 height 15
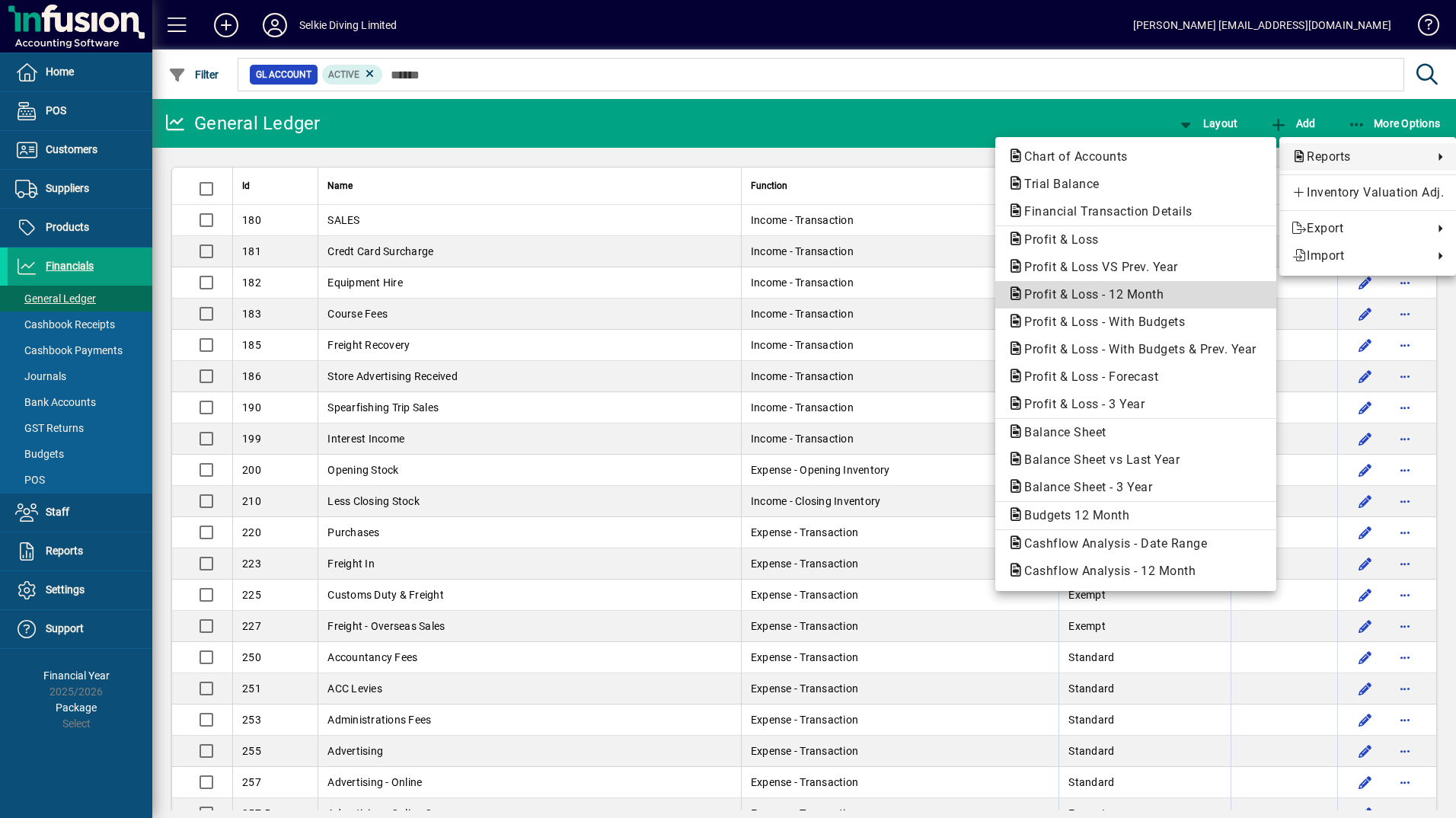
click at [1128, 296] on span "Profit & Loss - 12 Month" at bounding box center [1089, 295] width 163 height 15
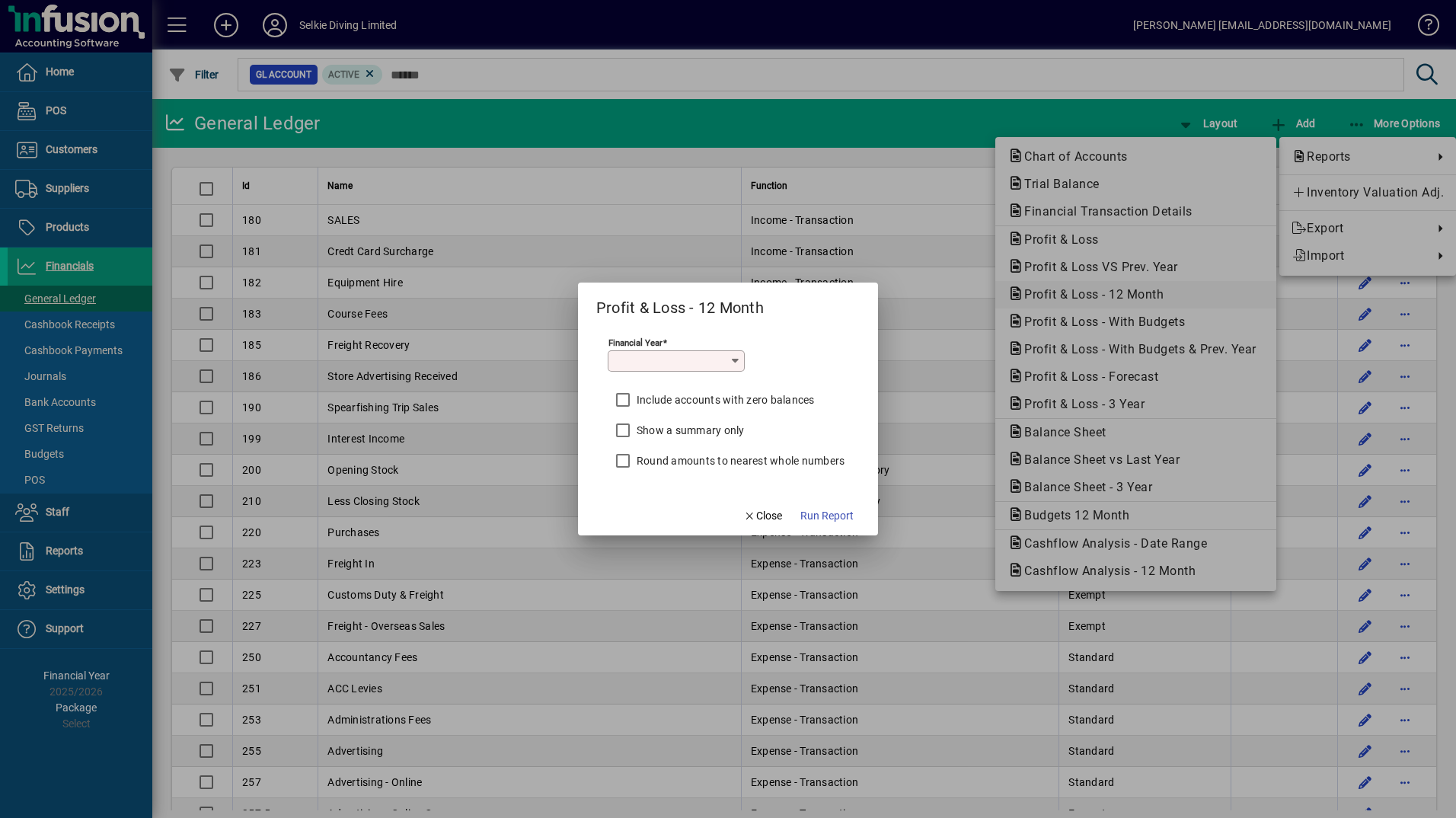
type input "*********"
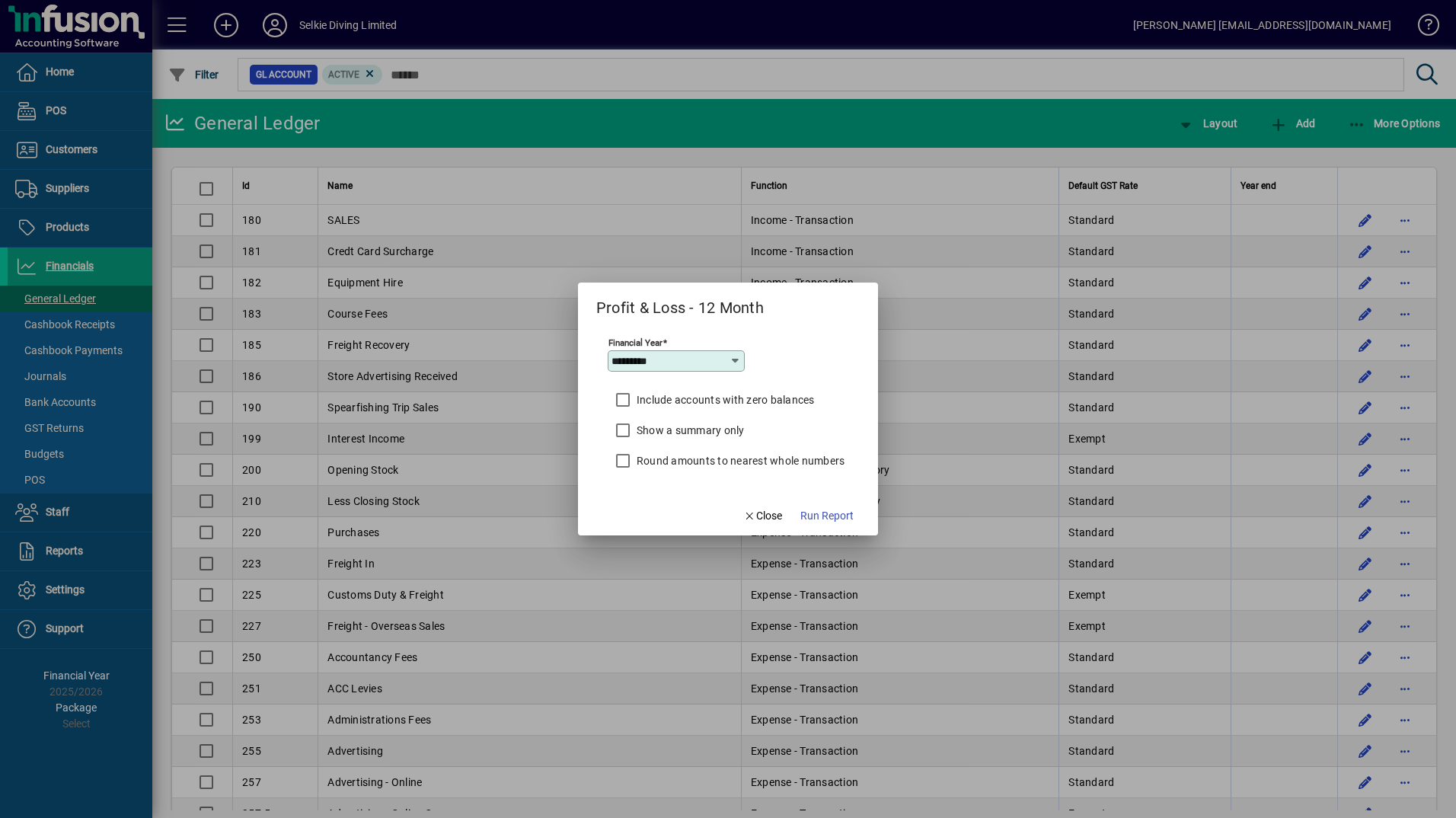
drag, startPoint x: 831, startPoint y: 508, endPoint x: 775, endPoint y: 460, distance: 73.8
click at [779, 470] on form "Profit & Loss - 12 Month Financial Year ********* Include accounts with zero ba…" at bounding box center [728, 409] width 301 height 253
click at [776, 454] on label "Round amounts to nearest whole numbers" at bounding box center [739, 461] width 211 height 15
click at [822, 507] on button "Run Report" at bounding box center [826, 515] width 66 height 28
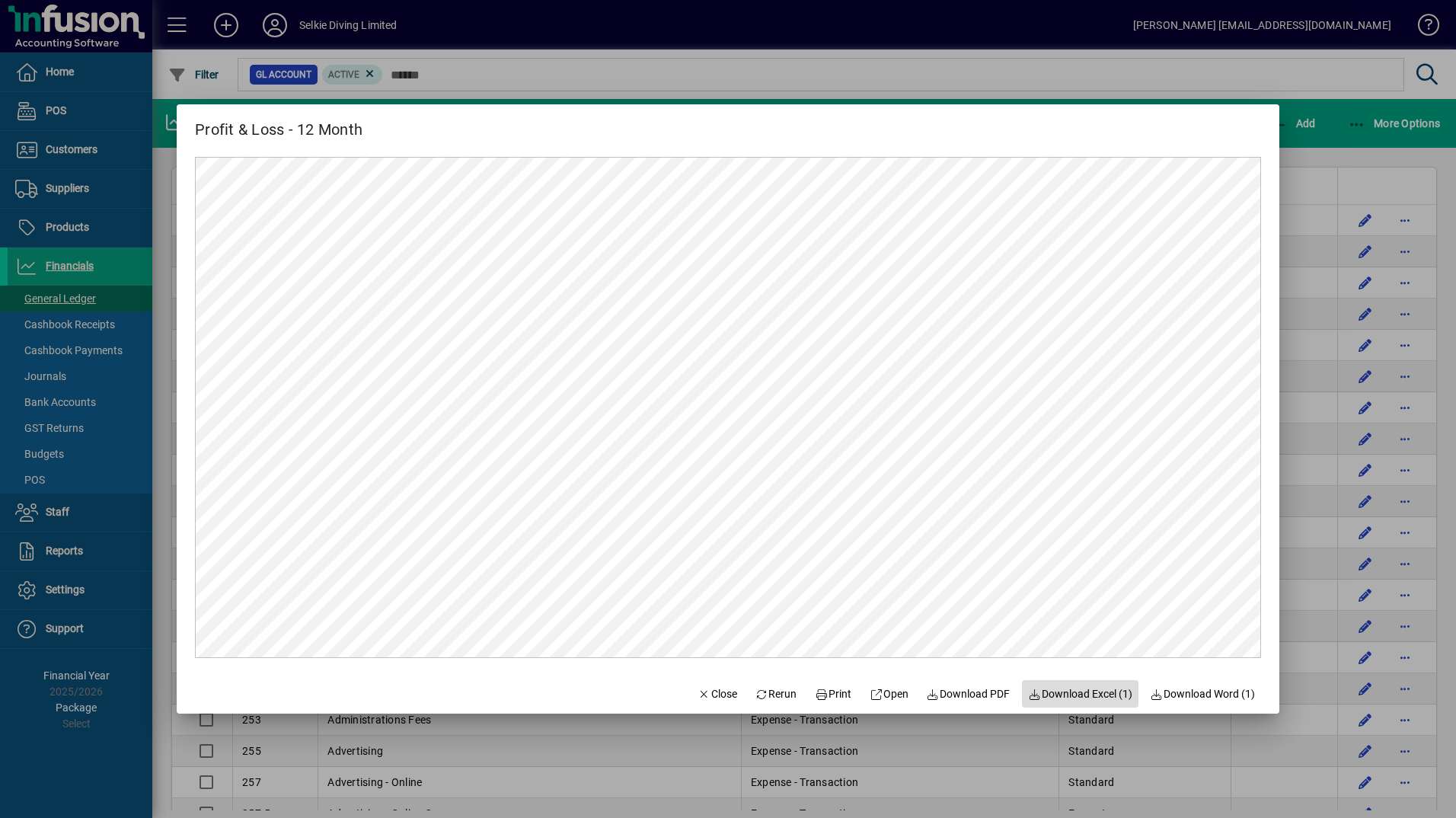
click at [1083, 697] on span "Download Excel (1)" at bounding box center [1079, 693] width 104 height 16
click at [913, 72] on div at bounding box center [728, 409] width 1456 height 818
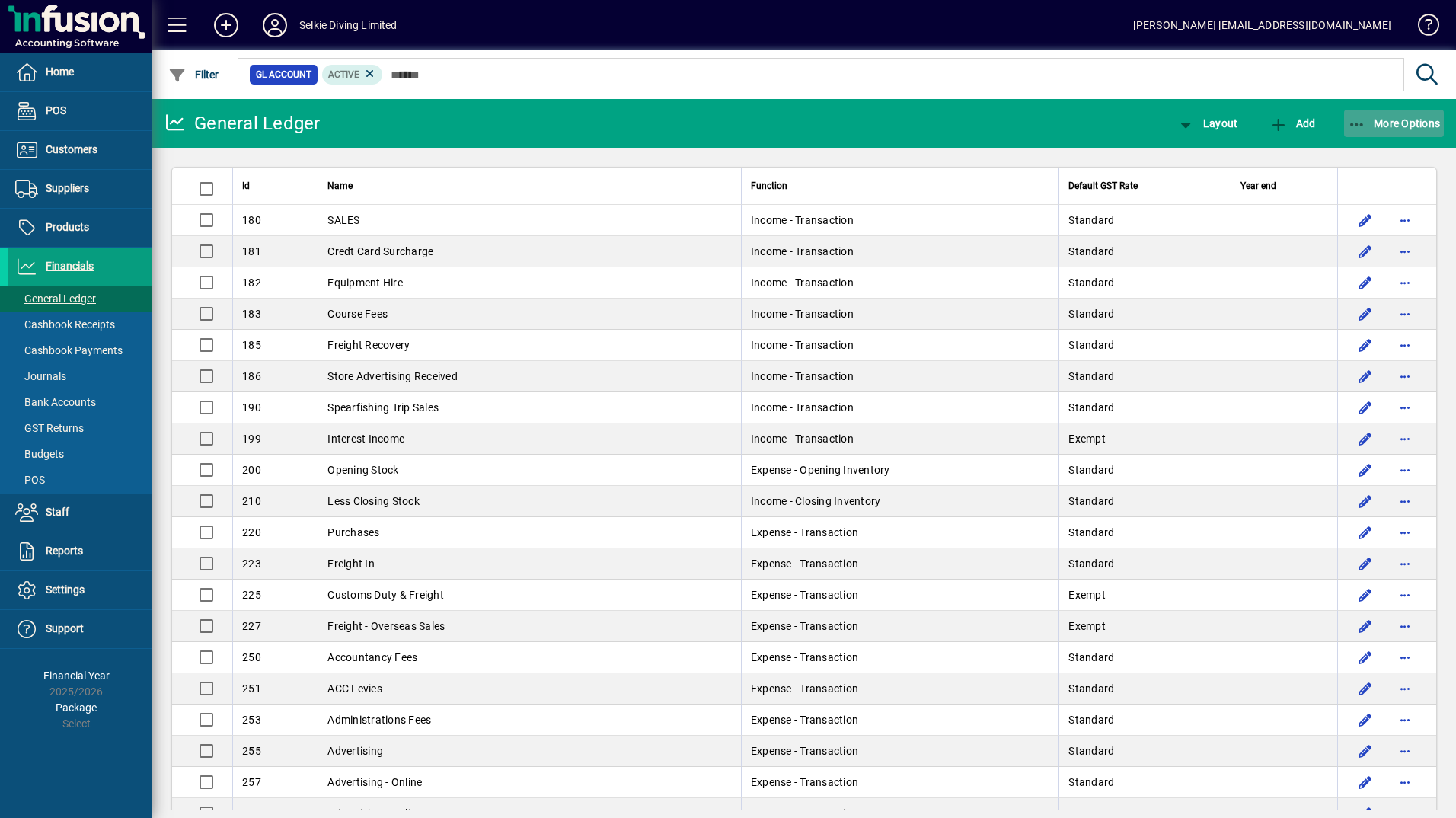
click at [1356, 119] on icon "button" at bounding box center [1357, 125] width 19 height 15
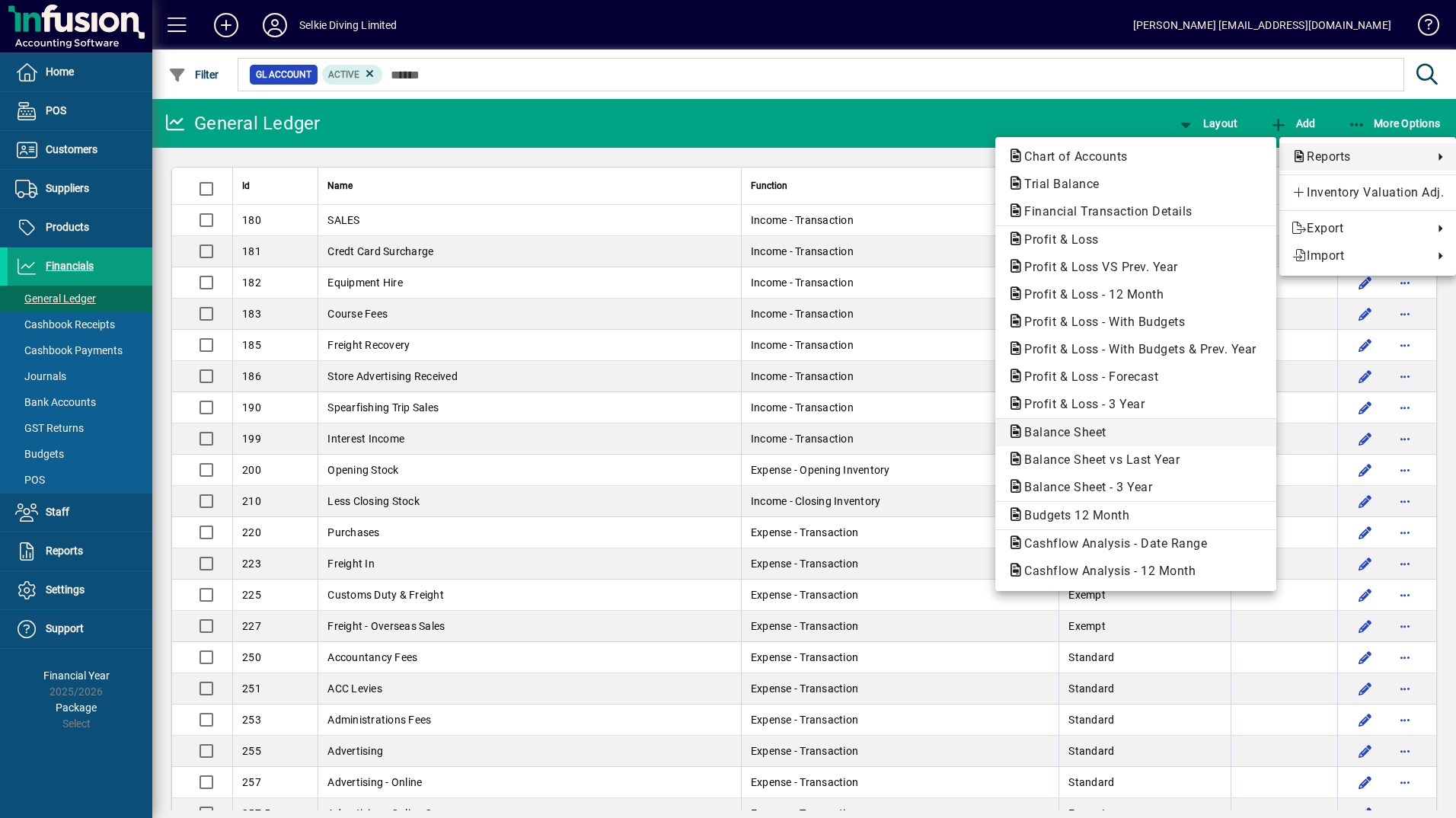
click at [1143, 435] on span "Balance Sheet" at bounding box center [1136, 432] width 257 height 18
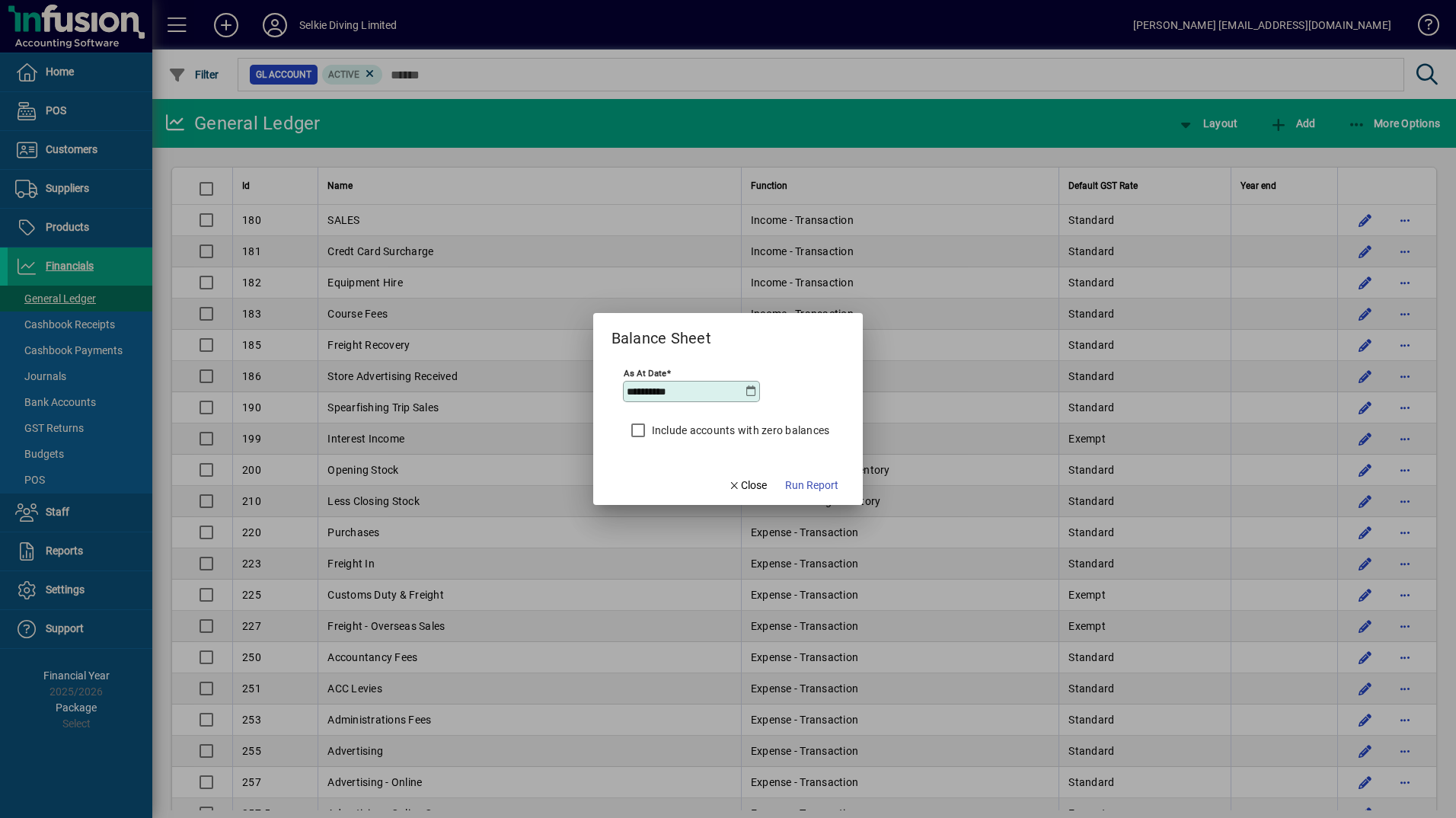
click at [749, 389] on icon at bounding box center [750, 391] width 12 height 12
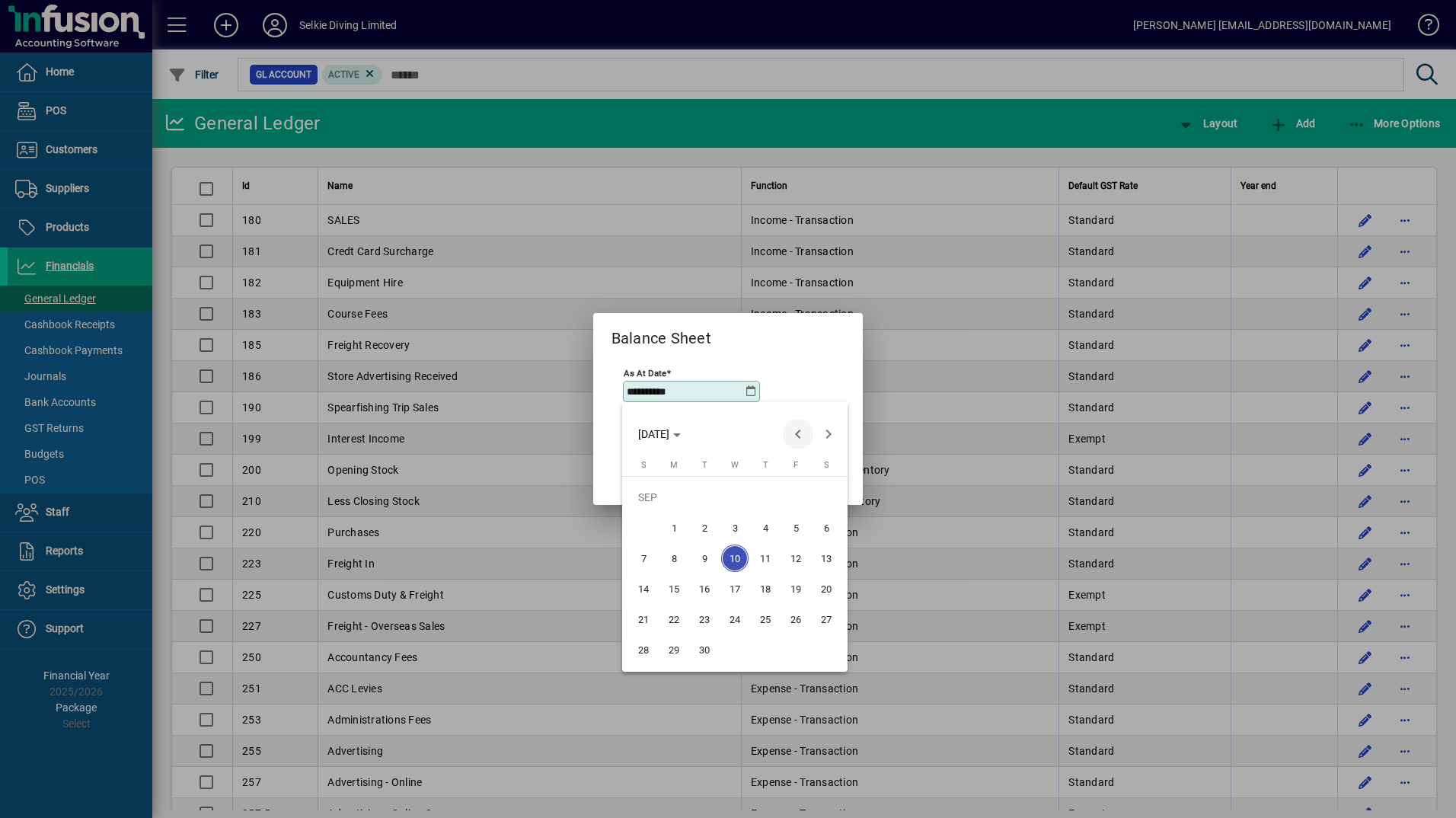
click at [800, 427] on span "Previous month" at bounding box center [798, 434] width 30 height 30
click at [771, 649] on span "31" at bounding box center [765, 650] width 28 height 28
type input "**********"
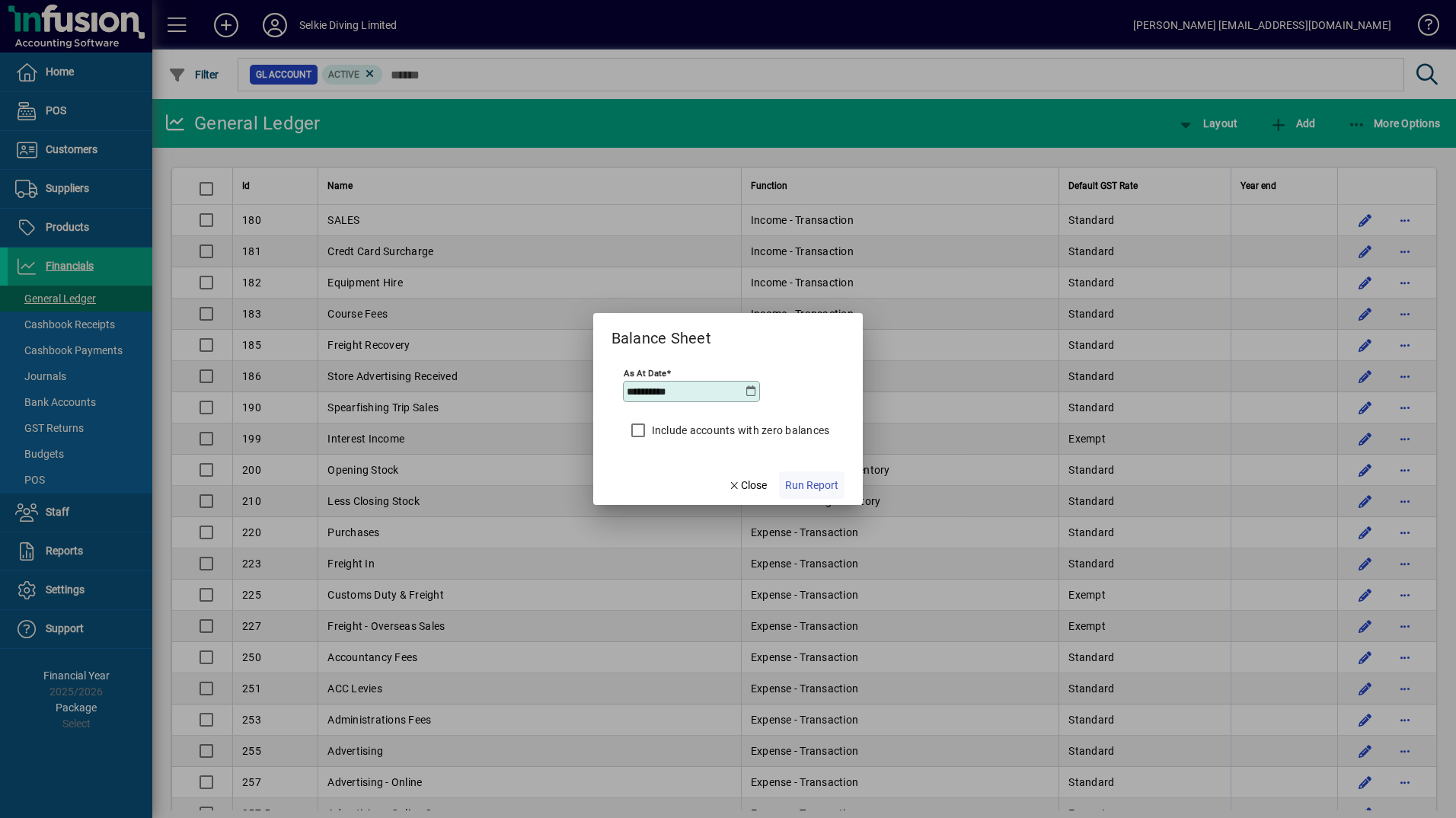
click at [818, 484] on span "Run Report" at bounding box center [812, 485] width 54 height 16
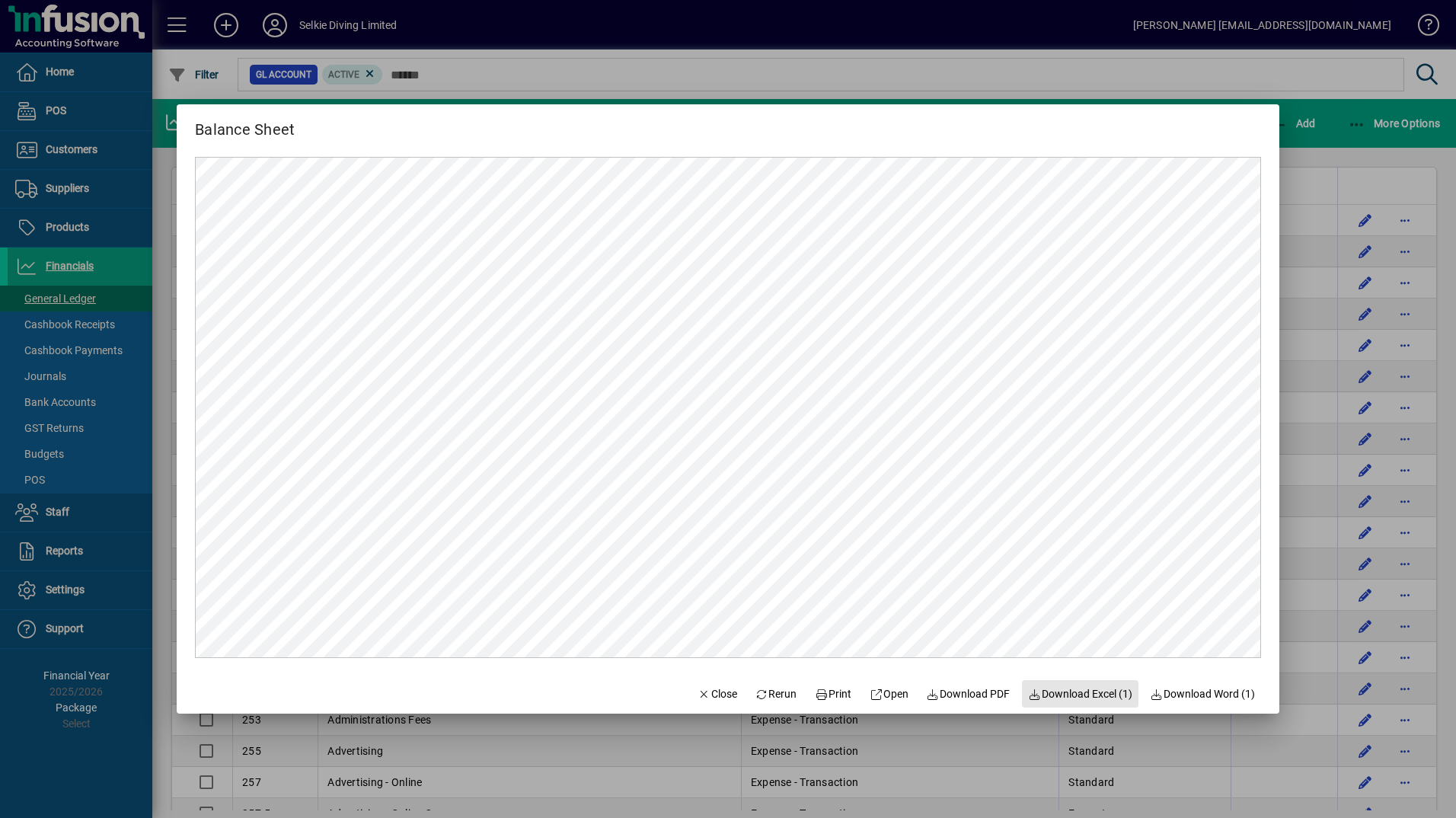
click at [1095, 690] on span "Download Excel (1)" at bounding box center [1079, 693] width 104 height 16
click at [162, 245] on div at bounding box center [728, 409] width 1456 height 818
